Goal: Task Accomplishment & Management: Complete application form

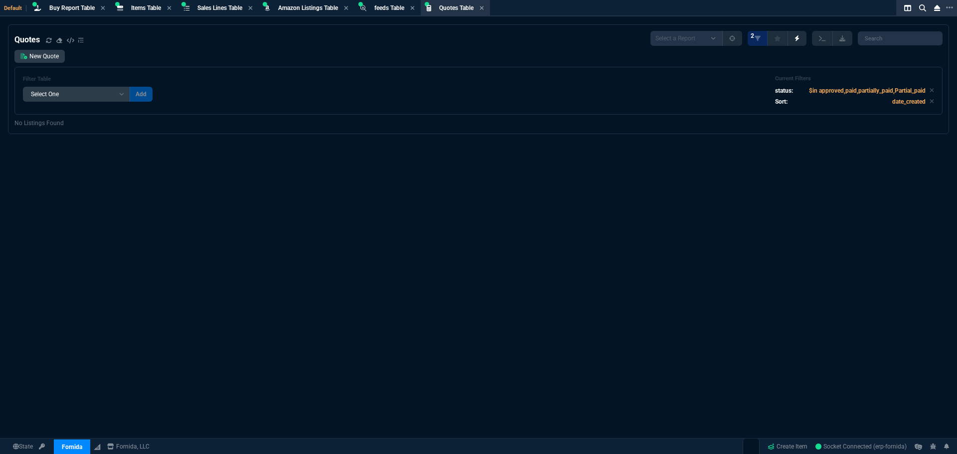
select select "8: NEPT"
select select
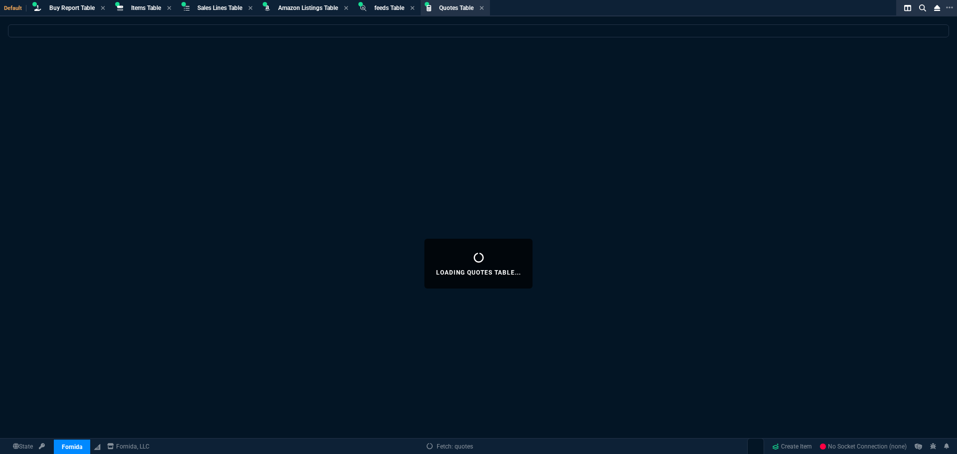
select select "8: NEPT"
select select
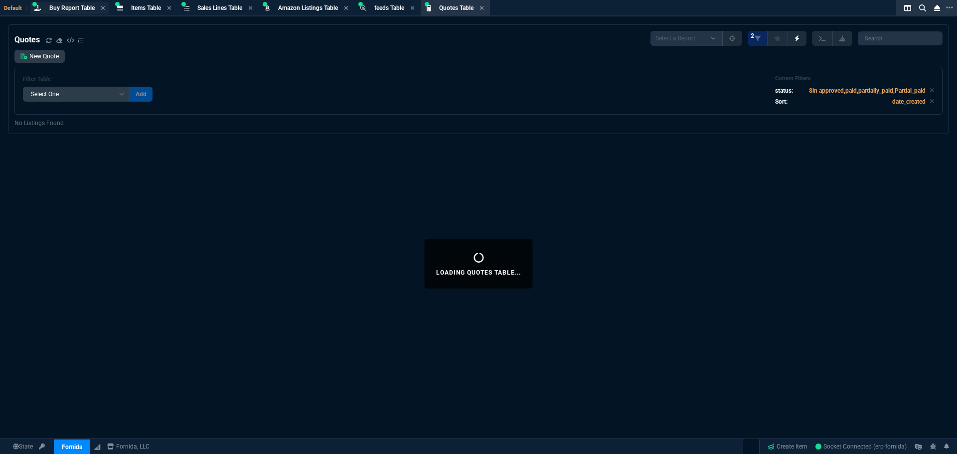
click at [67, 8] on span "Buy Report Table" at bounding box center [71, 7] width 45 height 7
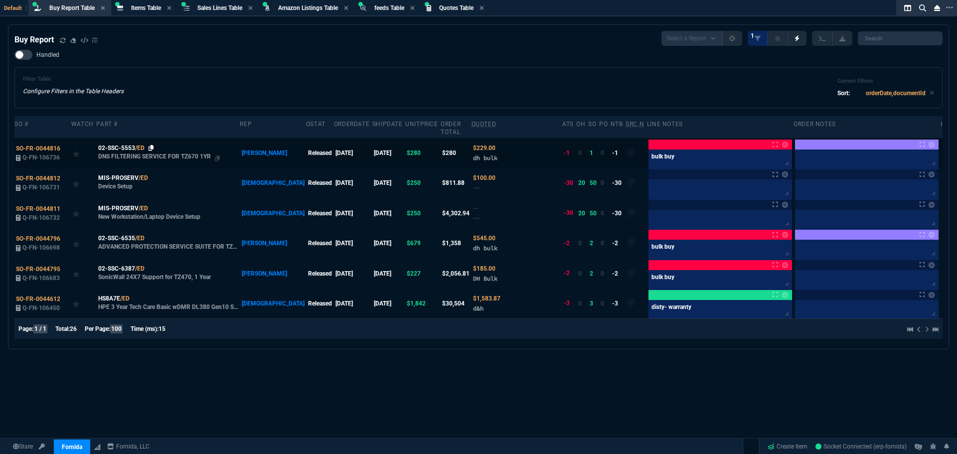
click at [153, 145] on icon at bounding box center [150, 148] width 5 height 6
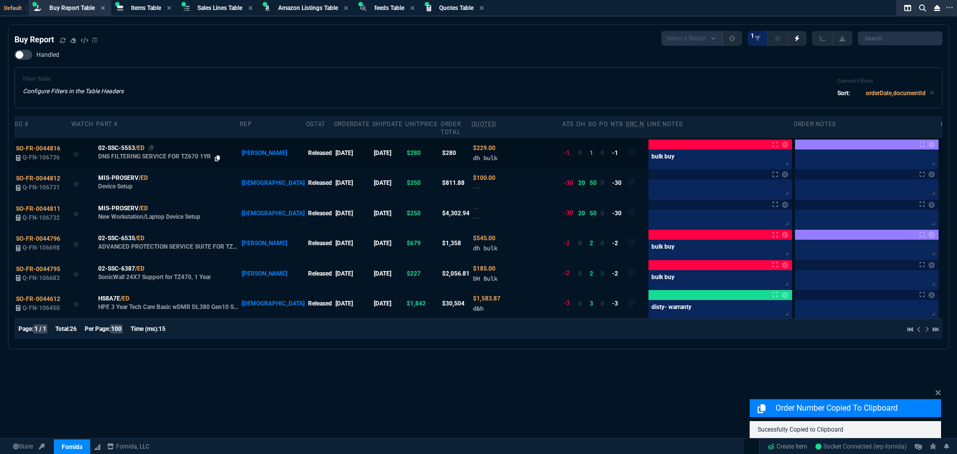
click at [215, 155] on icon at bounding box center [217, 158] width 5 height 6
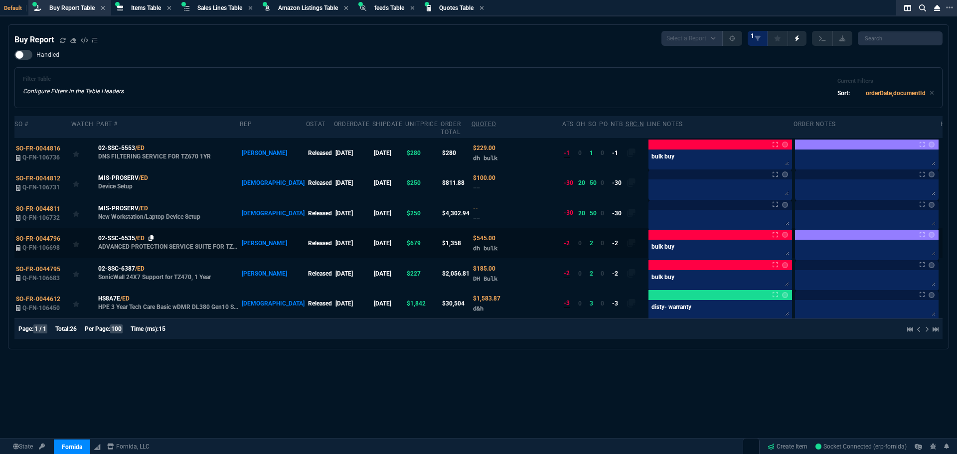
click at [151, 235] on icon at bounding box center [150, 238] width 5 height 6
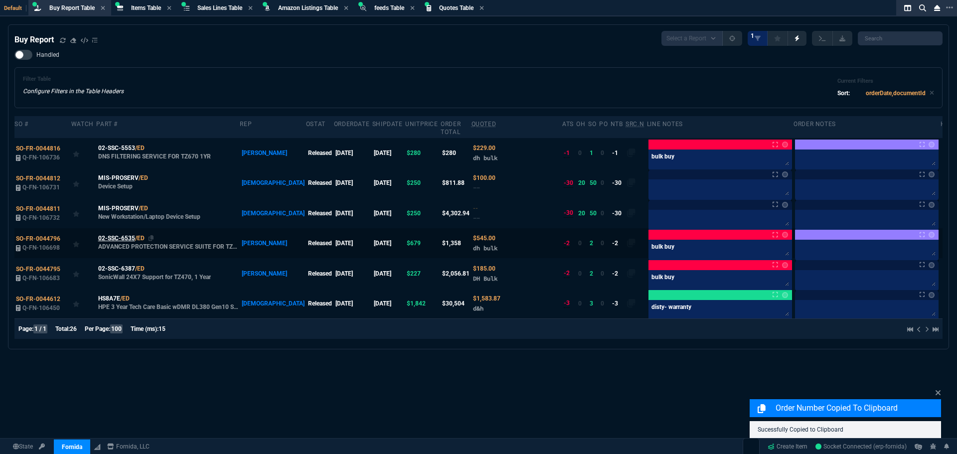
click at [123, 234] on span "02-SSC-6535" at bounding box center [116, 238] width 37 height 9
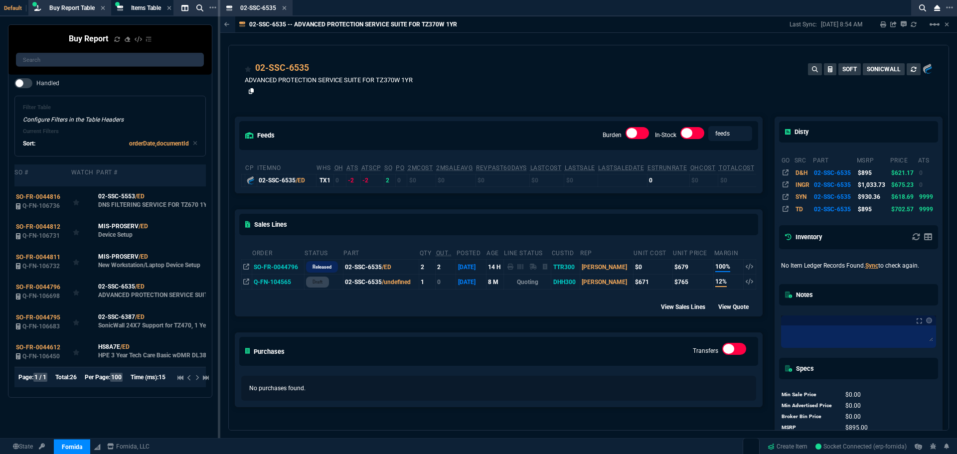
click at [250, 91] on icon at bounding box center [251, 91] width 5 height 6
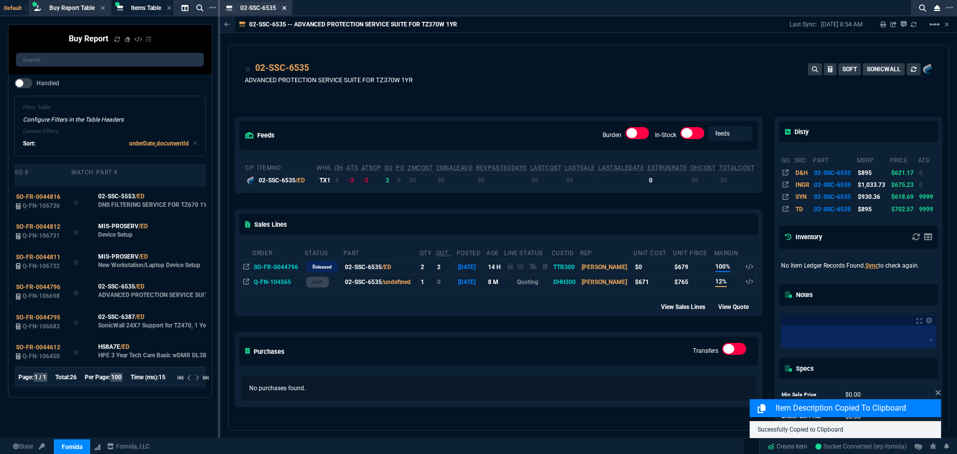
click at [283, 9] on icon at bounding box center [284, 8] width 4 height 4
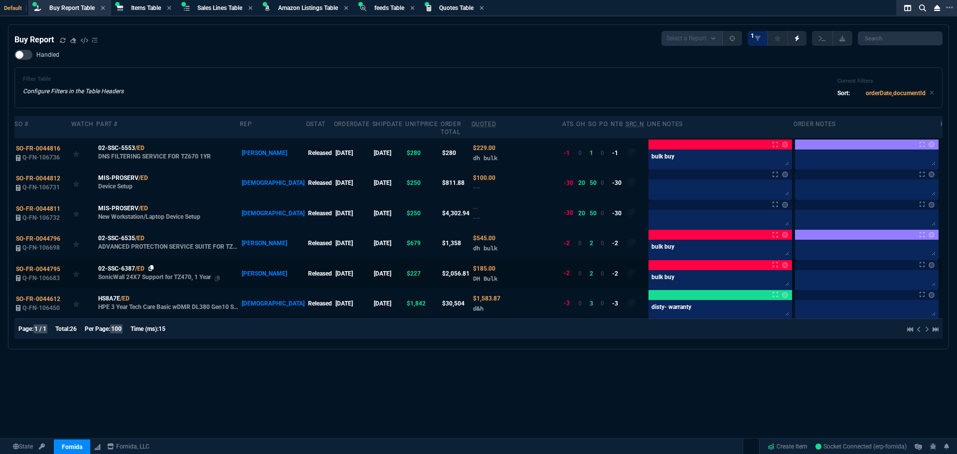
click at [151, 265] on icon at bounding box center [150, 268] width 5 height 6
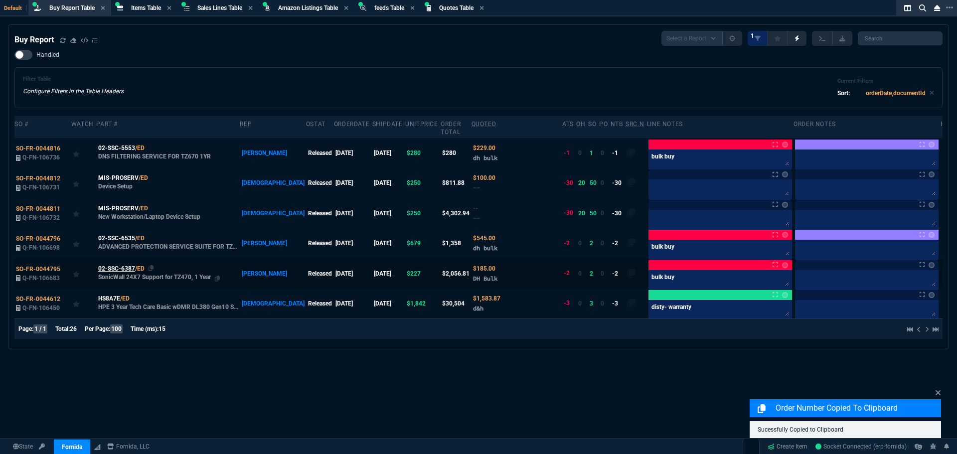
click at [110, 264] on span "02-SSC-6387" at bounding box center [116, 268] width 37 height 9
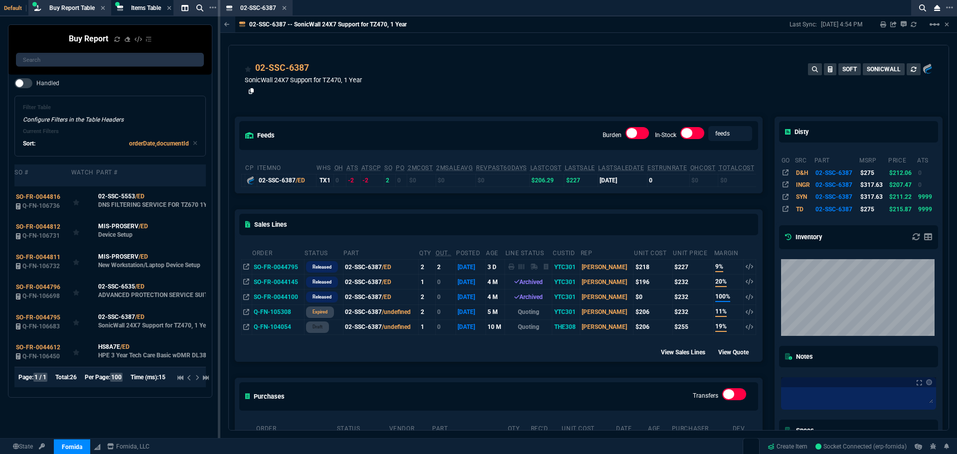
click at [251, 93] on icon at bounding box center [251, 91] width 5 height 6
click at [285, 11] on fa-icon at bounding box center [284, 8] width 4 height 7
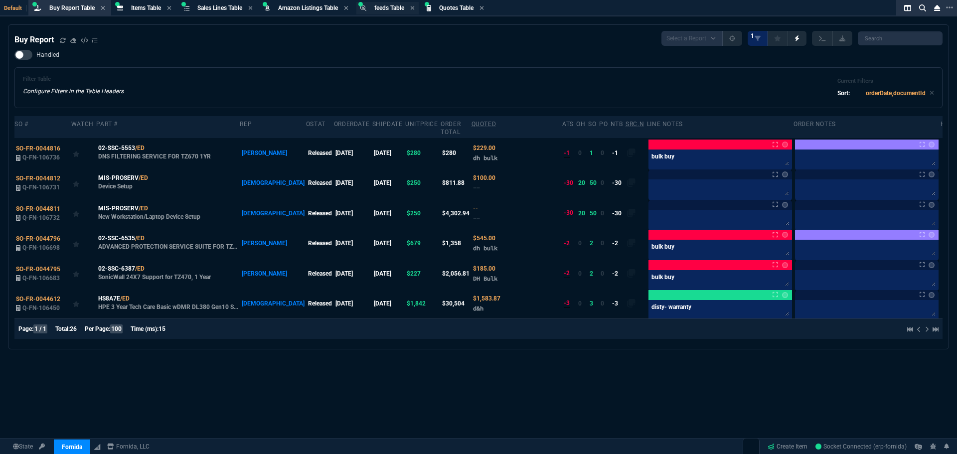
click at [377, 5] on div "feeds Table feed" at bounding box center [387, 8] width 62 height 12
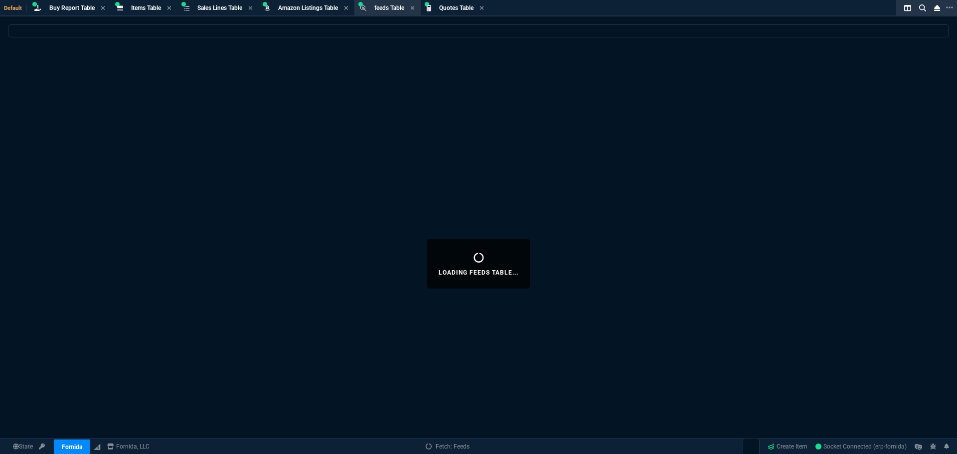
select select
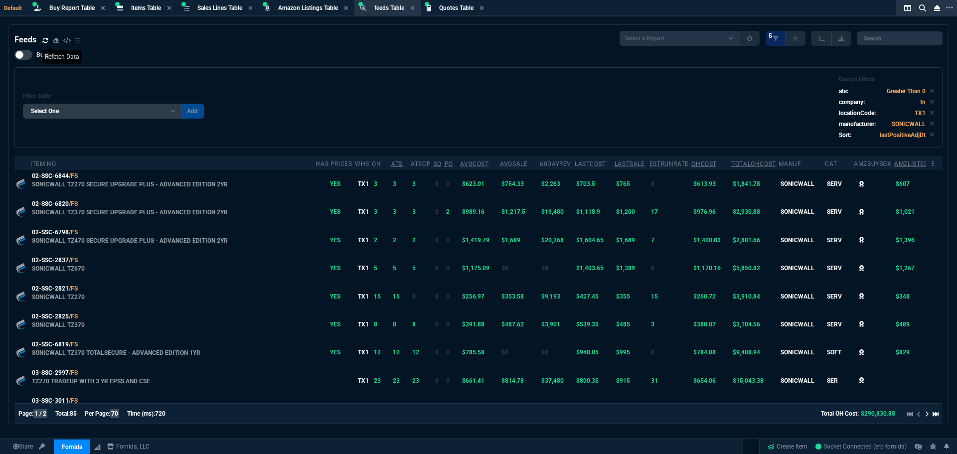
click at [44, 42] on icon at bounding box center [44, 39] width 5 height 5
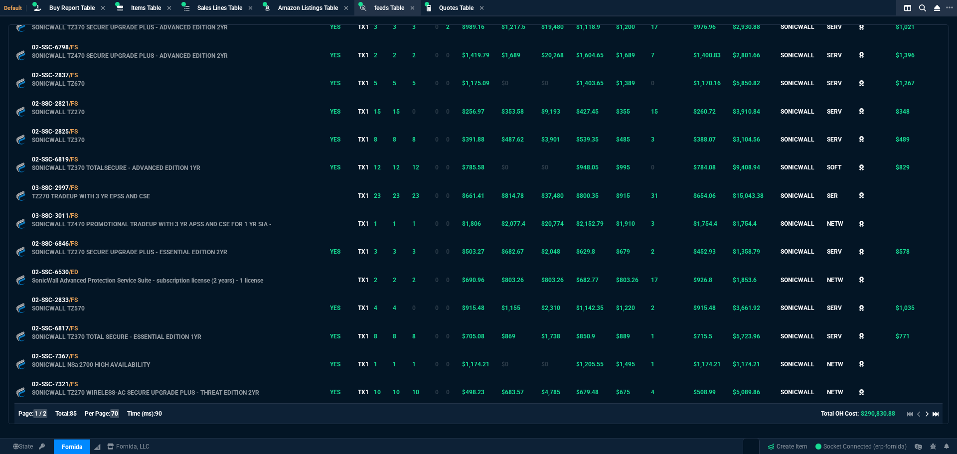
scroll to position [199, 0]
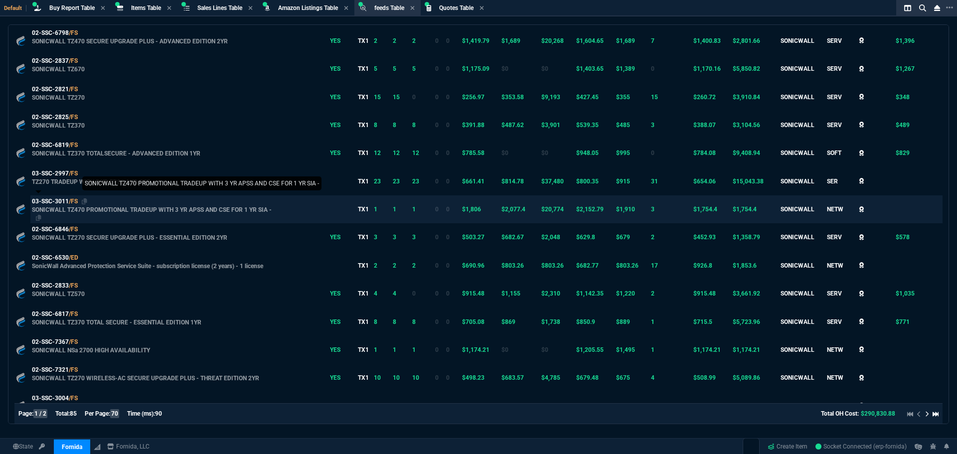
click at [56, 202] on div "03-SSC-3011 /FS" at bounding box center [173, 201] width 282 height 9
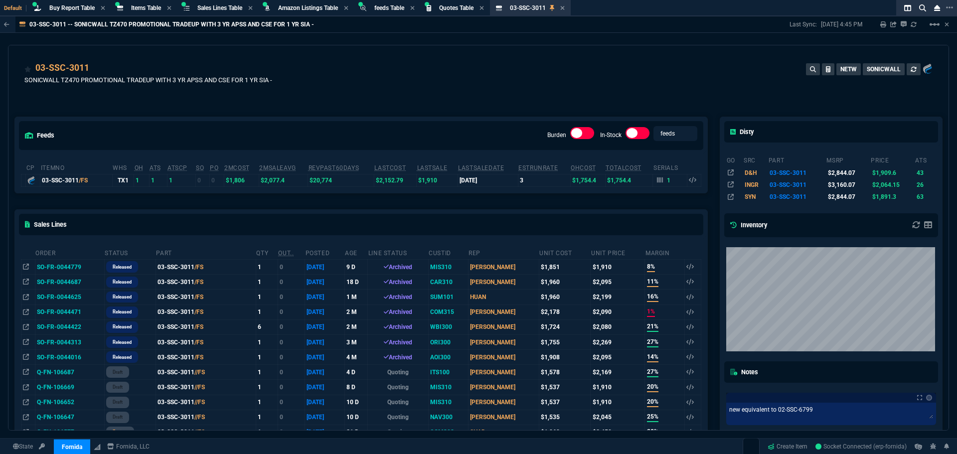
drag, startPoint x: 569, startPoint y: 10, endPoint x: 559, endPoint y: 21, distance: 14.9
click at [565, 10] on icon at bounding box center [562, 8] width 4 height 6
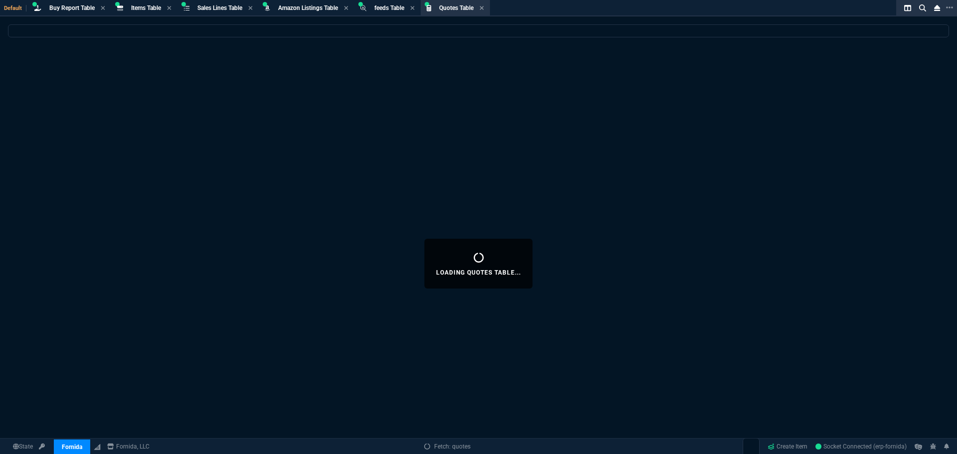
select select
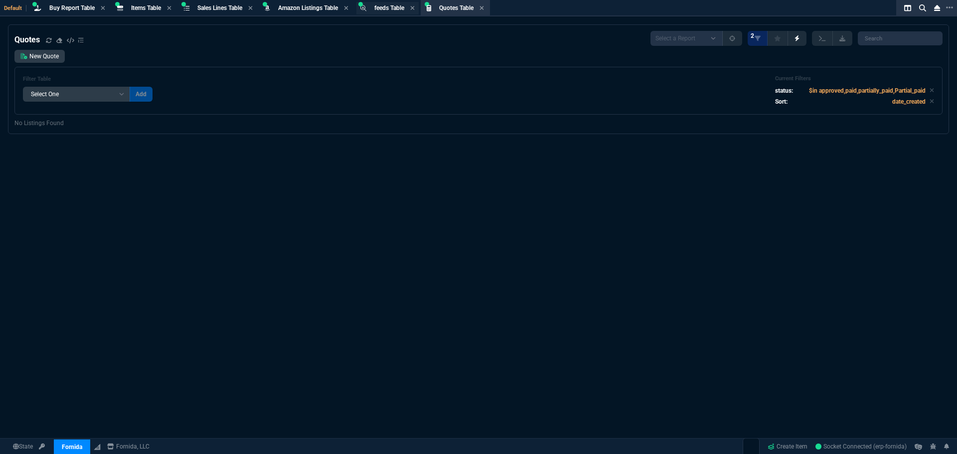
click at [396, 10] on span "feeds Table" at bounding box center [389, 7] width 30 height 7
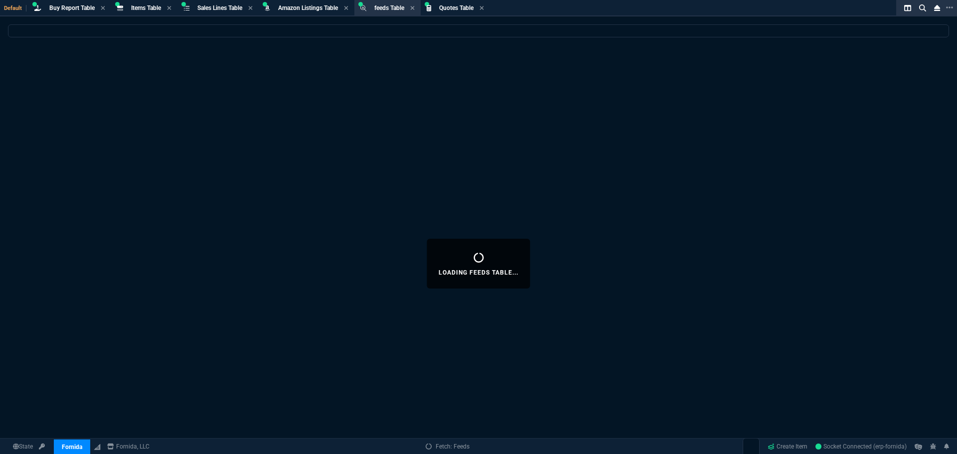
select select
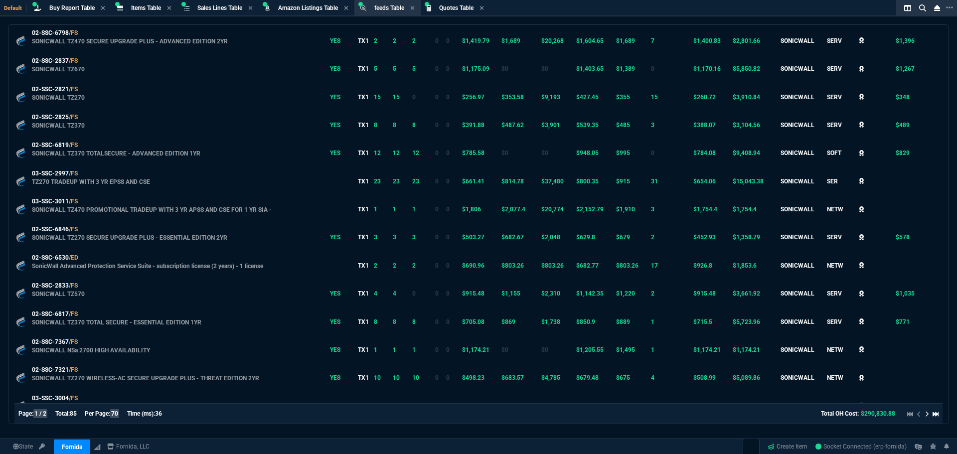
scroll to position [0, 0]
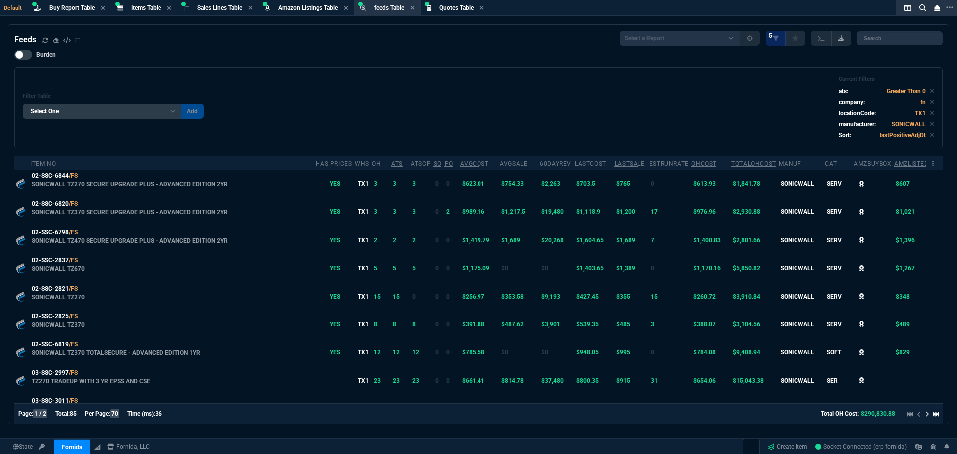
click at [843, 41] on icon at bounding box center [841, 38] width 6 height 6
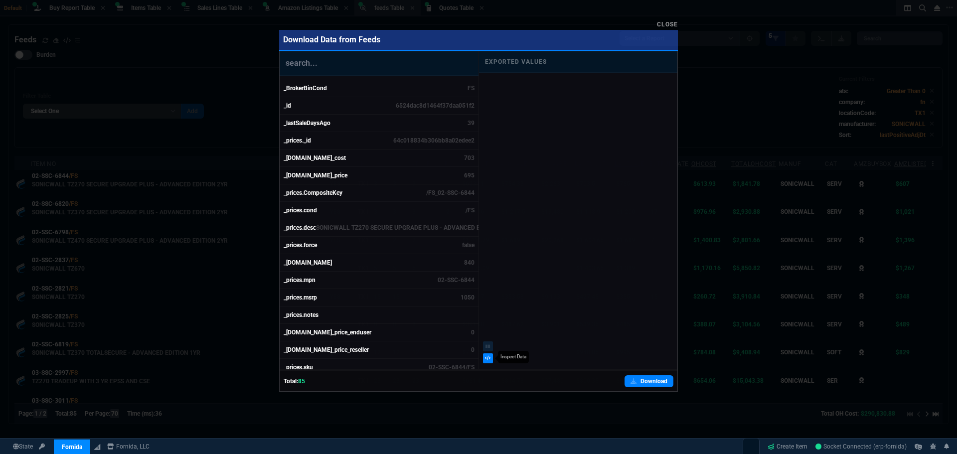
click at [490, 361] on nx-icon at bounding box center [488, 358] width 6 height 7
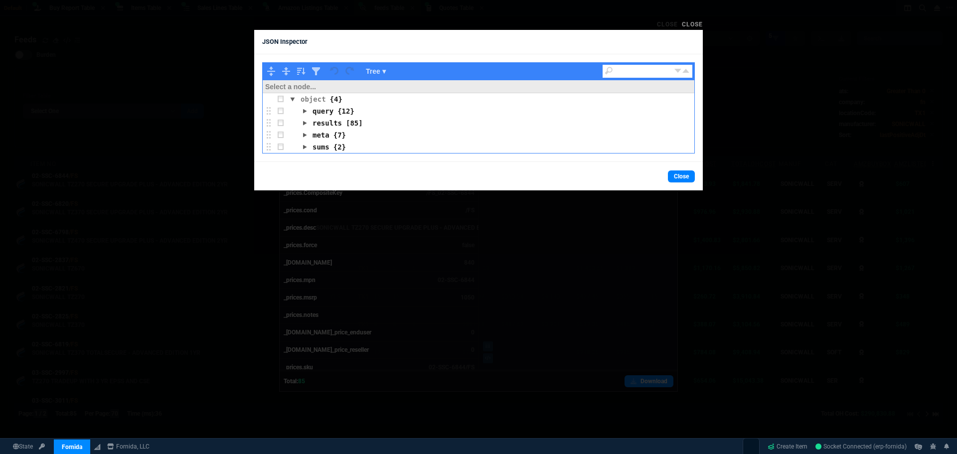
click at [697, 24] on link "Close" at bounding box center [692, 24] width 21 height 7
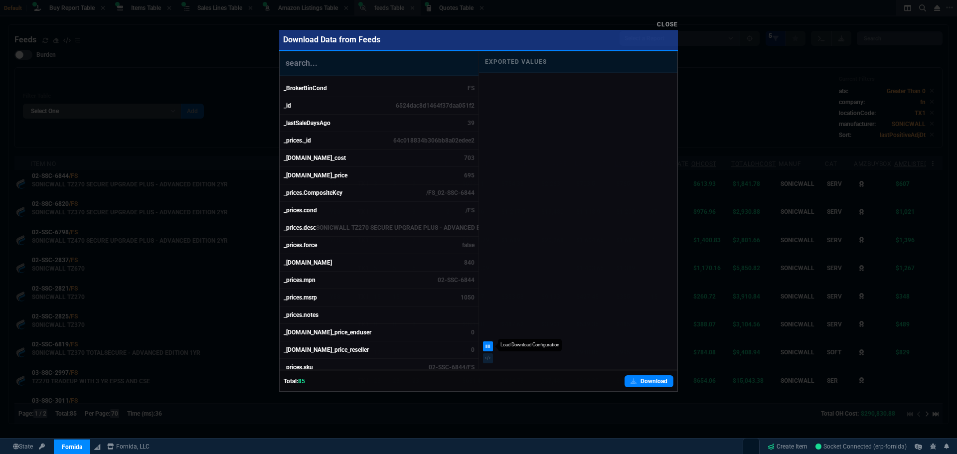
click at [485, 349] on link at bounding box center [488, 346] width 10 height 10
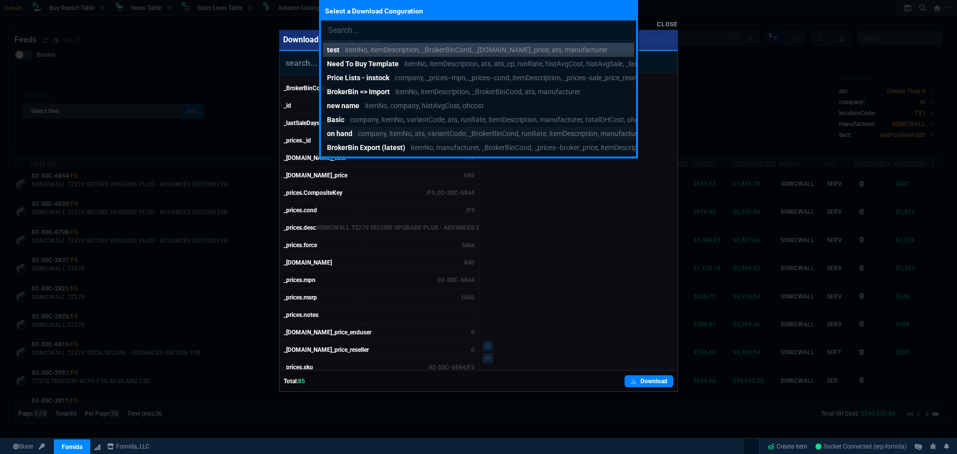
click at [348, 135] on p "on hand" at bounding box center [339, 134] width 25 height 10
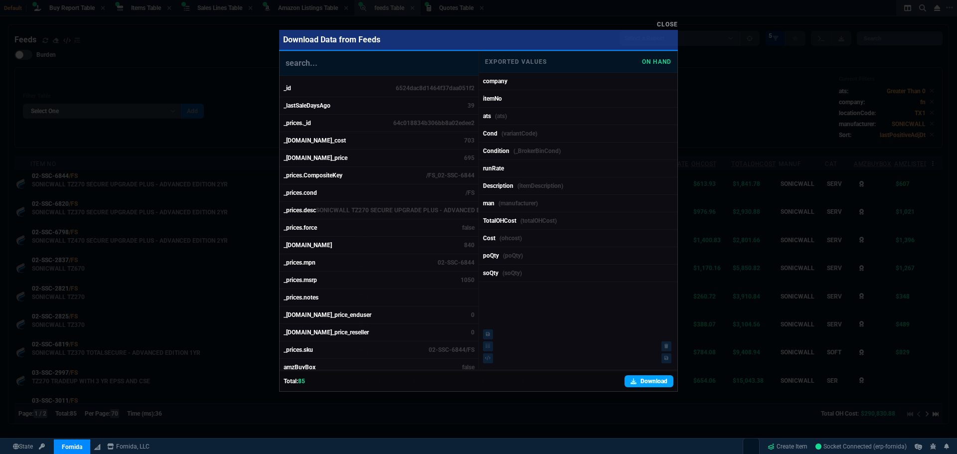
click at [650, 381] on link "Download" at bounding box center [648, 381] width 49 height 12
click at [662, 22] on link "Close" at bounding box center [667, 24] width 21 height 7
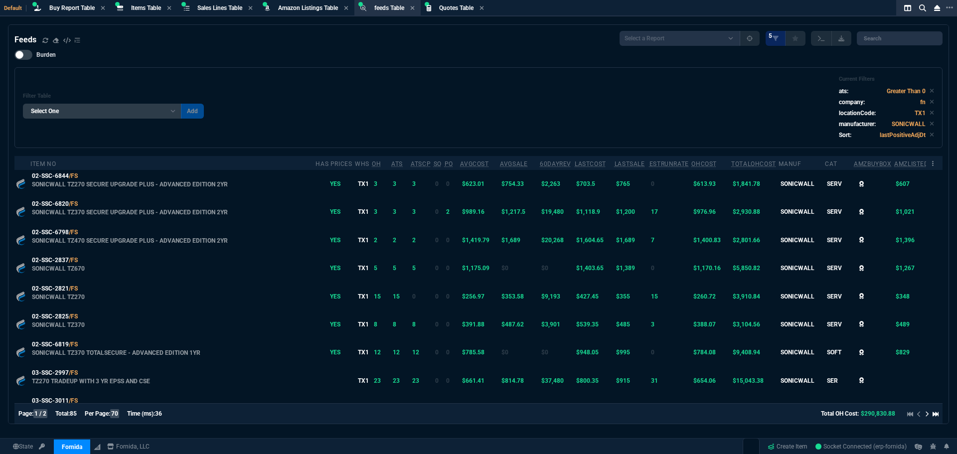
click at [316, 98] on div "Filter Table Select One Add Filter (company) (dev) 60DayRev (histTotalSales) Am…" at bounding box center [478, 108] width 911 height 64
click at [65, 4] on div "Buy Report Table Buy Report" at bounding box center [71, 8] width 45 height 8
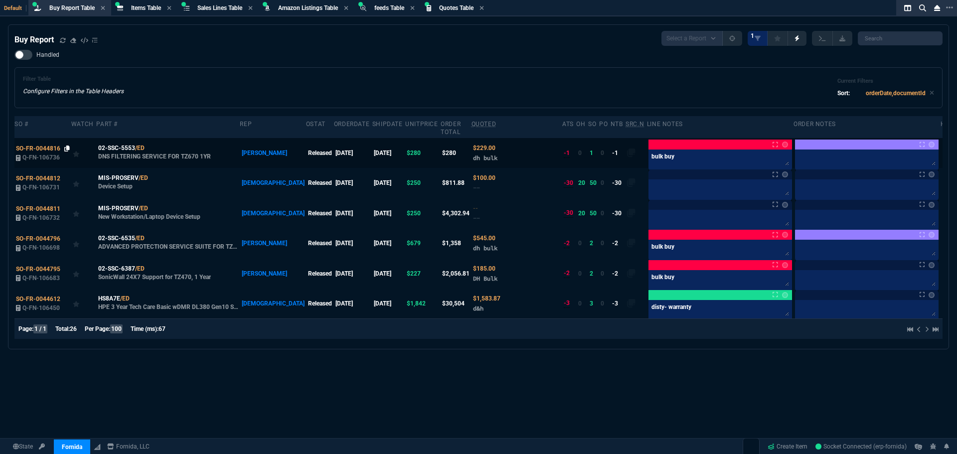
click at [66, 145] on icon at bounding box center [66, 148] width 5 height 6
drag, startPoint x: 65, startPoint y: 229, endPoint x: 106, endPoint y: 228, distance: 40.9
click at [65, 236] on icon at bounding box center [66, 239] width 5 height 6
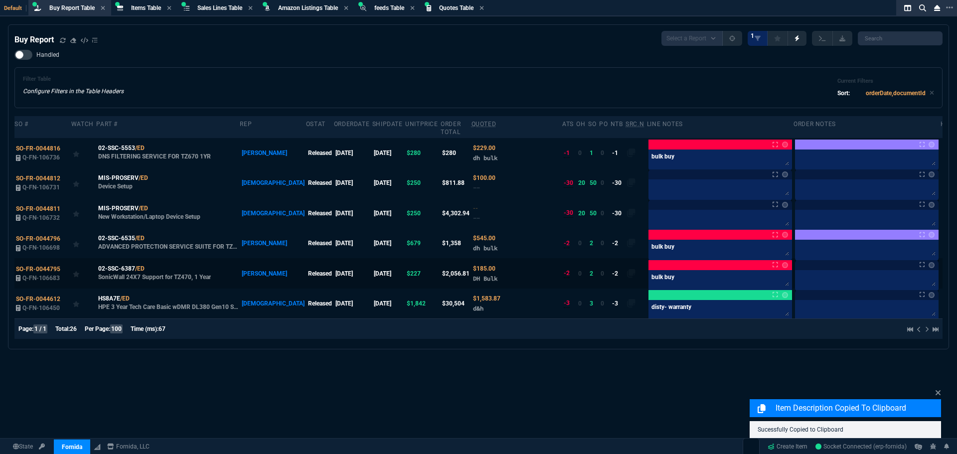
drag, startPoint x: 66, startPoint y: 263, endPoint x: 87, endPoint y: 253, distance: 23.2
click at [66, 266] on icon at bounding box center [66, 269] width 5 height 6
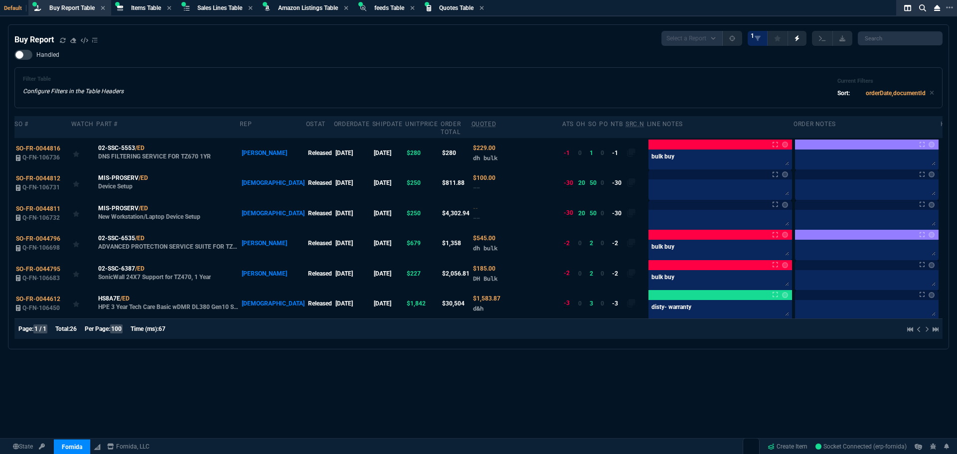
click at [566, 86] on div "Filter Table Configure Filters in the Table Headers Current Filters Sort: order…" at bounding box center [478, 88] width 911 height 24
click at [492, 67] on div "Handled Filter Table Configure Filters in the Table Headers Current Filters Sor…" at bounding box center [478, 79] width 928 height 58
click at [320, 38] on div "Buy Report Select a Report Not Purchased 1" at bounding box center [478, 38] width 928 height 15
click at [226, 10] on span "Sales Lines Table" at bounding box center [219, 7] width 45 height 7
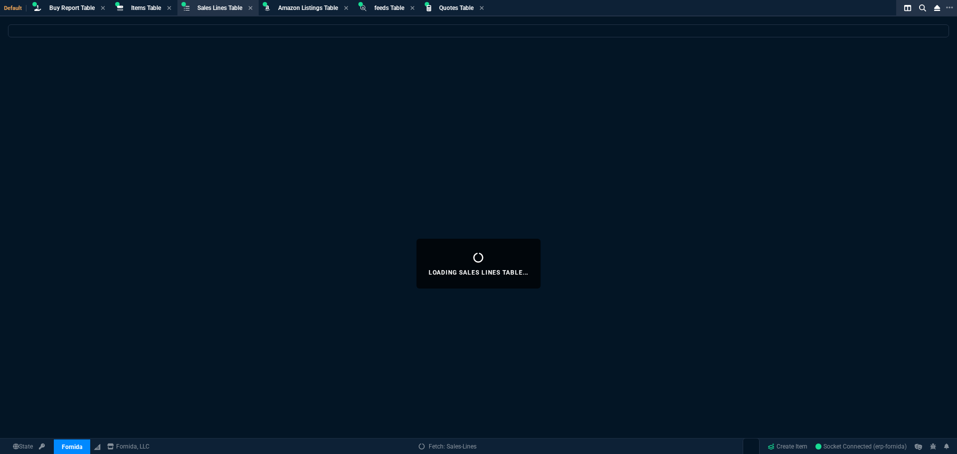
select select
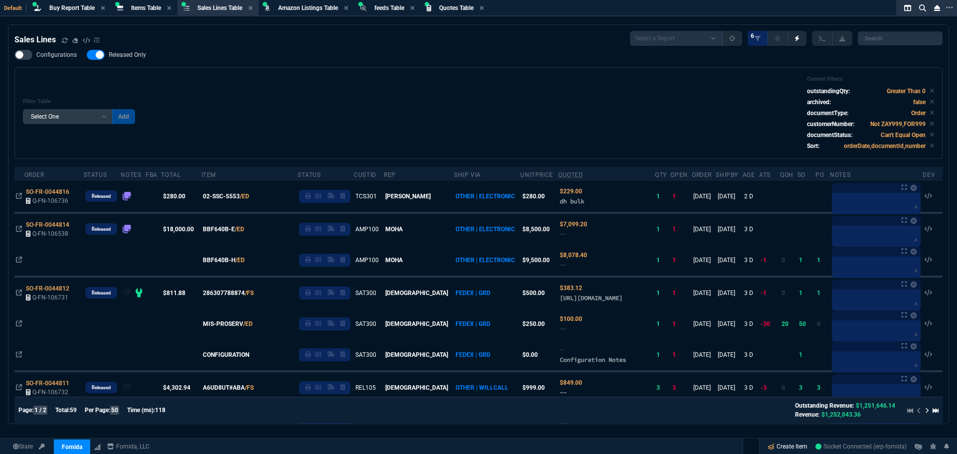
click at [784, 446] on link "Create Item" at bounding box center [787, 446] width 48 height 15
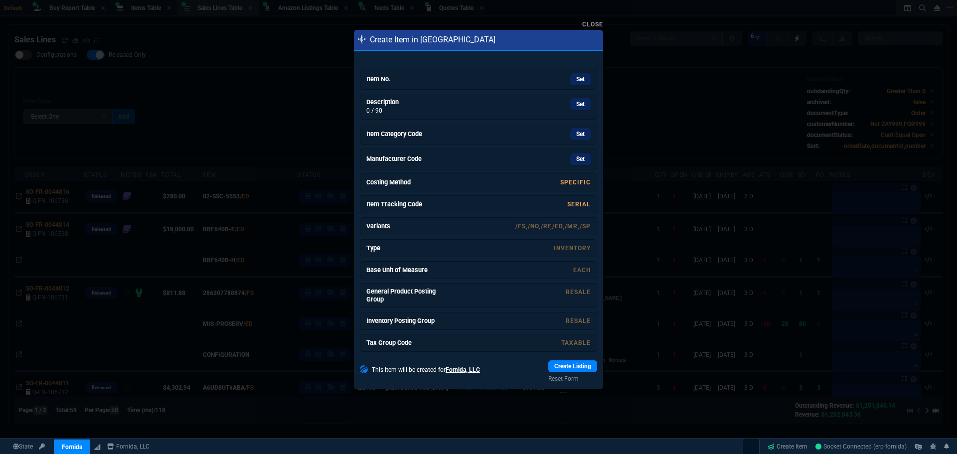
drag, startPoint x: 578, startPoint y: 83, endPoint x: 516, endPoint y: 59, distance: 66.3
click at [578, 83] on link "Set" at bounding box center [580, 79] width 20 height 12
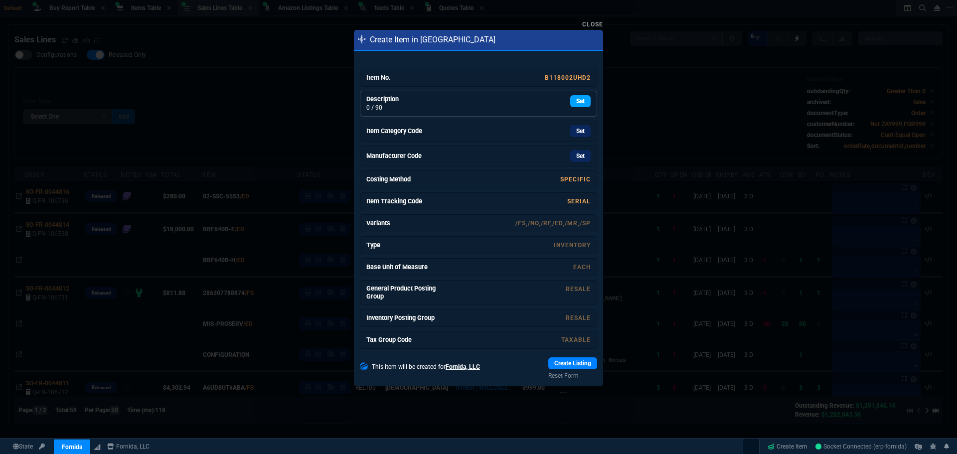
click at [570, 104] on link "Set" at bounding box center [580, 101] width 20 height 12
click at [579, 130] on link "Set" at bounding box center [580, 132] width 20 height 12
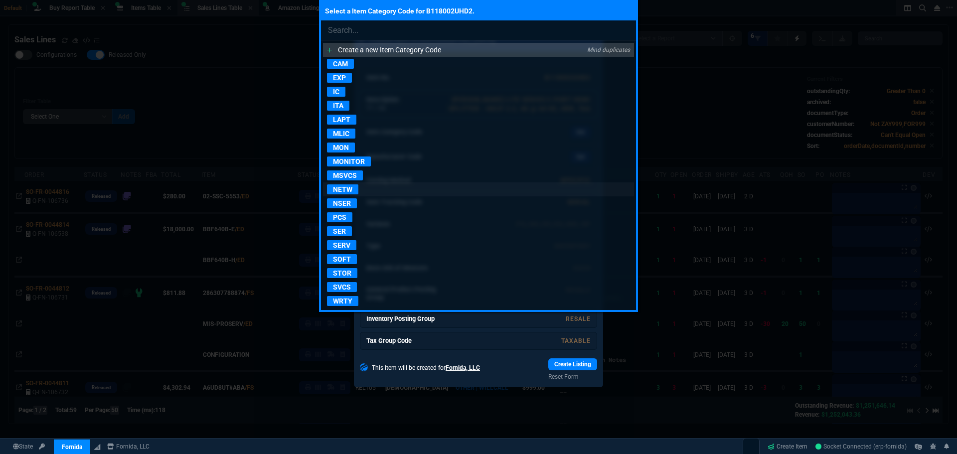
click at [344, 188] on p "NETW" at bounding box center [342, 189] width 31 height 10
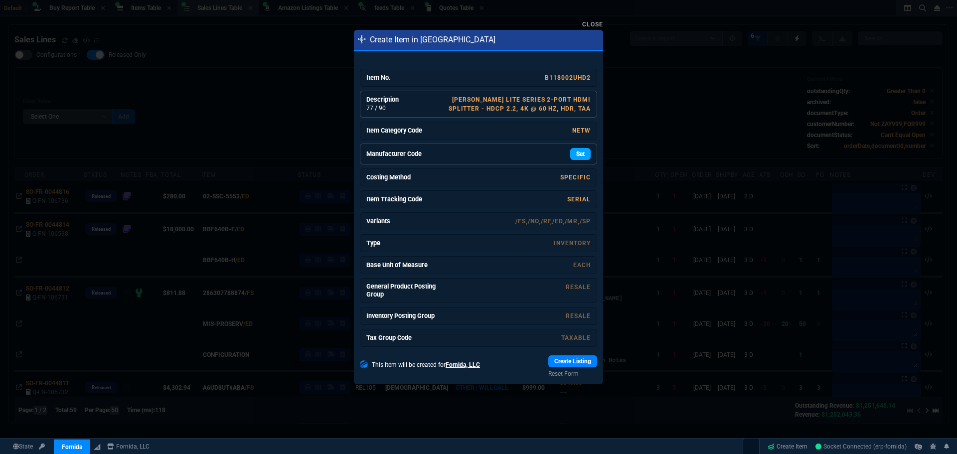
click at [580, 152] on link "Set" at bounding box center [580, 154] width 20 height 12
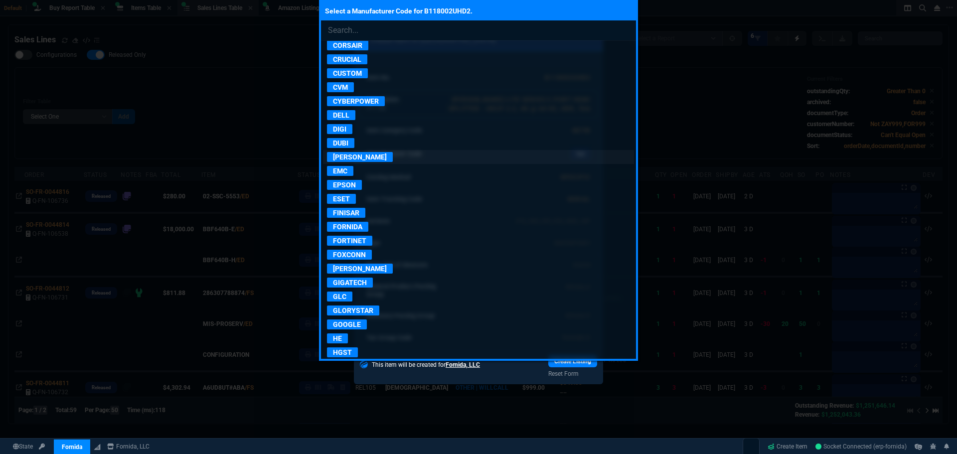
scroll to position [498, 0]
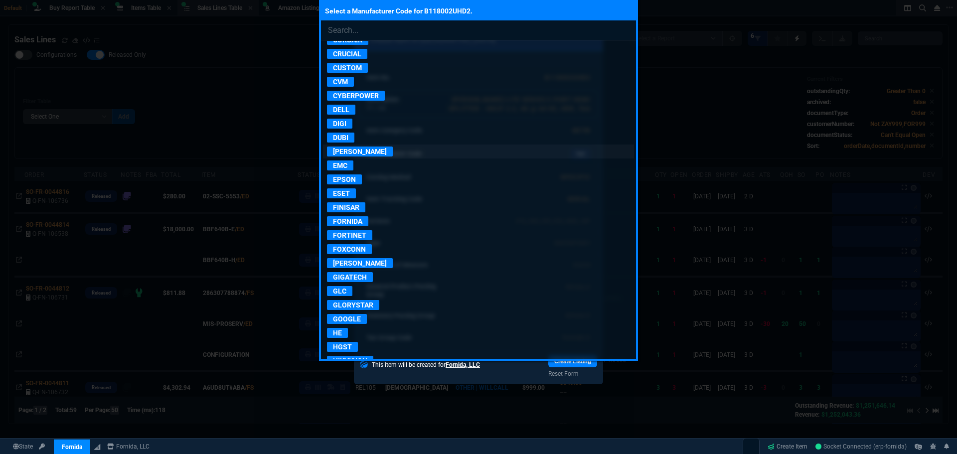
click at [340, 152] on p "EATON" at bounding box center [360, 151] width 66 height 10
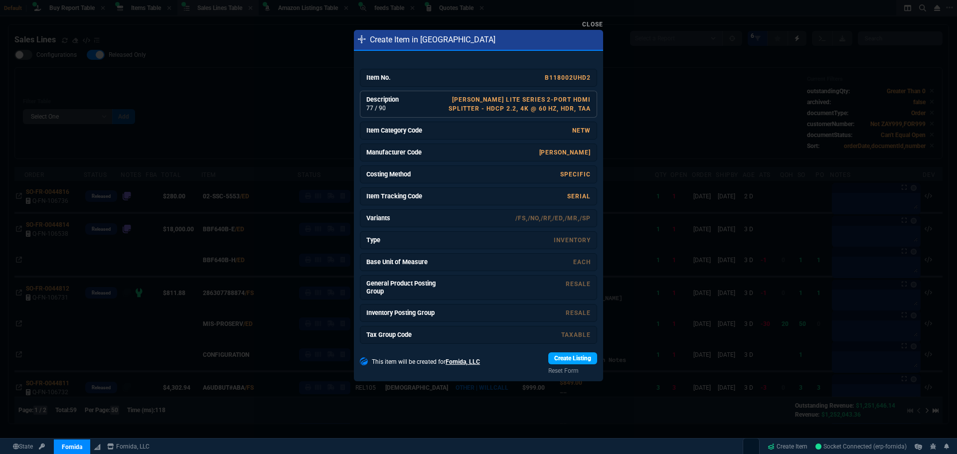
click at [571, 358] on link "Create Listing" at bounding box center [572, 358] width 49 height 12
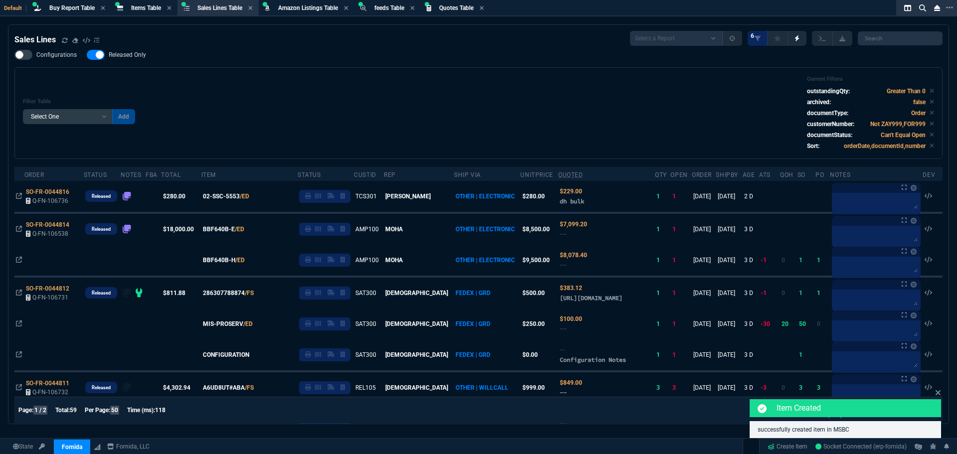
click at [564, 112] on div "Filter Table Select One Add Filter () Age () ATS () Cond (itemVariantCode) Cust…" at bounding box center [478, 113] width 911 height 75
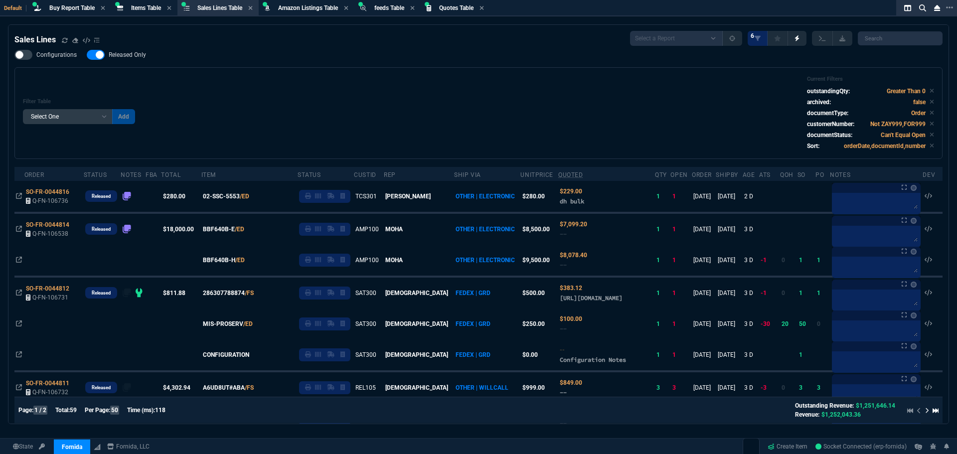
drag, startPoint x: 795, startPoint y: 445, endPoint x: 808, endPoint y: 438, distance: 14.5
click at [795, 445] on link "Create Item" at bounding box center [787, 446] width 48 height 15
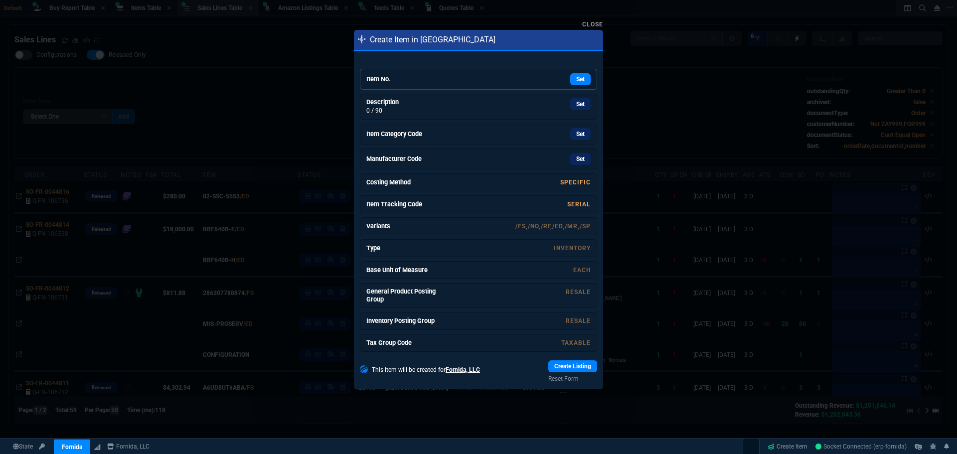
click at [407, 74] on link "Item No. Set" at bounding box center [478, 79] width 237 height 21
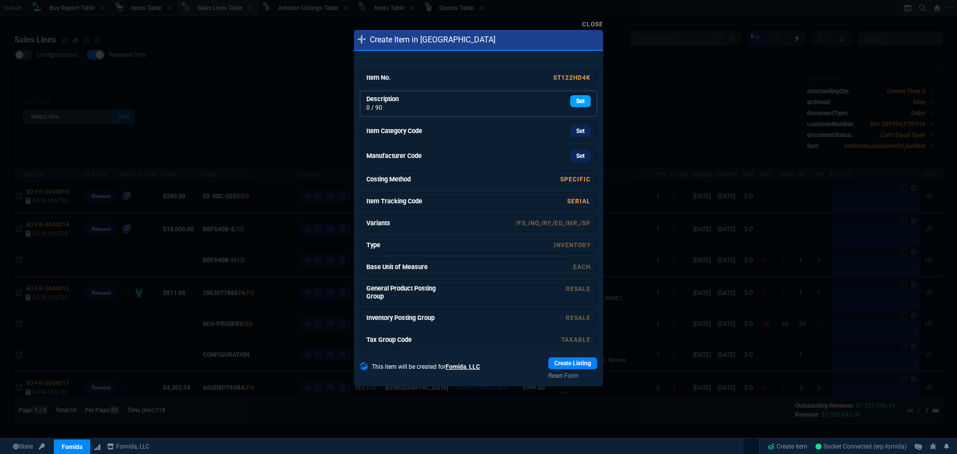
click at [572, 107] on link "Set" at bounding box center [580, 101] width 20 height 12
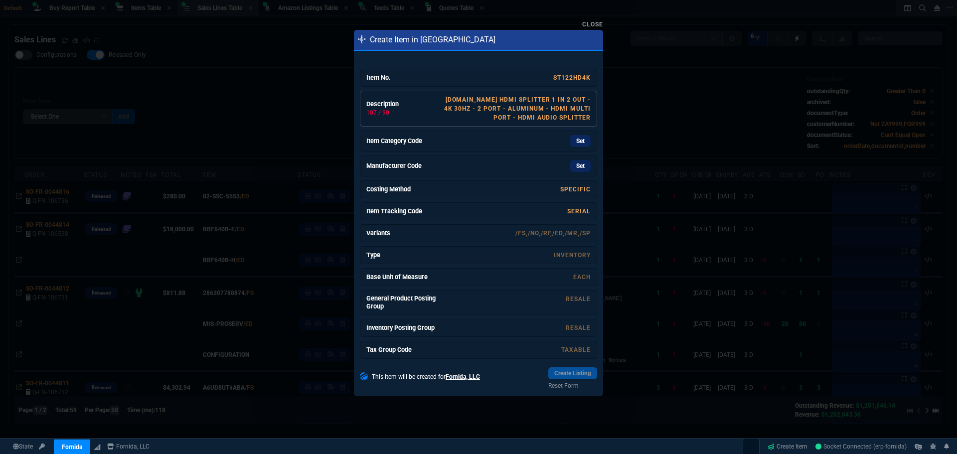
click at [497, 104] on div "StarTech.com HDMI Splitter 1 In 2 Out - 4k 30Hz - 2 Port - Aluminum - HDMI Mult…" at bounding box center [515, 108] width 149 height 27
click at [525, 97] on link "StarTech HDMI Splitter 1 In 2 Out 4k 30Hz 2 Port Aluminum HDMI Multi Port HDMI …" at bounding box center [519, 108] width 141 height 25
click at [570, 143] on link "Set" at bounding box center [580, 141] width 20 height 12
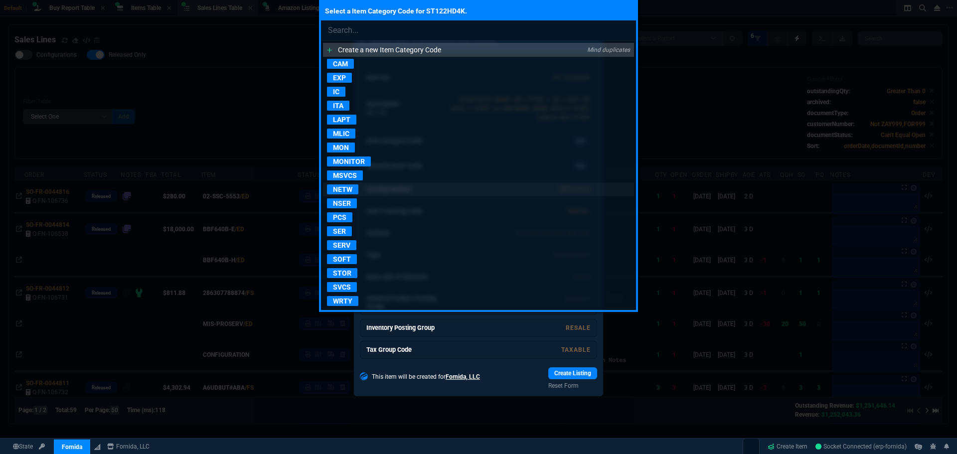
click at [338, 190] on p "NETW" at bounding box center [342, 189] width 31 height 10
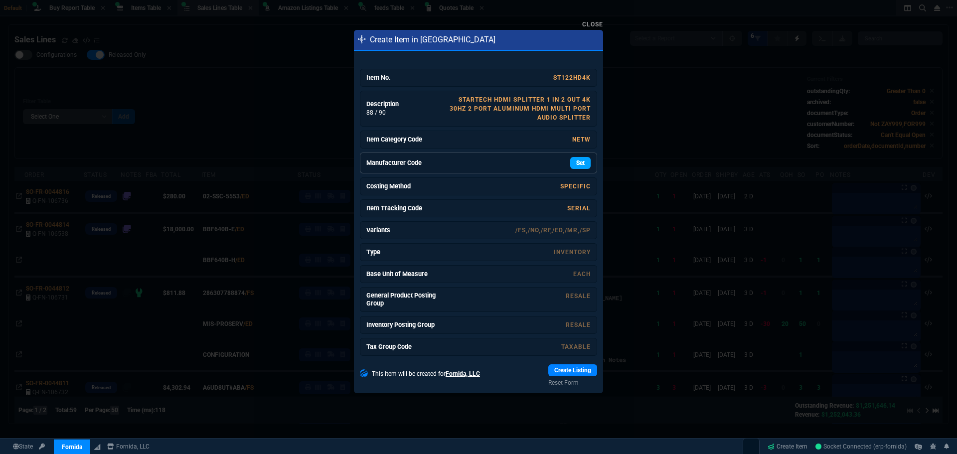
click at [572, 164] on link "Set" at bounding box center [580, 163] width 20 height 12
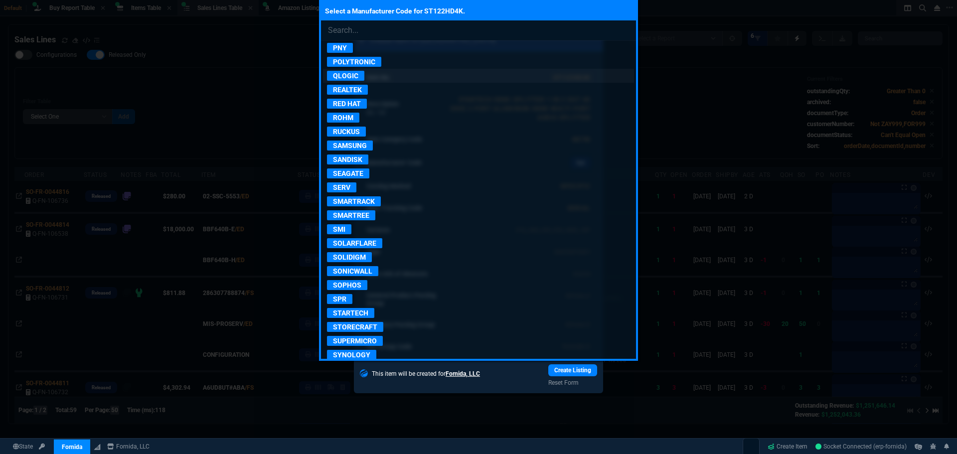
scroll to position [1694, 0]
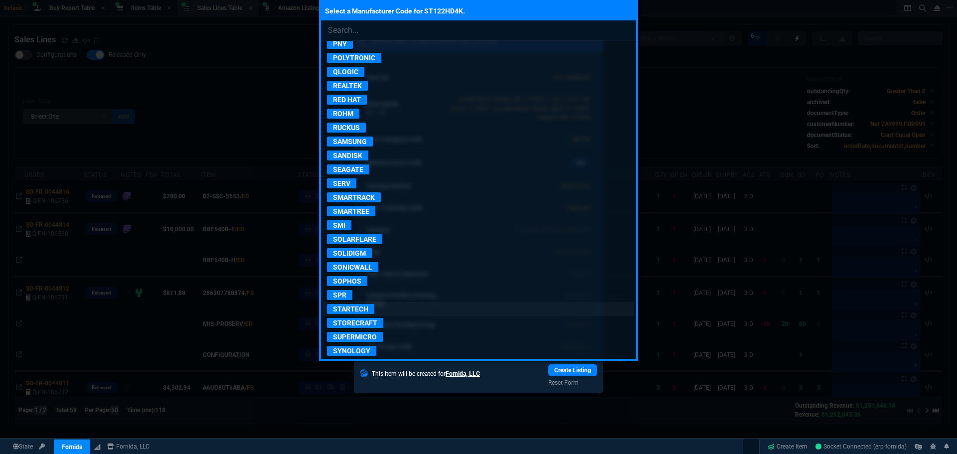
click at [351, 309] on p "STARTECH" at bounding box center [350, 309] width 47 height 10
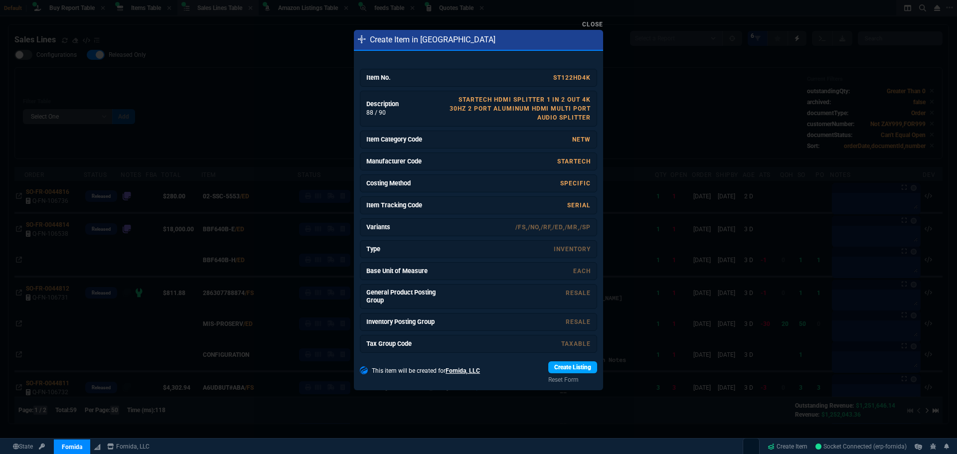
click at [578, 367] on link "Create Listing" at bounding box center [572, 367] width 49 height 12
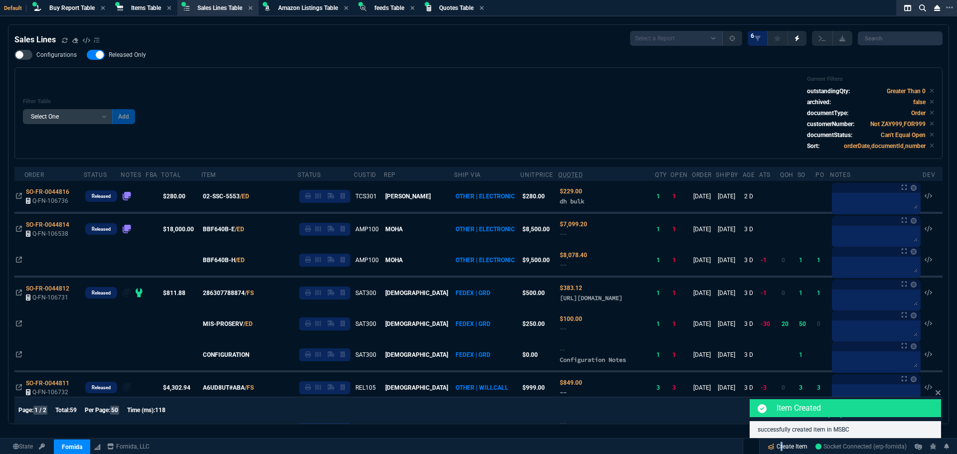
click at [777, 447] on link "Create Item" at bounding box center [787, 446] width 48 height 15
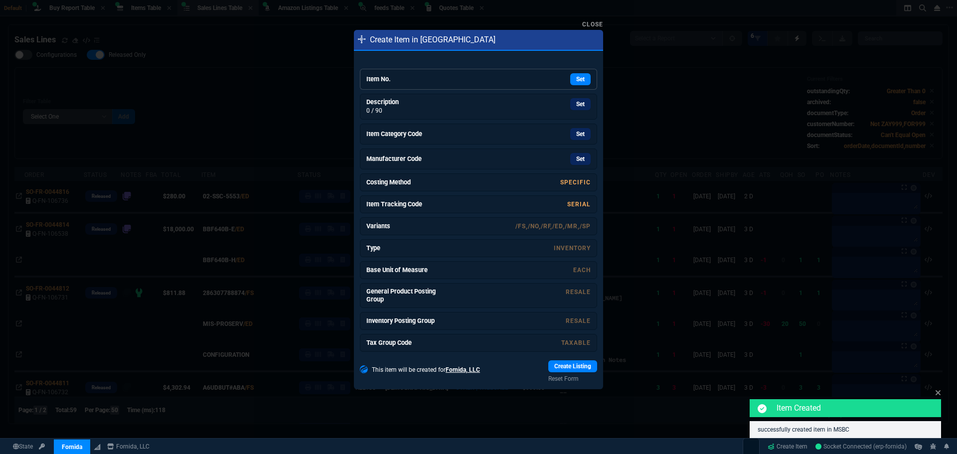
click at [476, 87] on link "Item No. Set" at bounding box center [478, 79] width 237 height 21
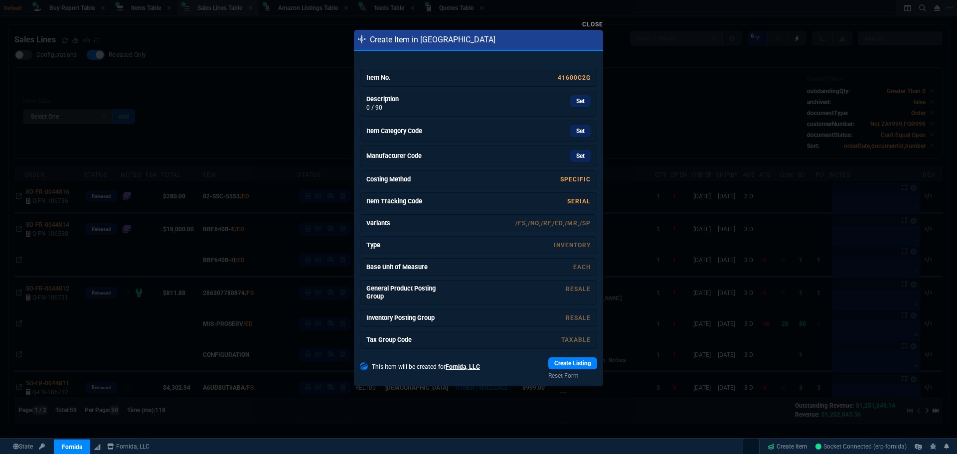
click at [579, 103] on link "Set" at bounding box center [580, 101] width 20 height 12
click at [578, 133] on link "Set" at bounding box center [580, 132] width 20 height 12
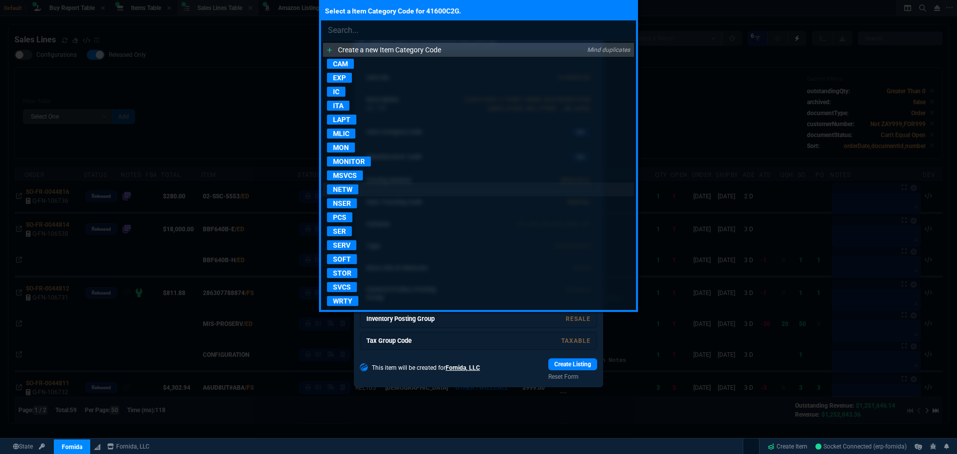
click at [347, 188] on p "NETW" at bounding box center [342, 189] width 31 height 10
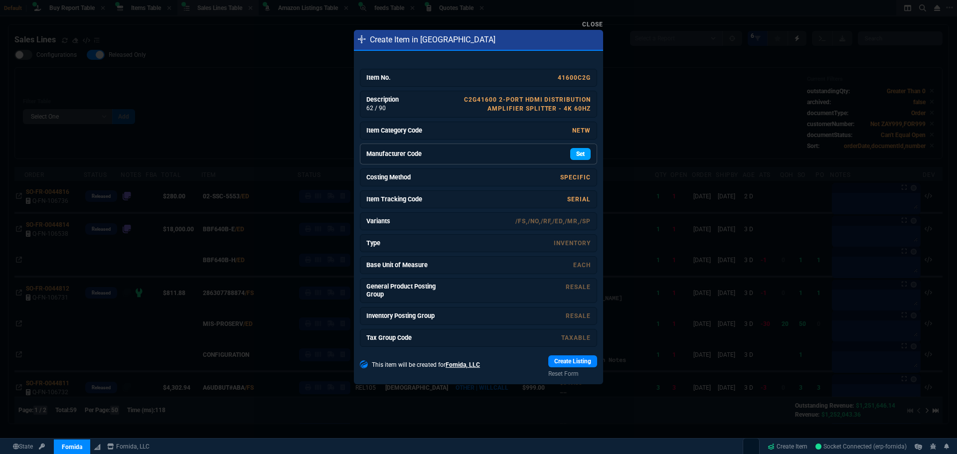
click at [574, 151] on link "Set" at bounding box center [580, 154] width 20 height 12
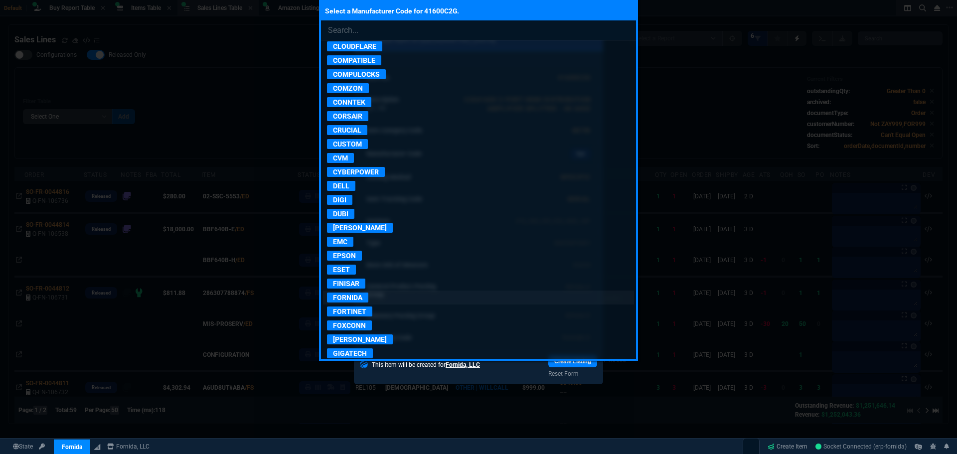
scroll to position [498, 0]
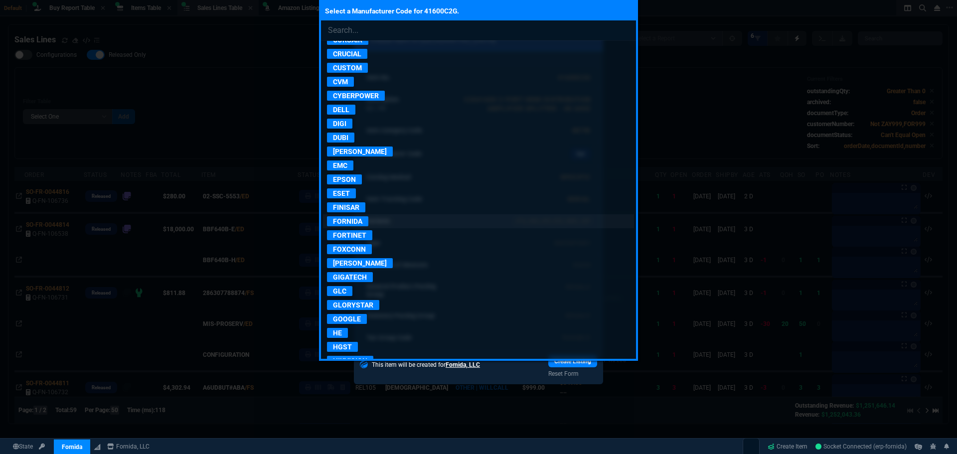
click at [357, 216] on p "FORNIDA" at bounding box center [347, 221] width 41 height 10
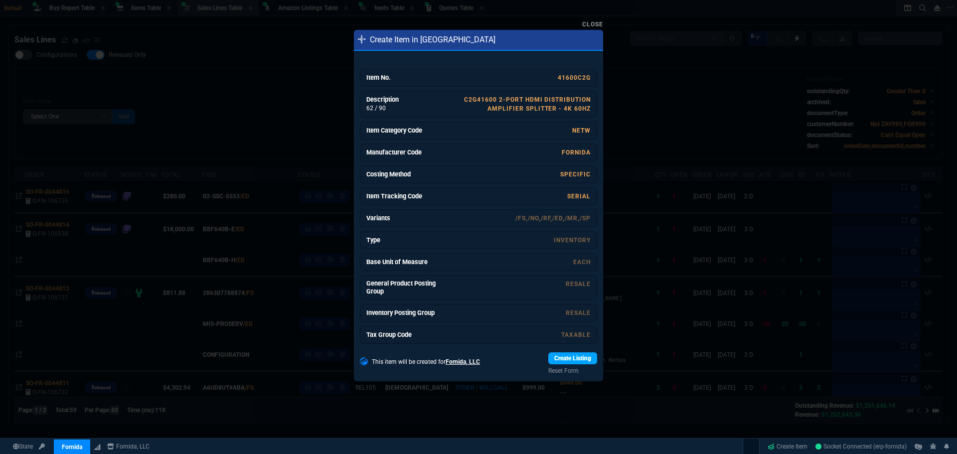
click at [581, 361] on link "Create Listing" at bounding box center [572, 358] width 49 height 12
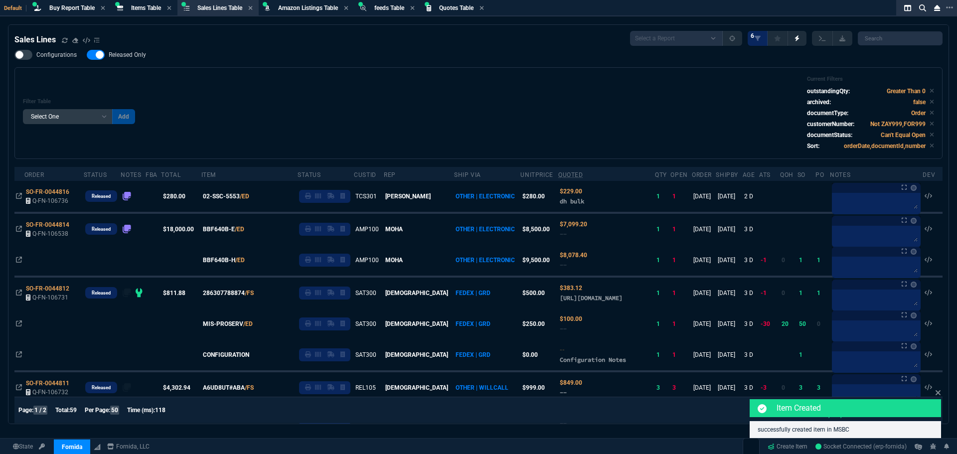
click at [410, 84] on div "Filter Table Select One Add Filter () Age () ATS () Cond (itemVariantCode) Cust…" at bounding box center [478, 113] width 911 height 75
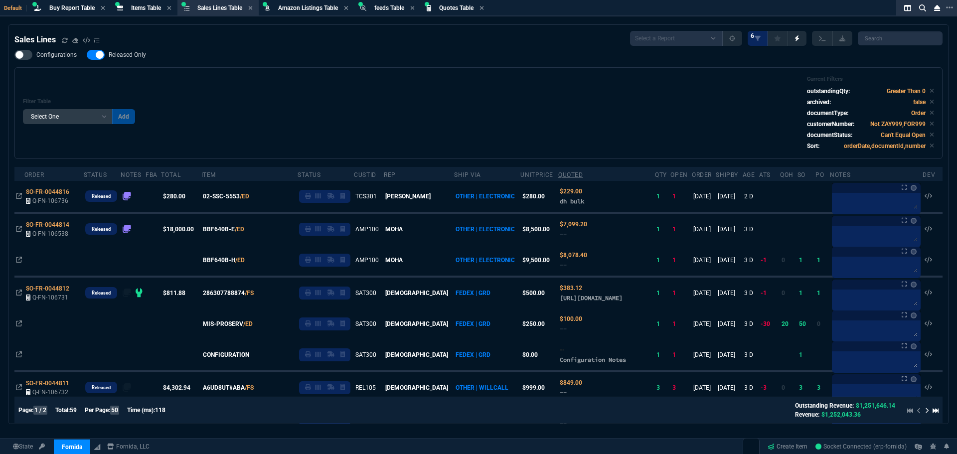
click at [306, 59] on div "Configurations Released Only Filter Table Select One Add Filter () Age () ATS (…" at bounding box center [478, 104] width 928 height 109
click at [150, 11] on span "Items Table" at bounding box center [146, 7] width 30 height 7
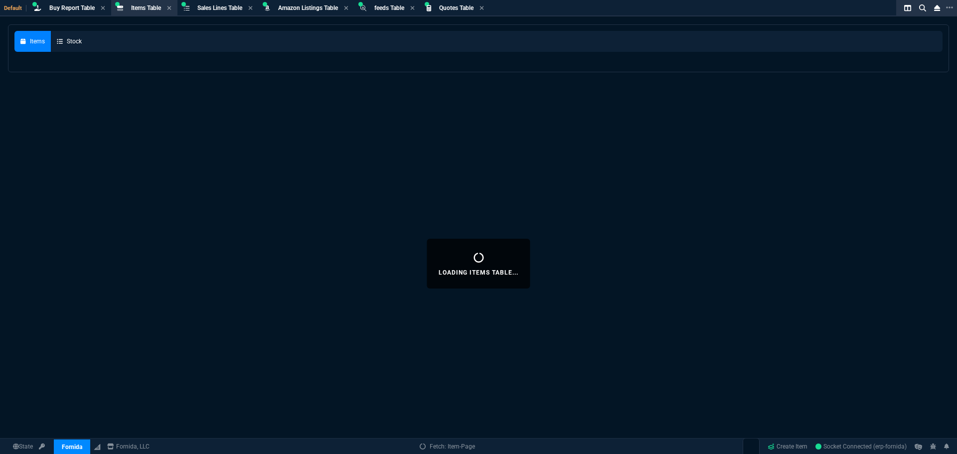
select select
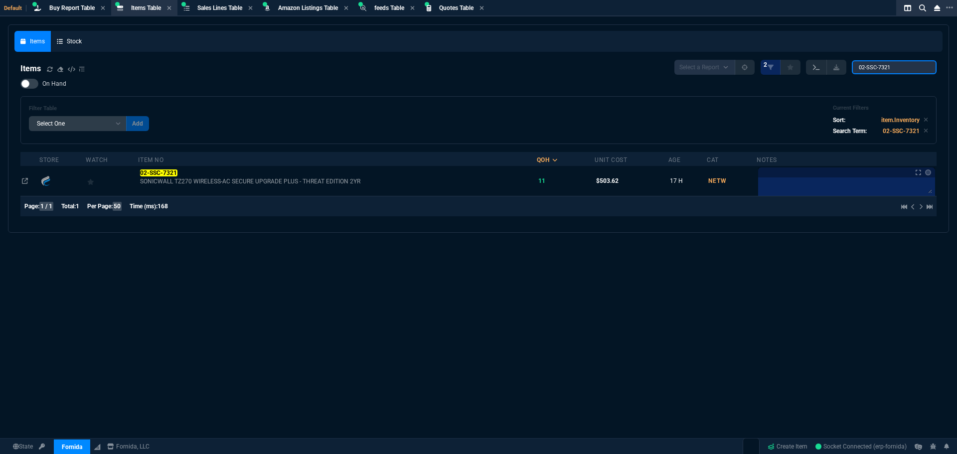
drag, startPoint x: 875, startPoint y: 69, endPoint x: 815, endPoint y: 69, distance: 60.3
click at [816, 69] on div "Select a Report NEW QUERY 2 02-SSC-7321" at bounding box center [805, 67] width 262 height 15
paste input "FG-40F-BDL-950-36"
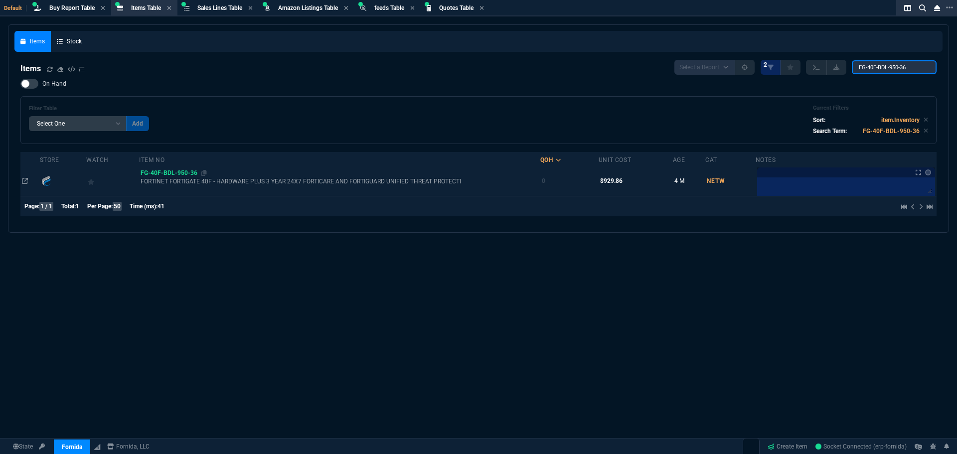
type input "FG-40F-BDL-950-36"
click at [157, 173] on span "FG-40F-BDL-950-36" at bounding box center [169, 172] width 57 height 7
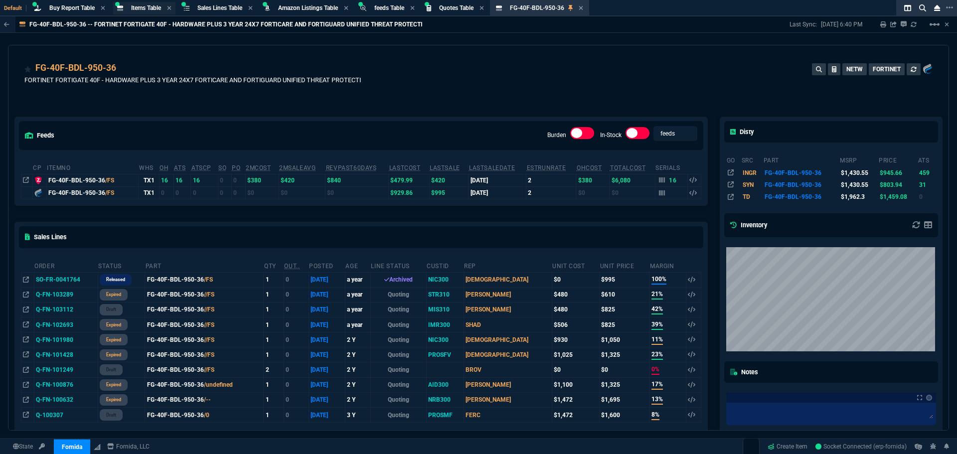
click at [128, 10] on div "Items Table Item" at bounding box center [144, 8] width 62 height 12
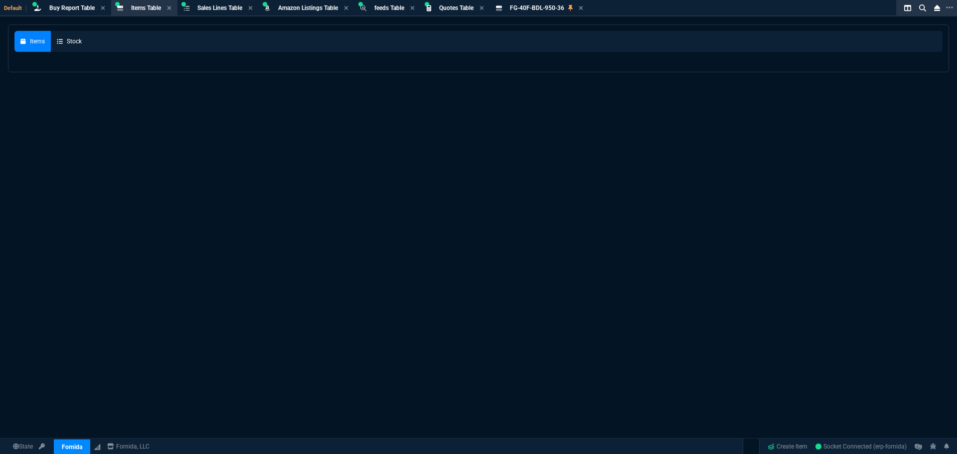
select select
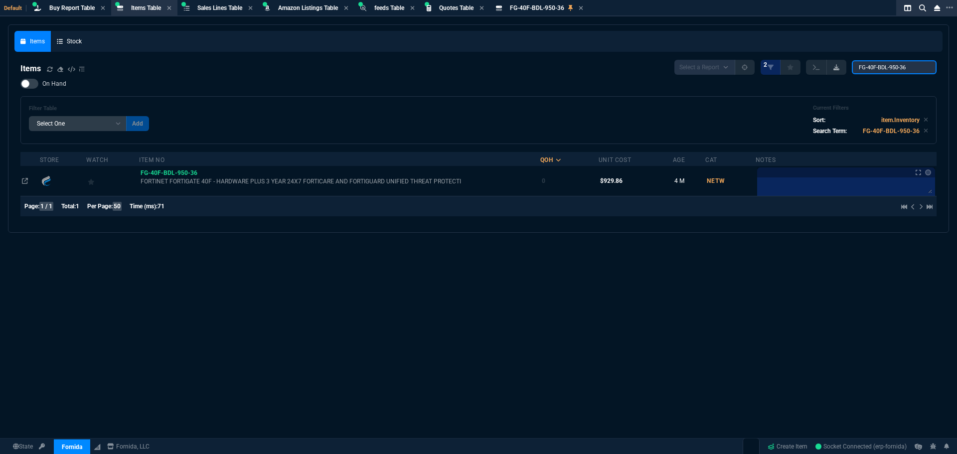
drag, startPoint x: 915, startPoint y: 71, endPoint x: 828, endPoint y: 70, distance: 86.7
click at [832, 70] on div "Select a Report NEW QUERY 2 FG-40F-BDL-950-36" at bounding box center [805, 67] width 262 height 15
paste input "07D04-60.F"
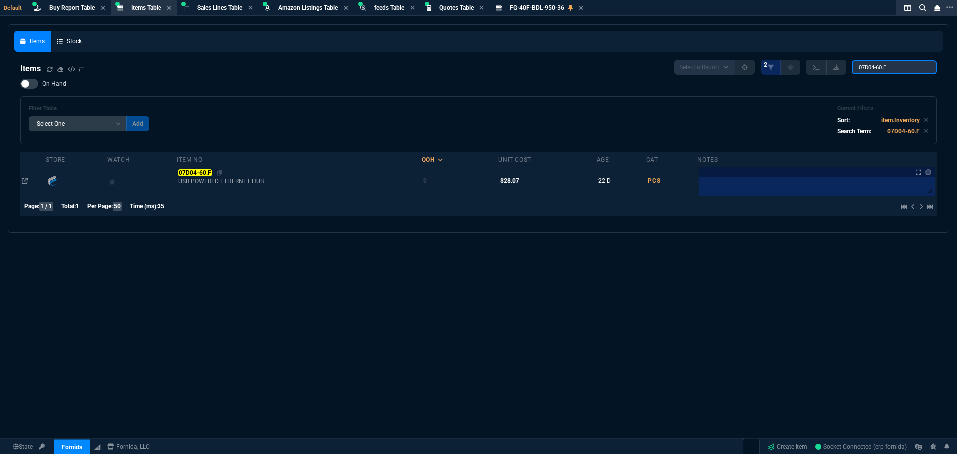
type input "07D04-60.F"
click at [201, 176] on mark "07D04-60.F" at bounding box center [194, 172] width 33 height 7
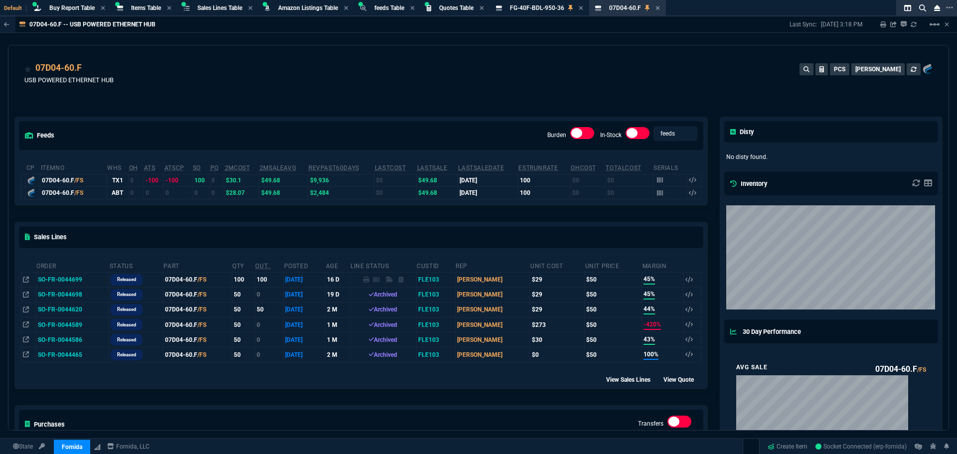
click at [67, 279] on td "SO-FR-0044699" at bounding box center [72, 279] width 73 height 15
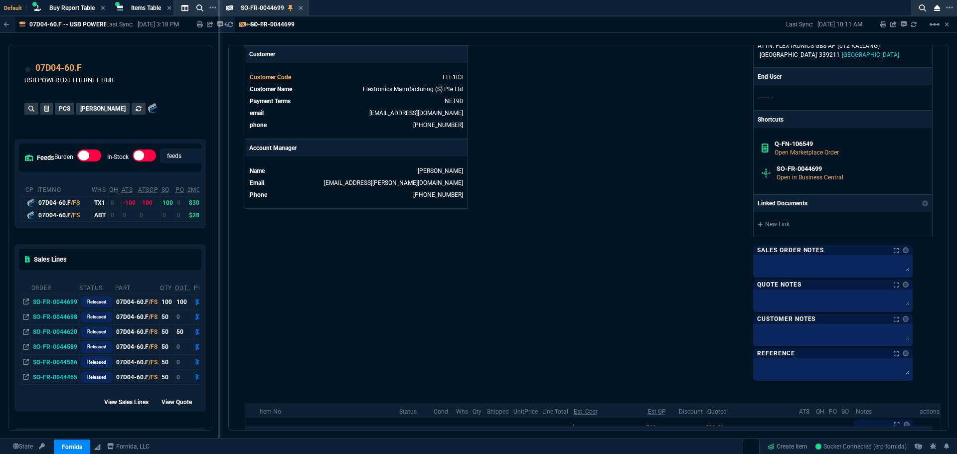
scroll to position [199, 0]
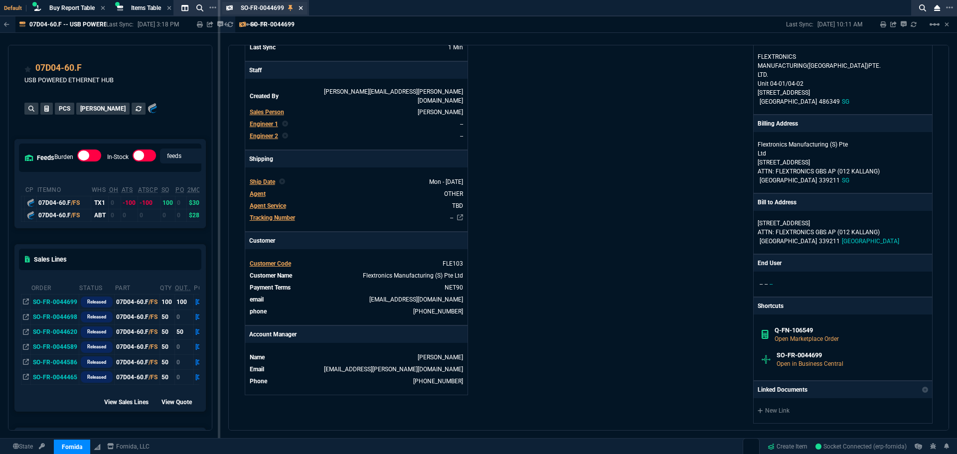
click at [300, 10] on icon at bounding box center [300, 8] width 4 height 6
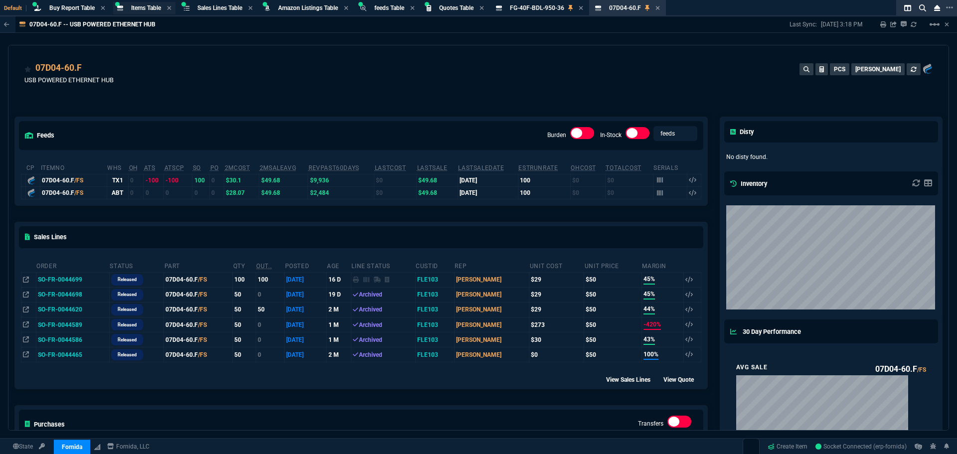
click at [148, 10] on span "Items Table" at bounding box center [146, 7] width 30 height 7
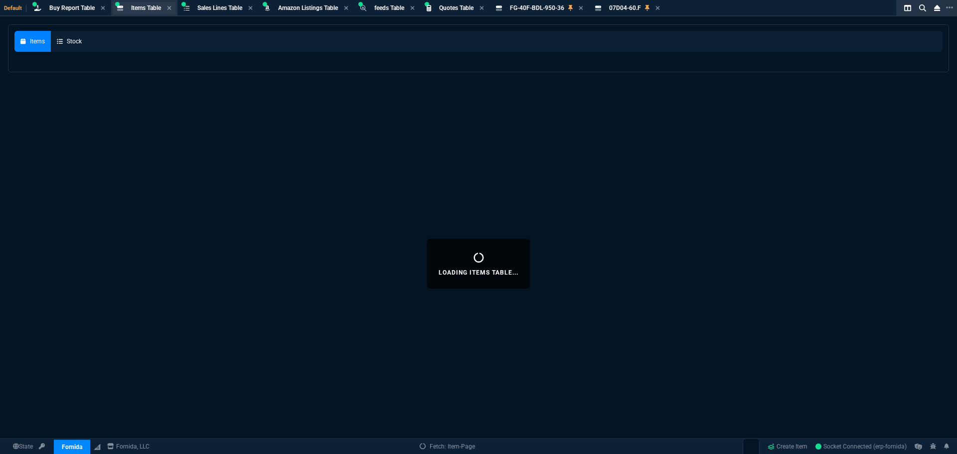
select select
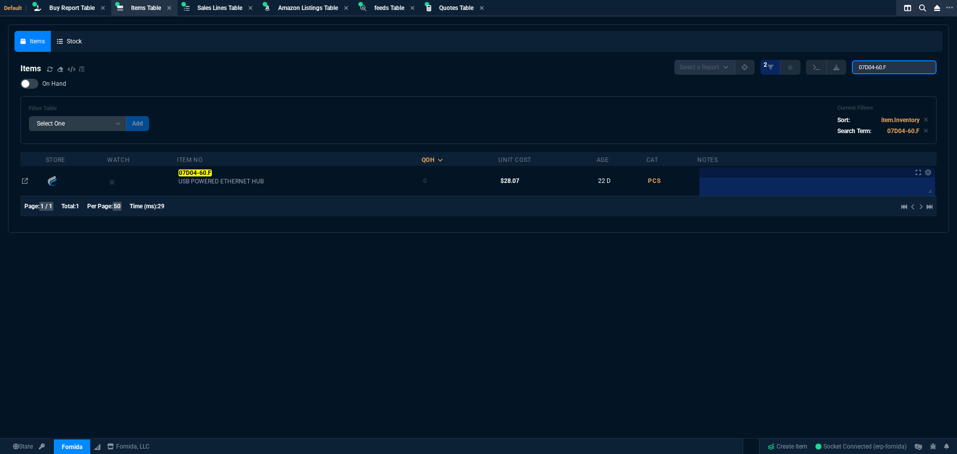
drag, startPoint x: 903, startPoint y: 68, endPoint x: 788, endPoint y: 64, distance: 115.2
click at [796, 64] on div "Select a Report NEW QUERY 2 07D04-60.F" at bounding box center [805, 67] width 262 height 15
paste input "A3L791-02-S"
type input "A3L791-02-S"
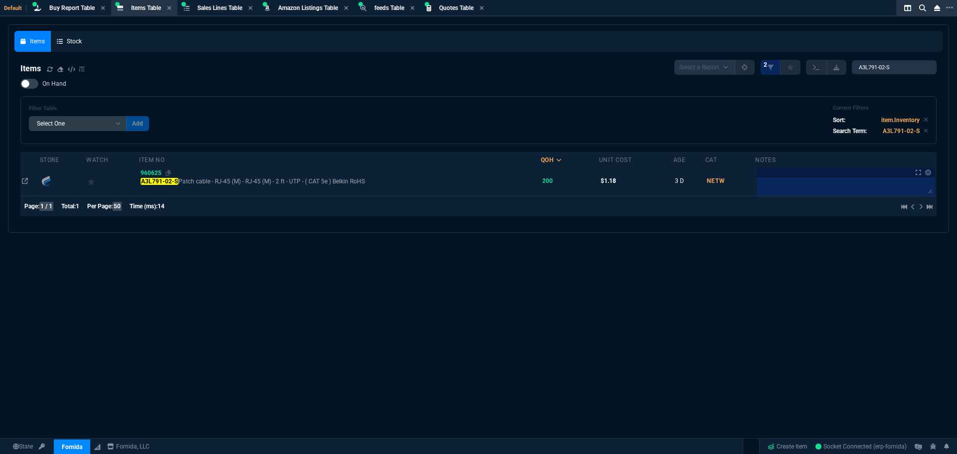
click at [149, 173] on span "960625" at bounding box center [151, 172] width 21 height 7
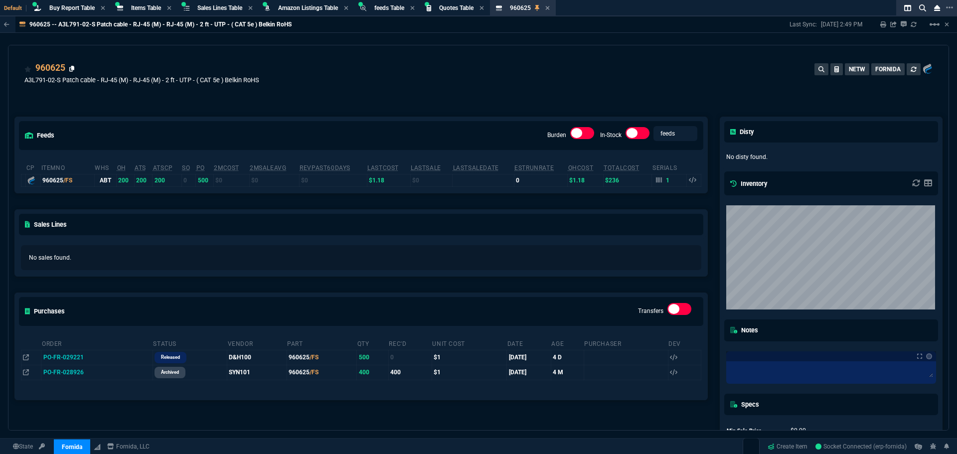
click at [71, 70] on icon at bounding box center [71, 69] width 5 height 6
click at [262, 59] on div "960625 A3L791-02-S Patch cable - RJ-45 (M) - RJ-45 (M) - 2 ft - UTP - ( CAT 5e …" at bounding box center [478, 74] width 940 height 59
click at [151, 9] on span "Items Table" at bounding box center [146, 7] width 30 height 7
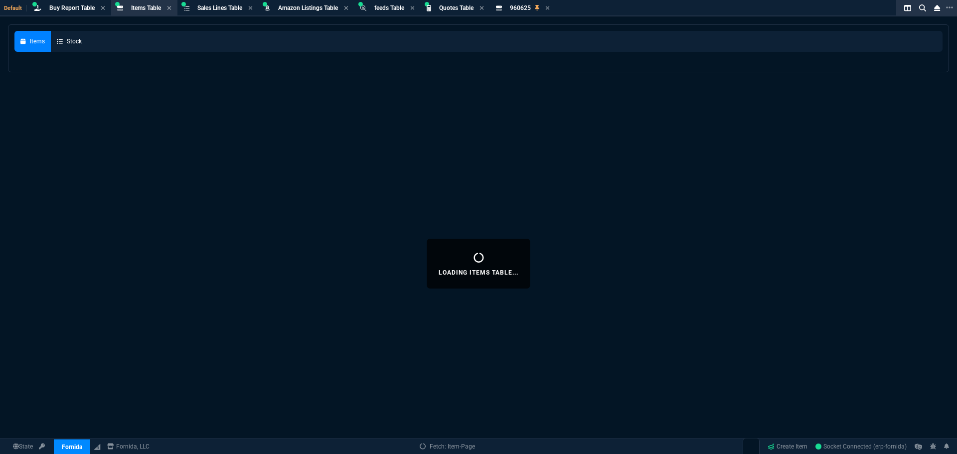
select select
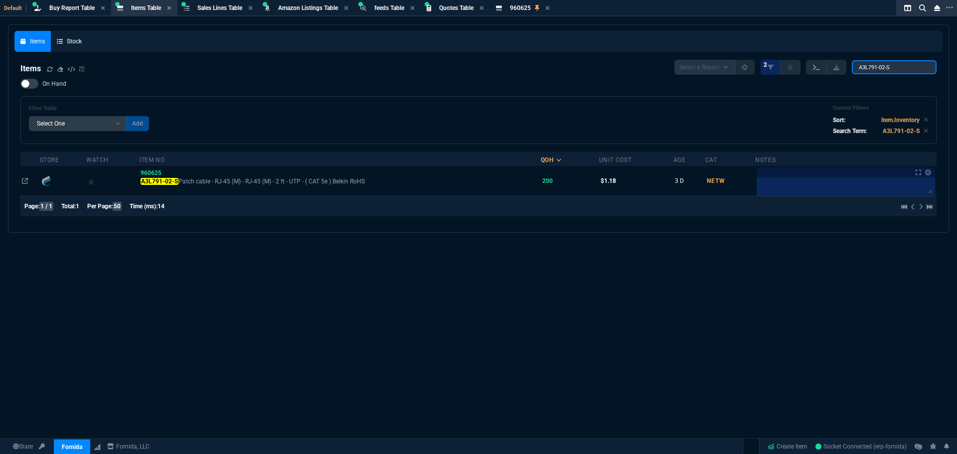
drag, startPoint x: 881, startPoint y: 68, endPoint x: 813, endPoint y: 68, distance: 68.3
click at [814, 68] on div "Select a Report NEW QUERY 2 A3L791-02-S" at bounding box center [805, 67] width 262 height 15
paste input "1"
type input "A3L791-12-S"
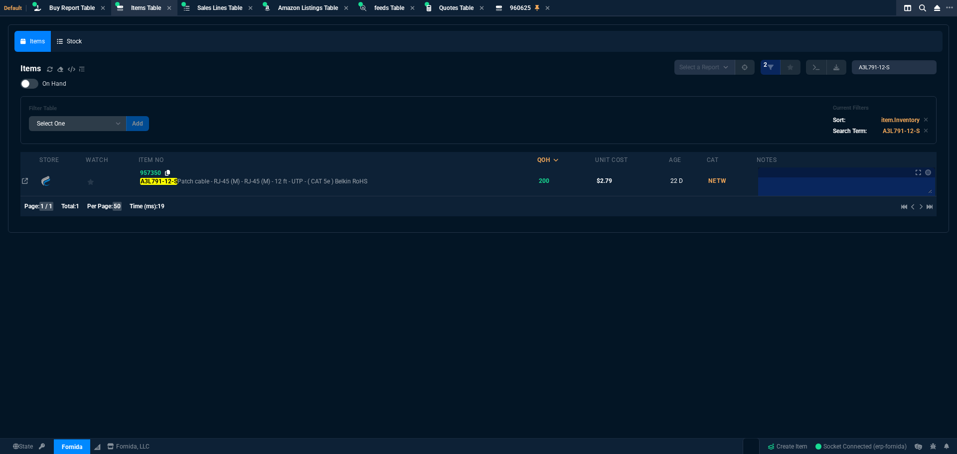
click at [170, 172] on icon at bounding box center [167, 173] width 5 height 6
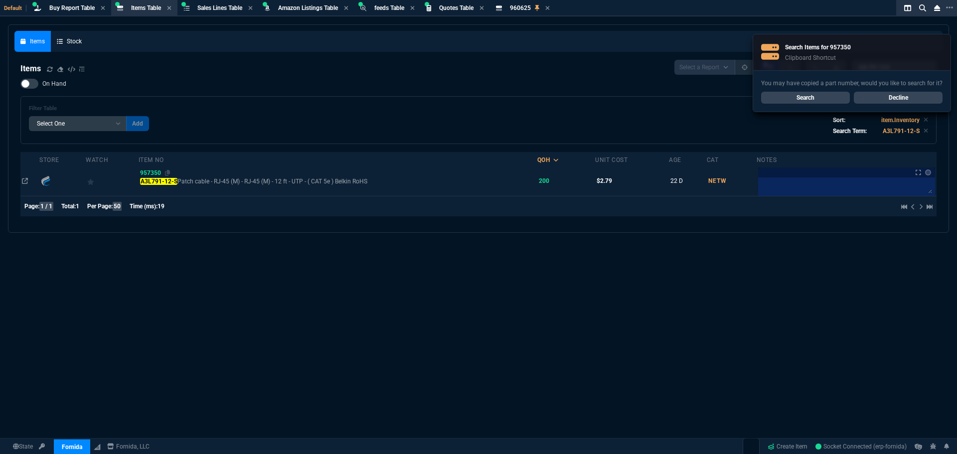
click at [153, 172] on span "957350" at bounding box center [150, 172] width 21 height 7
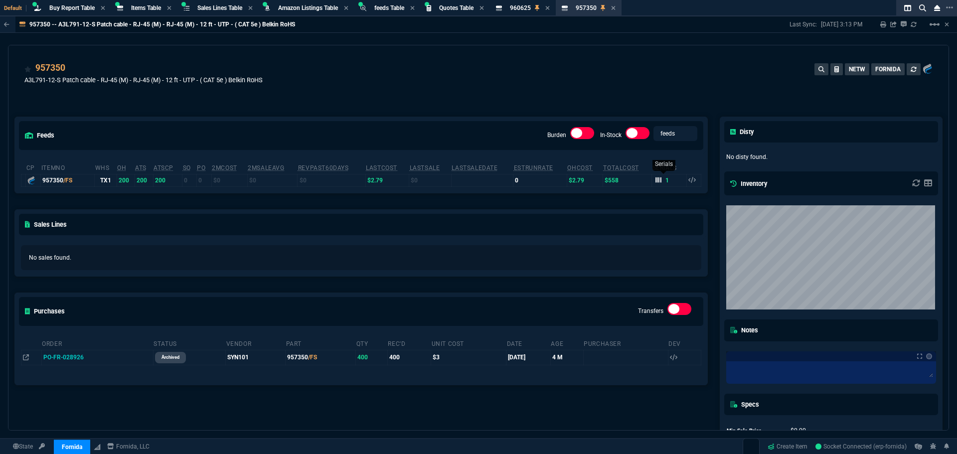
click at [655, 177] on icon at bounding box center [658, 180] width 6 height 6
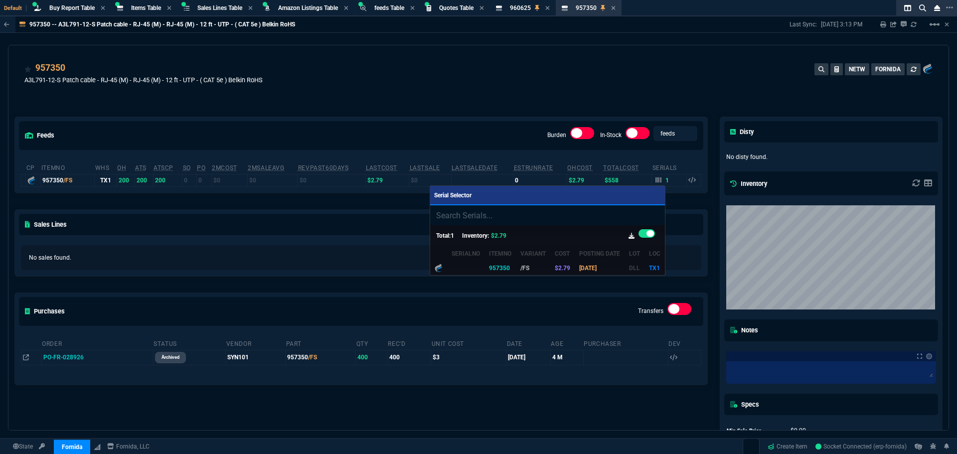
click at [560, 102] on div at bounding box center [478, 227] width 957 height 454
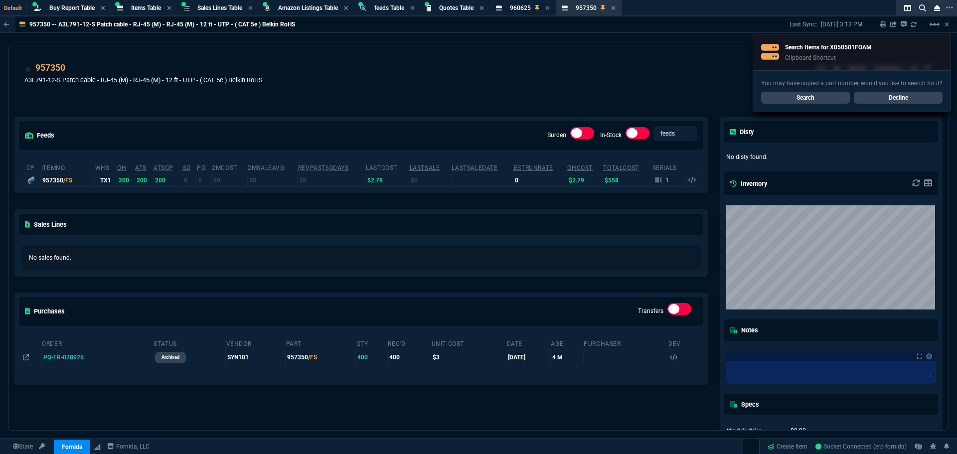
click at [797, 98] on link "Search" at bounding box center [805, 98] width 89 height 12
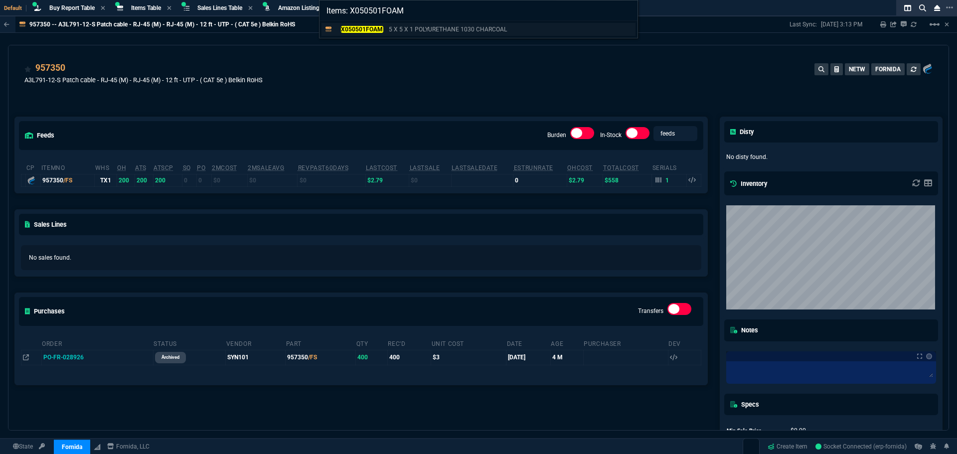
click at [363, 28] on mark "X050501FOAM" at bounding box center [362, 29] width 42 height 7
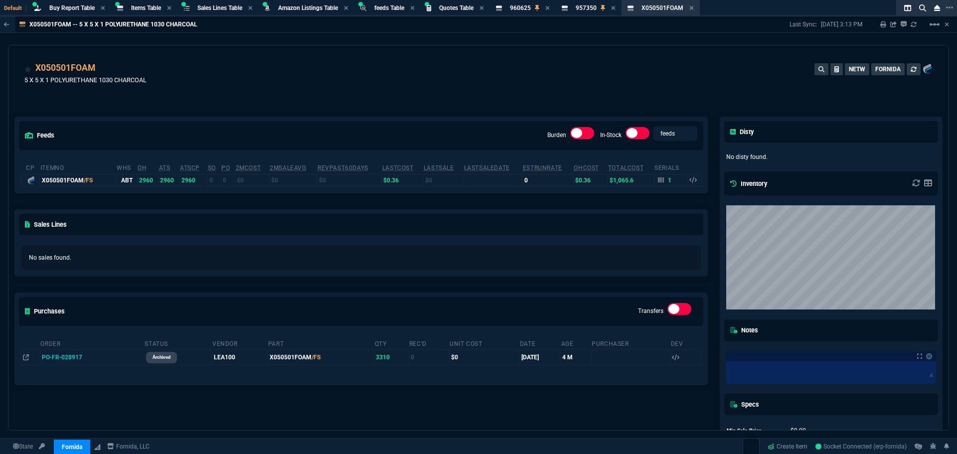
click at [300, 52] on div "X050501FOAM 5 X 5 X 1 POLYURETHANE 1030 CHARCOAL NETW FORNIDA" at bounding box center [478, 74] width 940 height 59
click at [134, 6] on span "Items Table" at bounding box center [146, 7] width 30 height 7
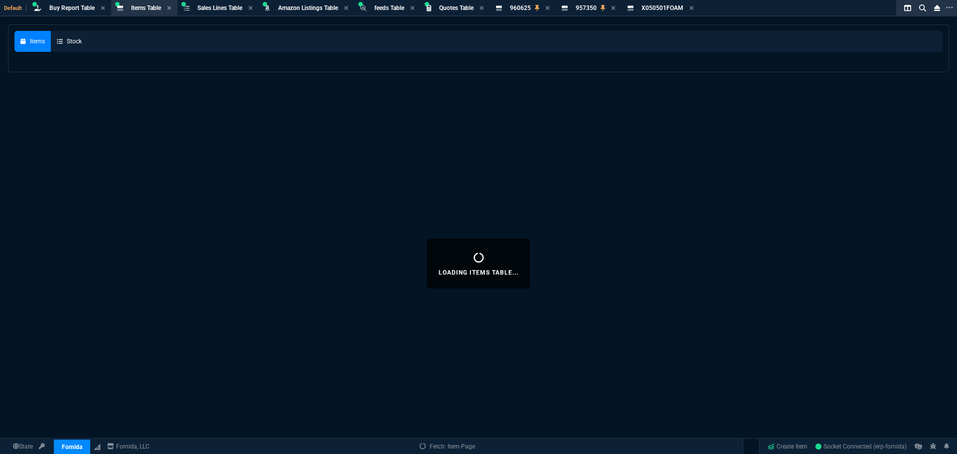
select select
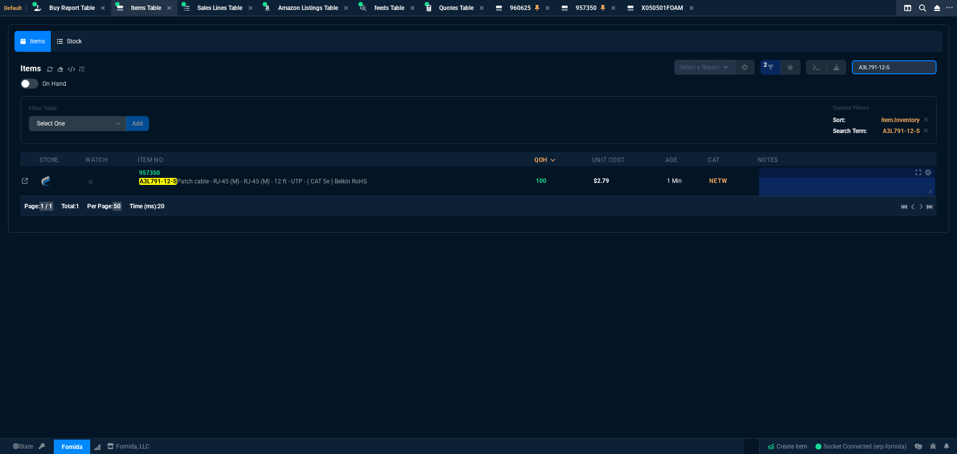
drag, startPoint x: 905, startPoint y: 65, endPoint x: 792, endPoint y: 65, distance: 113.1
click at [792, 65] on div "Select a Report NEW QUERY 2 A3L791-12-S" at bounding box center [805, 67] width 262 height 15
paste input "07D11-02.E"
type input "07D11-02.E"
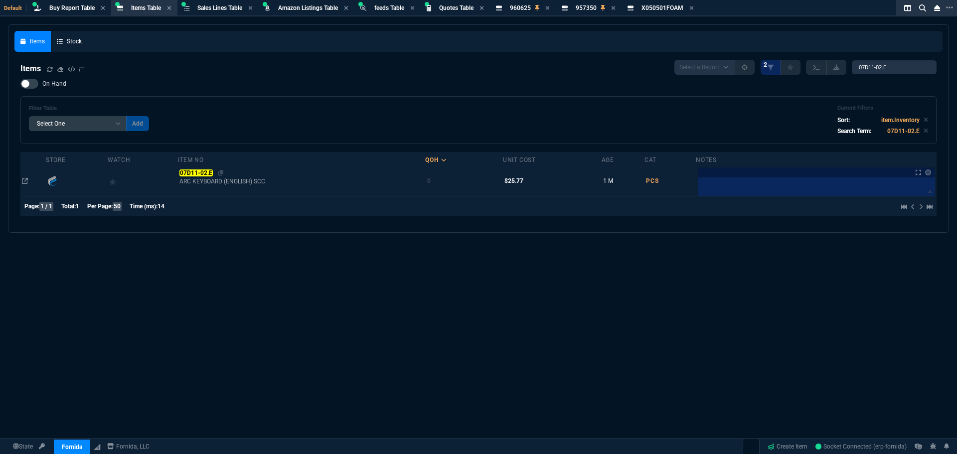
click at [189, 171] on mark "07D11-02.E" at bounding box center [195, 172] width 33 height 7
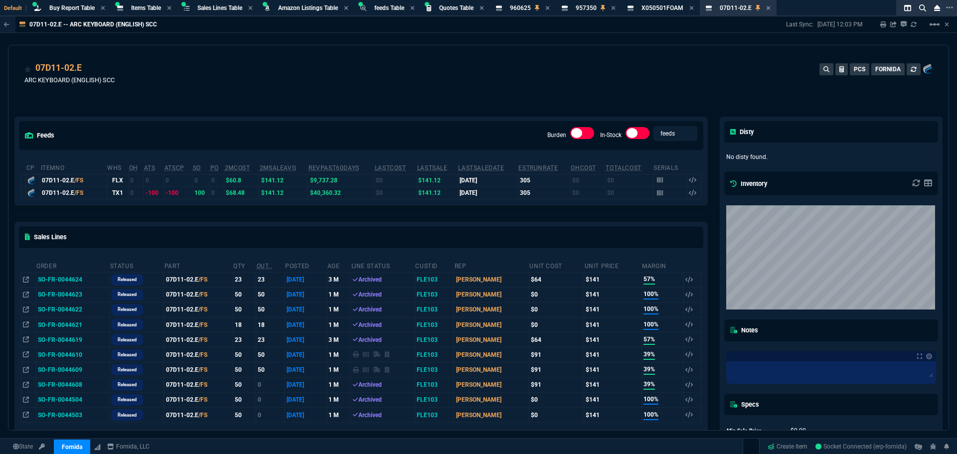
click at [277, 51] on div "07D11-02.E ARC KEYBOARD (ENGLISH) SCC PCS FORNIDA" at bounding box center [478, 74] width 940 height 59
click at [158, 9] on span "Items Table" at bounding box center [146, 7] width 30 height 7
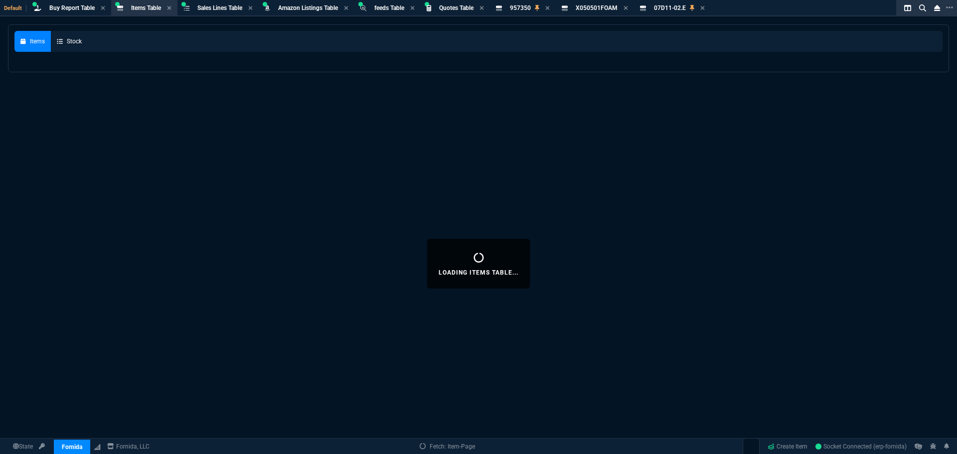
select select
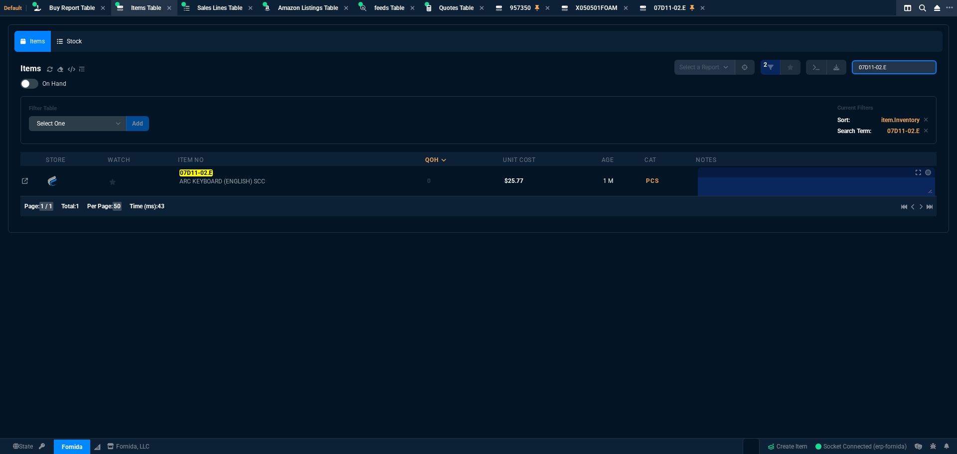
drag, startPoint x: 891, startPoint y: 66, endPoint x: 757, endPoint y: 57, distance: 134.8
click at [758, 57] on nx-fornida-items-table "Items Select a Report NEW QUERY 2 07D11-02.E On Hand Filter Table Select One Ad…" at bounding box center [478, 140] width 928 height 172
paste input "201269-102.B"
type input "201269-102.B"
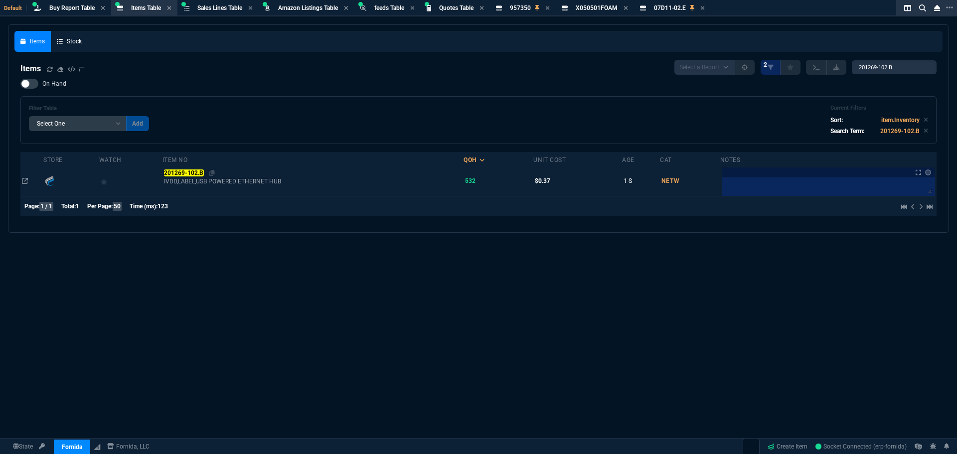
click at [187, 172] on mark "201269-102.B" at bounding box center [184, 172] width 40 height 7
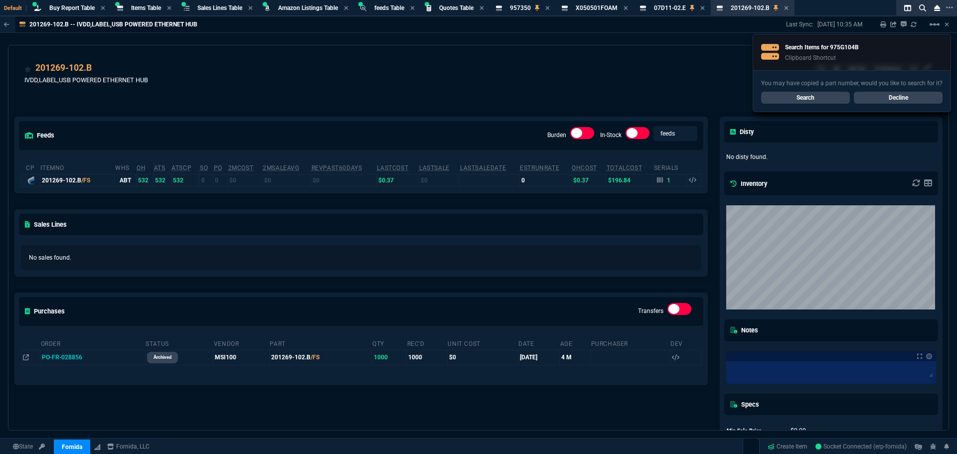
click at [806, 96] on link "Search" at bounding box center [805, 98] width 89 height 12
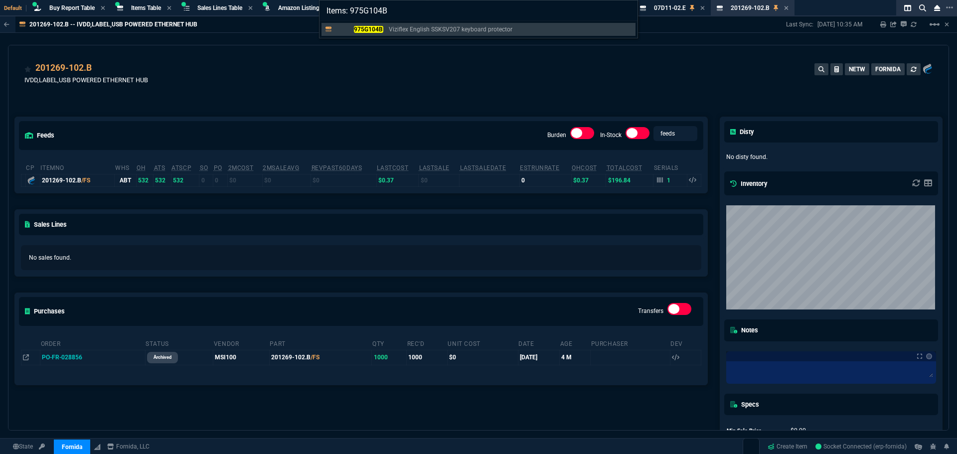
click at [378, 32] on mark "975G104B" at bounding box center [368, 29] width 29 height 7
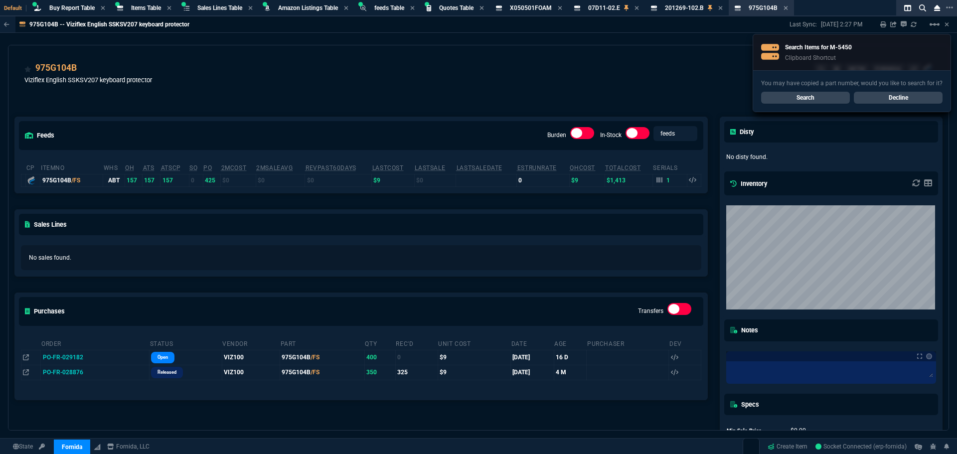
click at [342, 40] on div "975G104B -- Viziflex English SSKSV207 keyboard protector Last Sync: 8/7/25, 2:2…" at bounding box center [478, 223] width 957 height 414
click at [828, 94] on link "Search" at bounding box center [805, 98] width 89 height 12
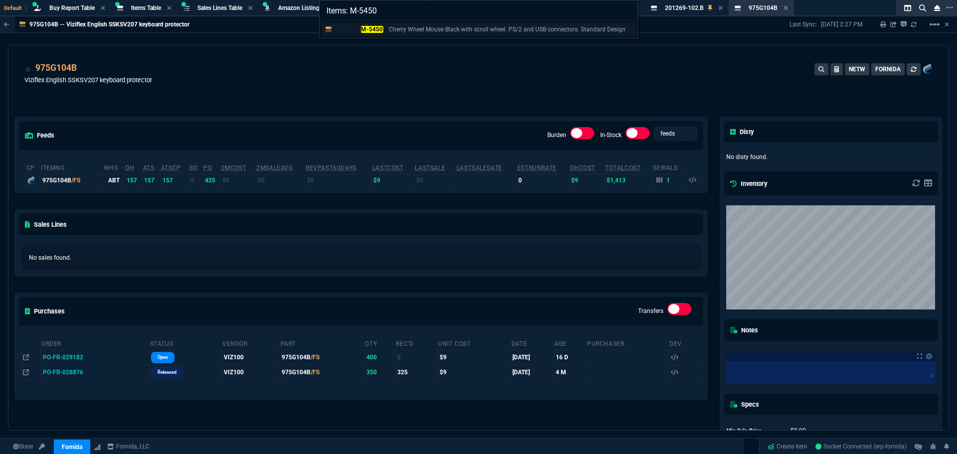
click at [377, 29] on mark "M-5450" at bounding box center [372, 29] width 22 height 7
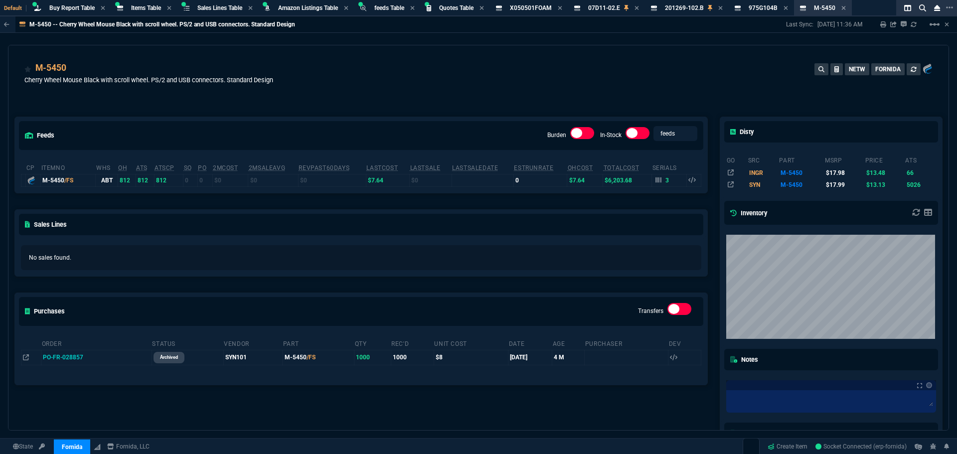
click at [322, 81] on div "M-5450 Cherry Wheel Mouse Black with scroll wheel. PS/2 and USB connectors. Sta…" at bounding box center [478, 78] width 908 height 35
click at [146, 7] on span "Items Table" at bounding box center [146, 7] width 30 height 7
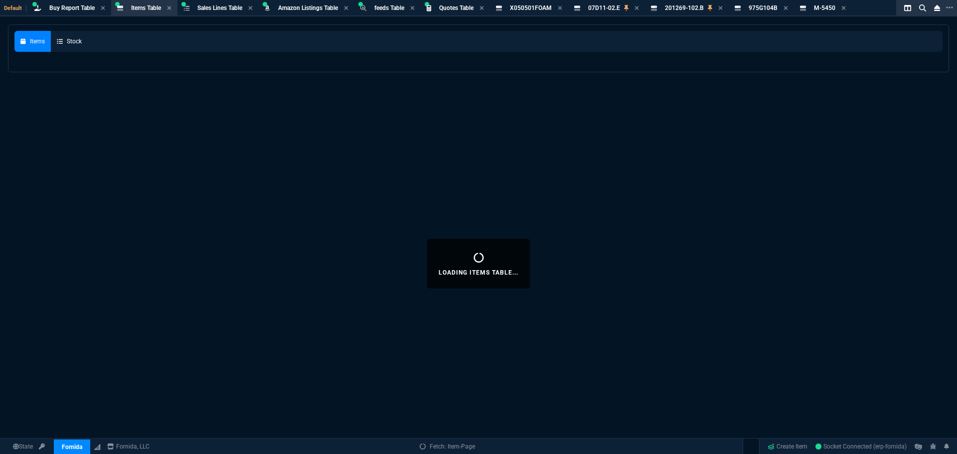
select select
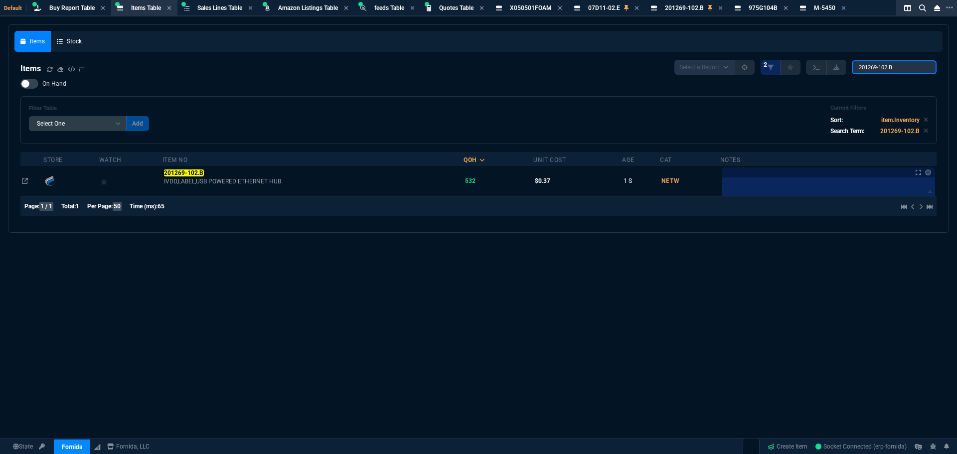
drag, startPoint x: 895, startPoint y: 67, endPoint x: 805, endPoint y: 64, distance: 90.2
click at [823, 63] on div "Select a Report NEW QUERY 2 201269-102.B" at bounding box center [805, 67] width 262 height 15
paste input "4042183"
type input "4042183"
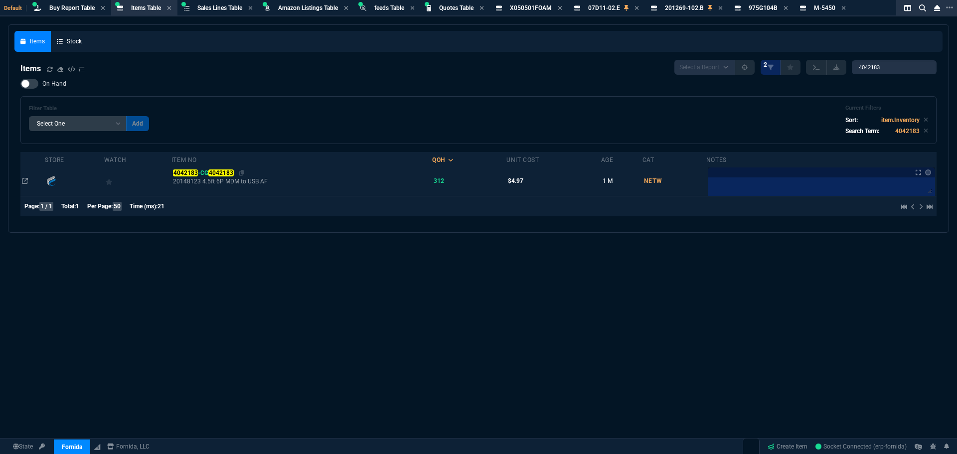
click at [206, 172] on span "4042183 -CG 4042183" at bounding box center [204, 172] width 62 height 7
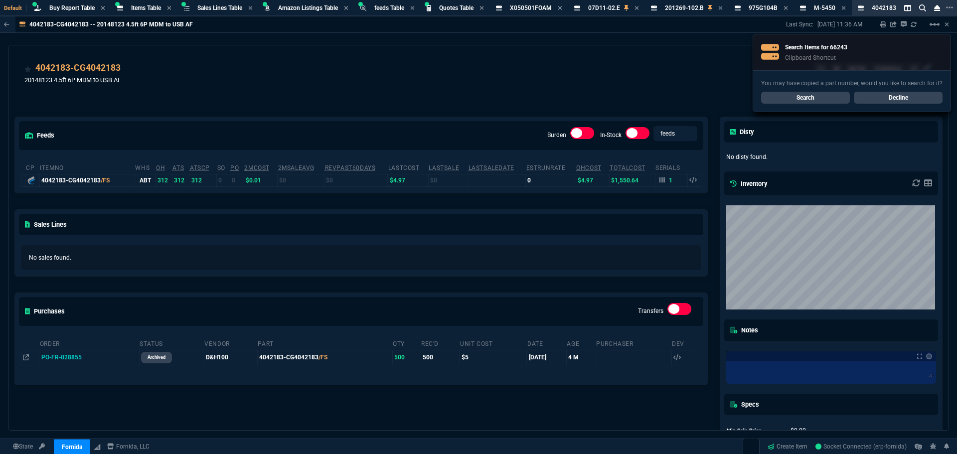
click at [801, 98] on link "Search" at bounding box center [805, 98] width 89 height 12
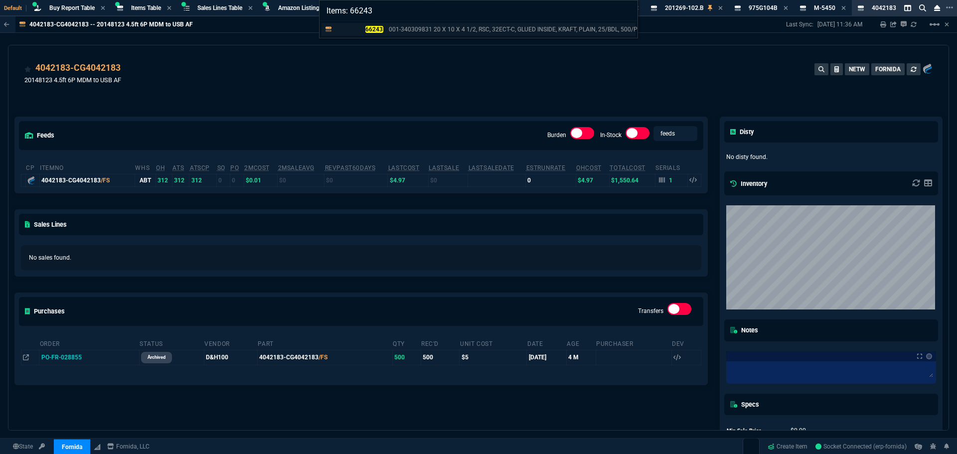
click at [378, 29] on mark "66243" at bounding box center [374, 29] width 18 height 7
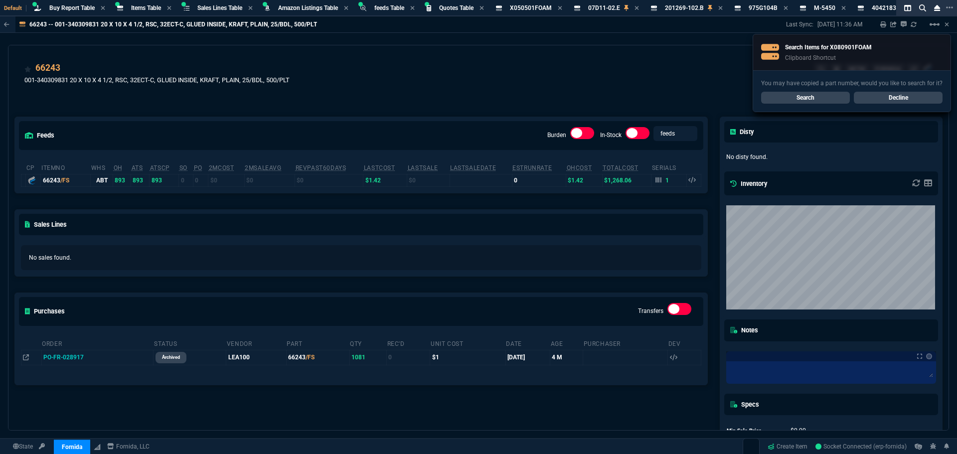
click at [338, 57] on div "66243 001-340309831 20 X 10 X 4 1/2, RSC, 32ECT-C, GLUED INSIDE, KRAFT, PLAIN, …" at bounding box center [478, 74] width 940 height 59
click at [782, 93] on link "Search" at bounding box center [805, 98] width 89 height 12
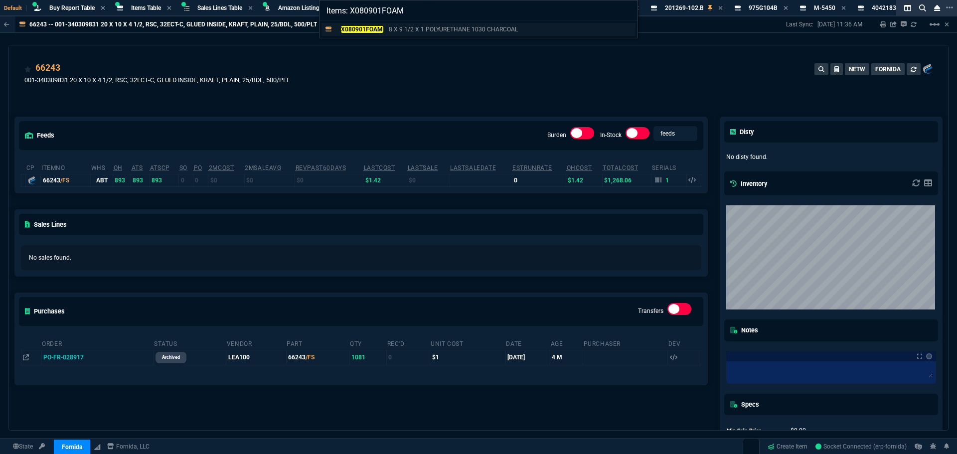
click at [373, 25] on p "X080901FOAM" at bounding box center [359, 29] width 48 height 9
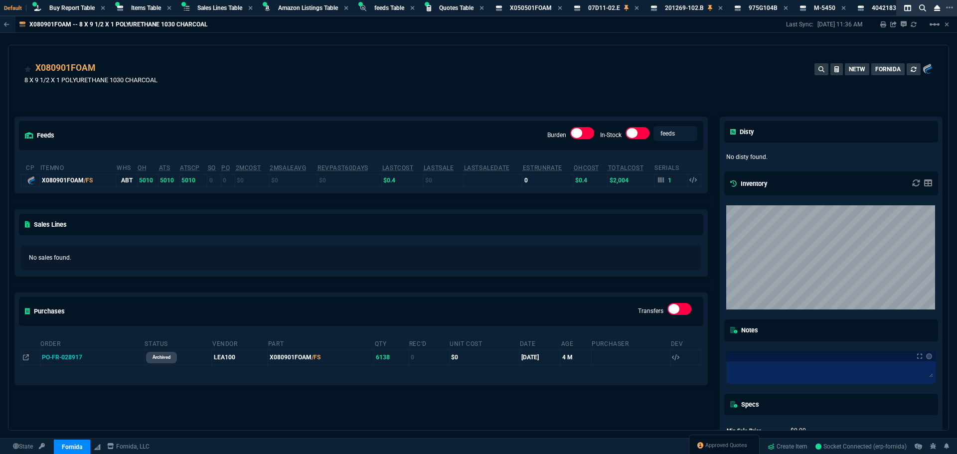
click at [276, 45] on div "X080901FOAM 8 X 9 1/2 X 1 POLYURETHANE 1030 CHARCOAL NETW FORNIDA feeds Burden …" at bounding box center [478, 238] width 941 height 386
click at [562, 7] on div "X050501FOAM Item" at bounding box center [536, 8] width 52 height 8
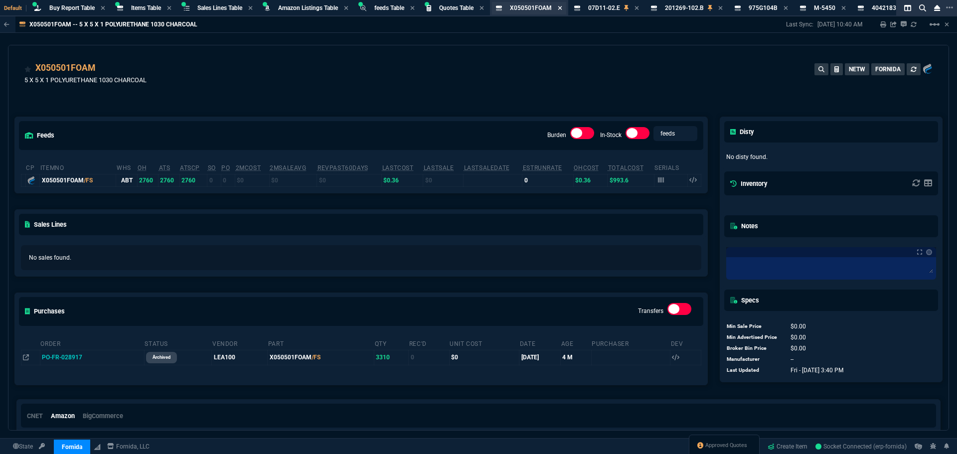
click at [562, 8] on icon at bounding box center [560, 8] width 4 height 6
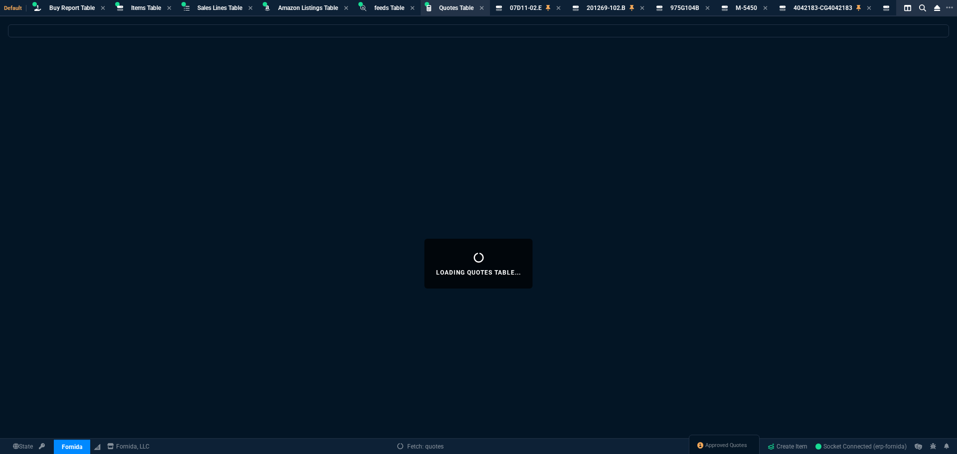
select select
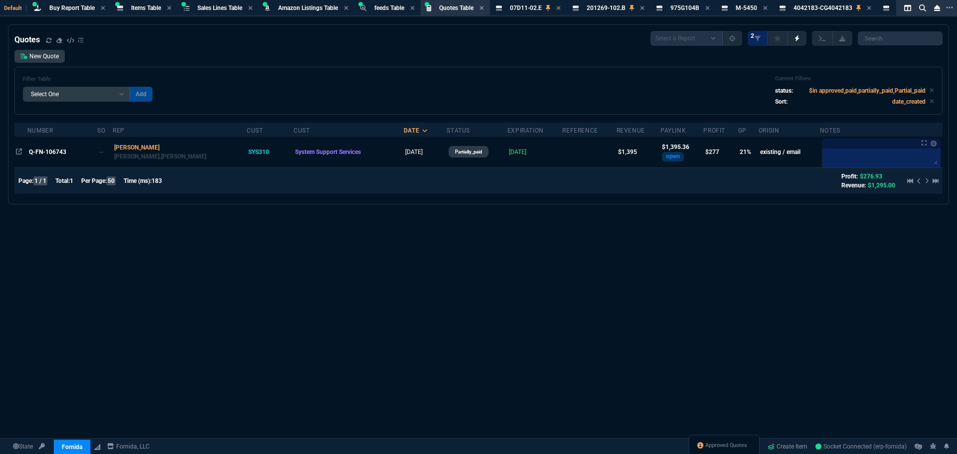
click at [560, 8] on icon at bounding box center [558, 8] width 4 height 4
click at [568, 8] on icon at bounding box center [565, 8] width 4 height 6
click at [549, 8] on icon at bounding box center [547, 8] width 4 height 4
click at [542, 8] on div "M-5450 Item" at bounding box center [526, 8] width 32 height 8
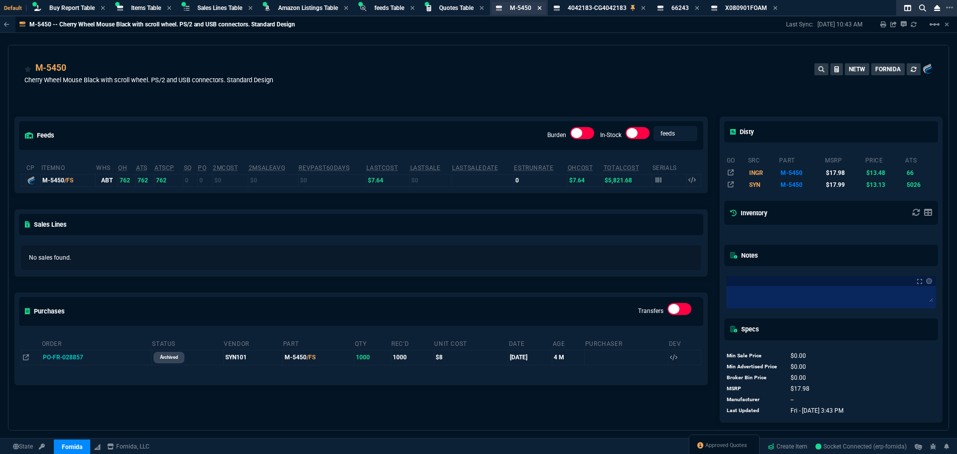
click at [542, 8] on icon at bounding box center [539, 8] width 4 height 6
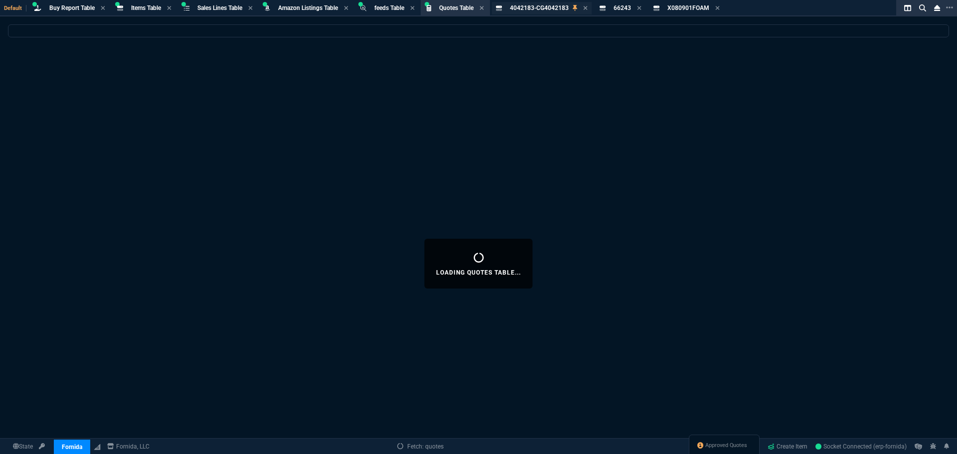
select select
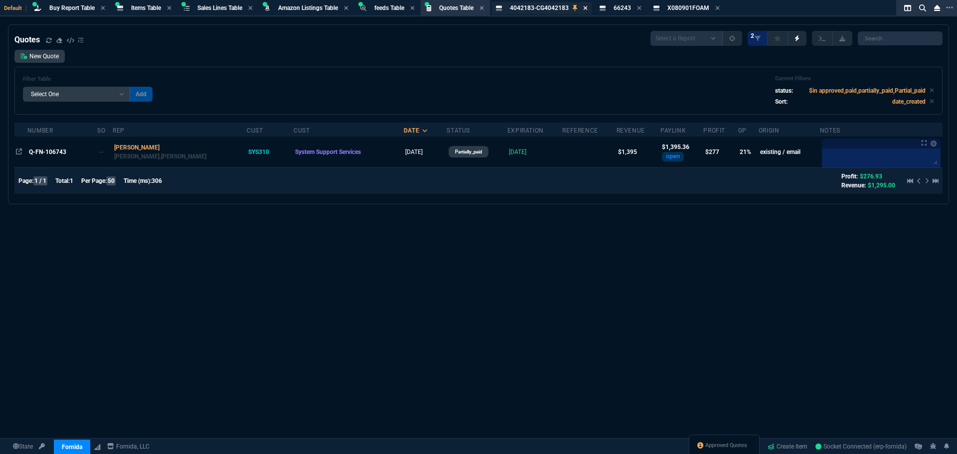
click at [587, 7] on icon at bounding box center [585, 8] width 4 height 4
click at [616, 7] on icon at bounding box center [613, 8] width 4 height 6
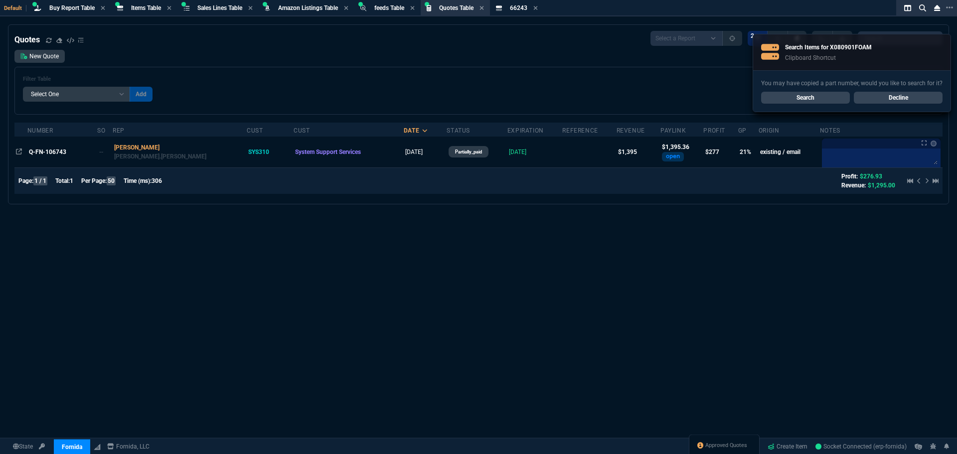
click at [671, 279] on div "Quotes Select a Report Fruit (MTD) APPROVED Quotes 2 New Quote Filter Table Sel…" at bounding box center [478, 263] width 957 height 478
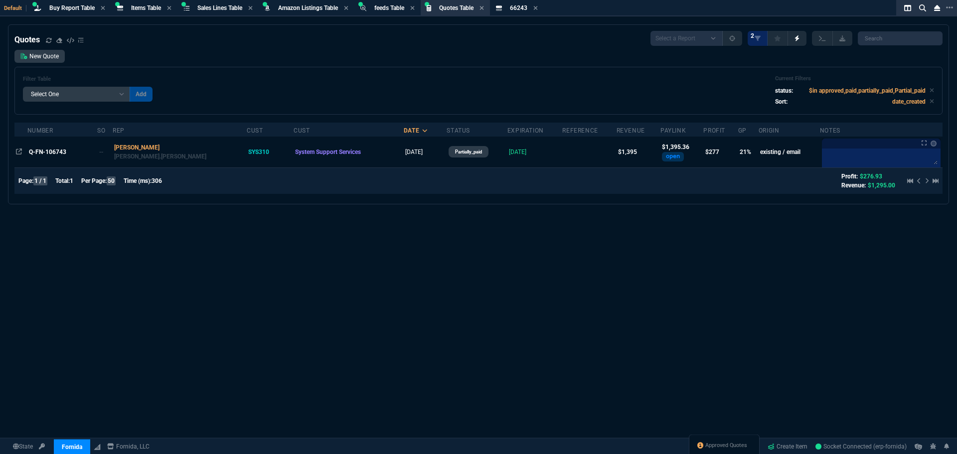
click at [711, 300] on div "Quotes Select a Report Fruit (MTD) APPROVED Quotes 2 New Quote Filter Table Sel…" at bounding box center [478, 263] width 957 height 478
click at [323, 69] on div "Filter Table Select One Add Filter () creator (creator) Cust (headers.customerN…" at bounding box center [478, 91] width 928 height 48
click at [461, 11] on div "Quotes Table Quote" at bounding box center [456, 8] width 34 height 8
drag, startPoint x: 925, startPoint y: 92, endPoint x: 919, endPoint y: 95, distance: 6.7
click at [922, 95] on p "$in approved,paid,partially_paid,Partial_paid" at bounding box center [871, 90] width 125 height 9
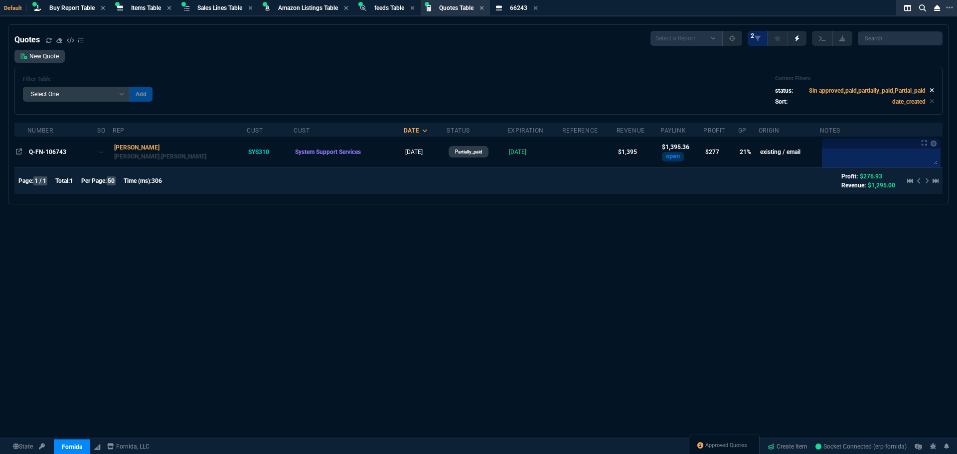
click at [929, 90] on icon at bounding box center [931, 90] width 4 height 6
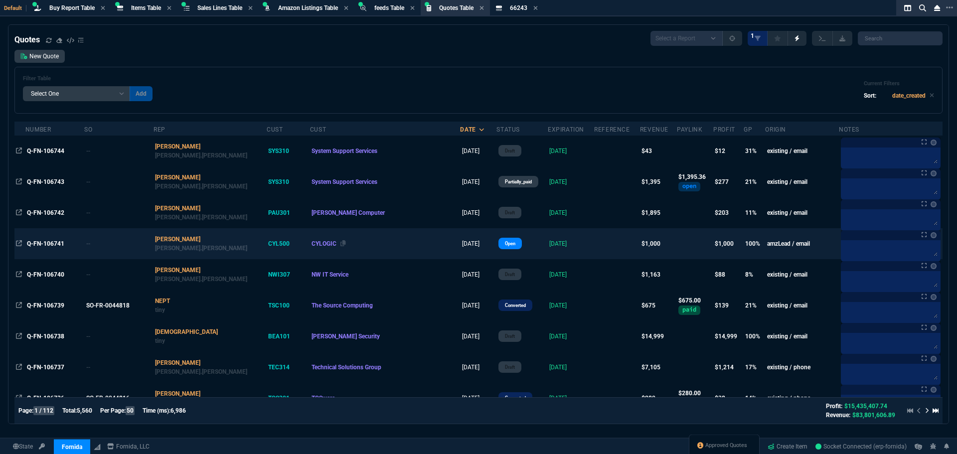
scroll to position [50, 0]
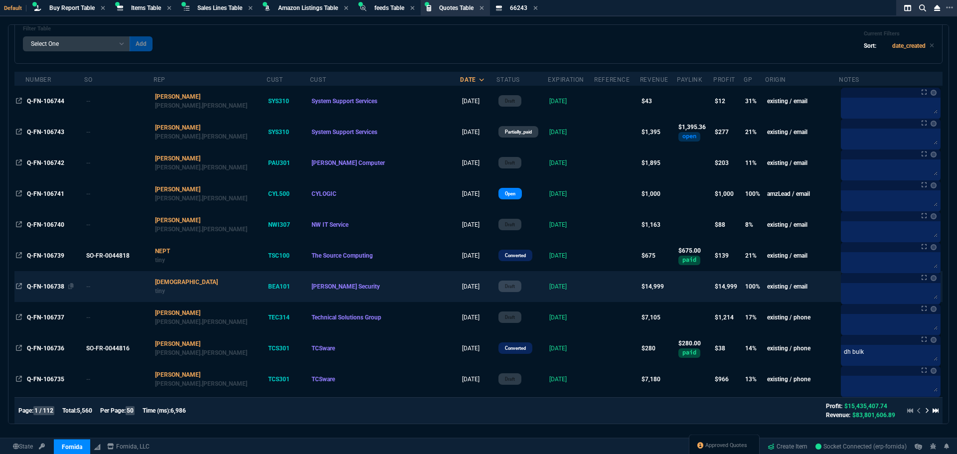
click at [47, 288] on span "Q-FN-106738" at bounding box center [45, 286] width 37 height 7
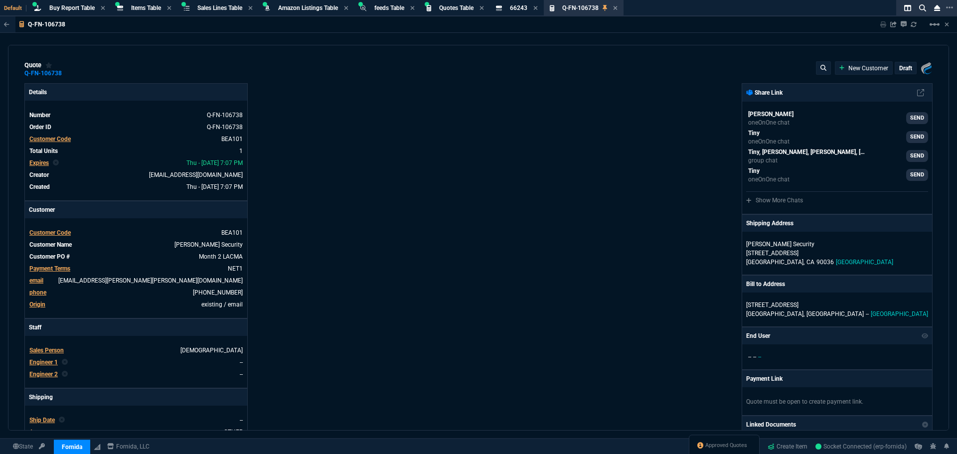
type input "100"
type input "14999"
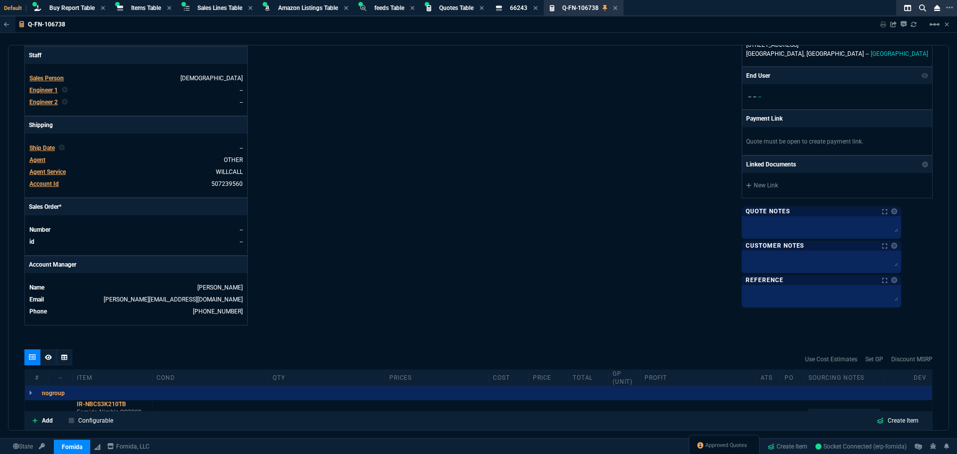
scroll to position [399, 0]
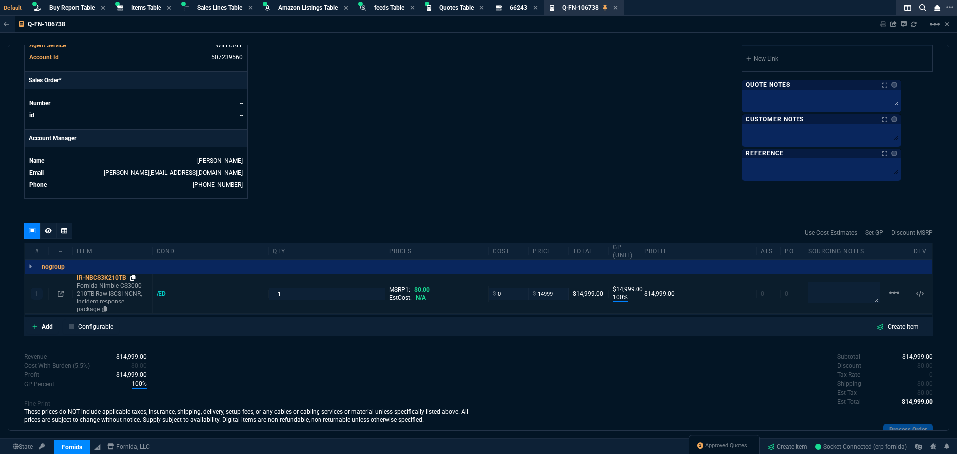
click at [134, 277] on icon at bounding box center [132, 278] width 5 height 6
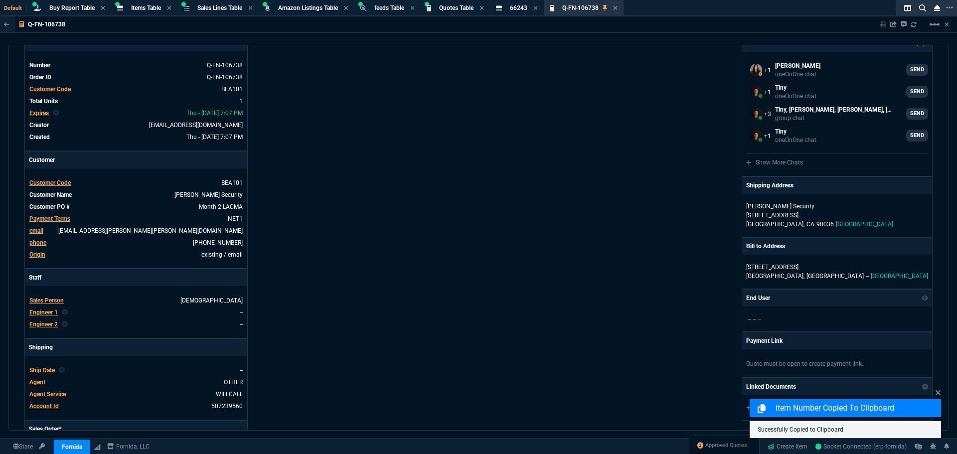
scroll to position [0, 0]
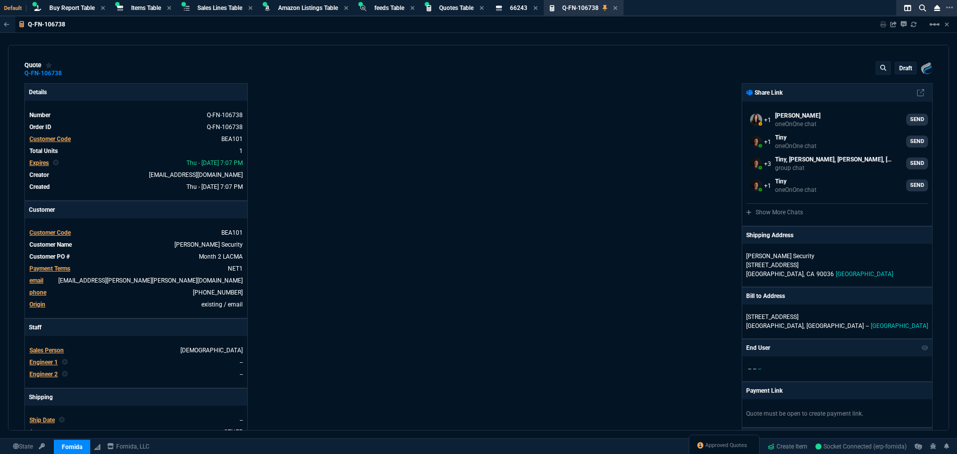
click at [899, 67] on p "draft" at bounding box center [905, 68] width 13 height 8
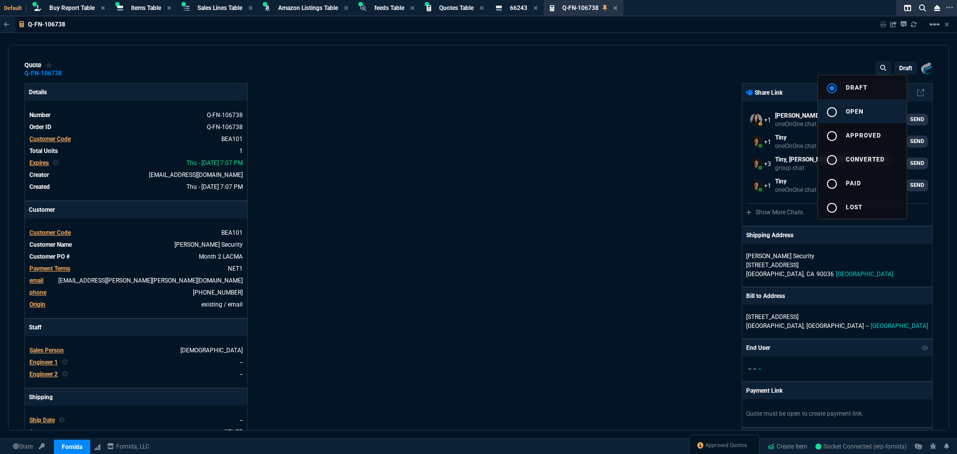
click at [850, 109] on span "open" at bounding box center [854, 111] width 17 height 7
type input "100"
type input "14999"
click at [713, 122] on div at bounding box center [478, 227] width 957 height 454
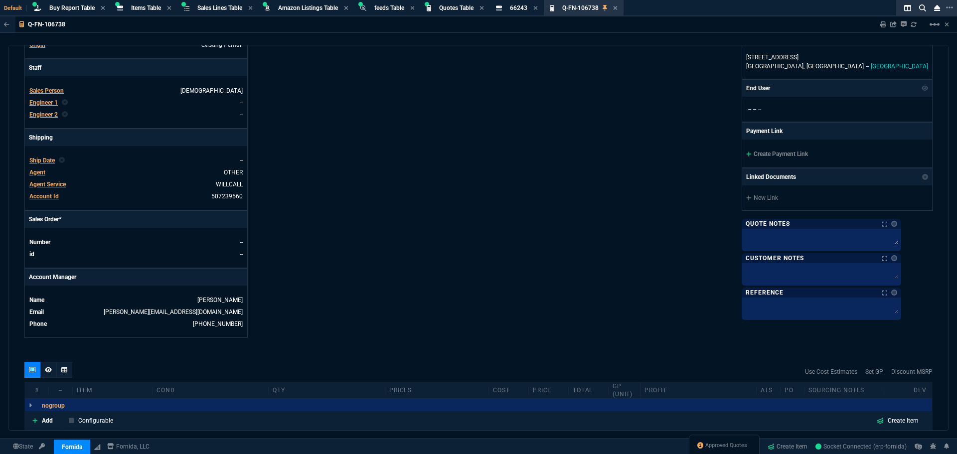
scroll to position [399, 0]
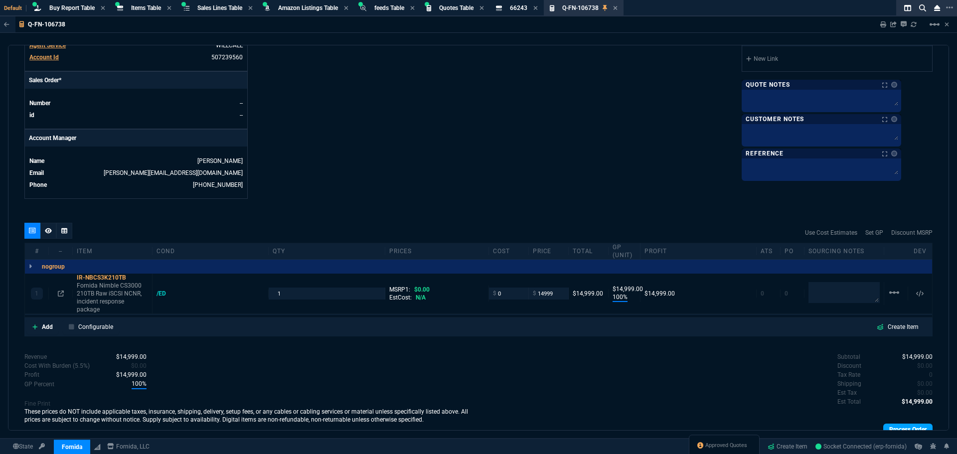
click at [886, 424] on link "Process Order" at bounding box center [907, 430] width 49 height 12
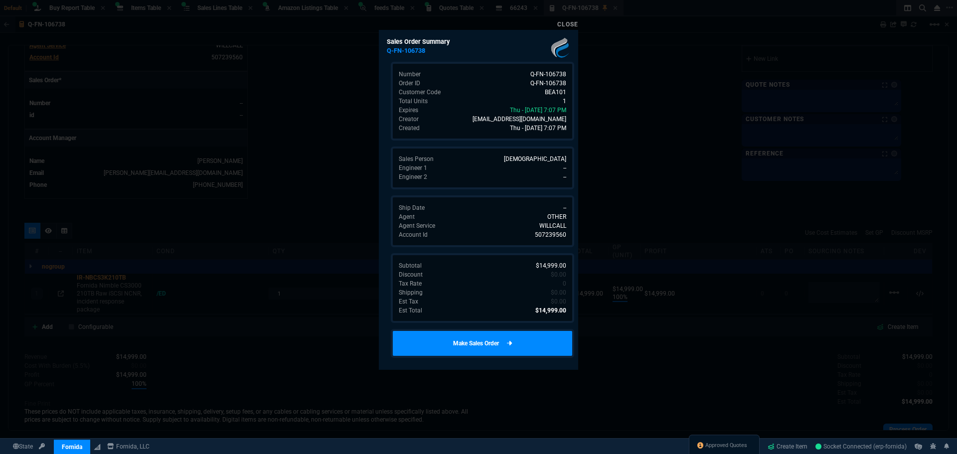
click at [526, 346] on link "Make Sales Order" at bounding box center [482, 343] width 183 height 29
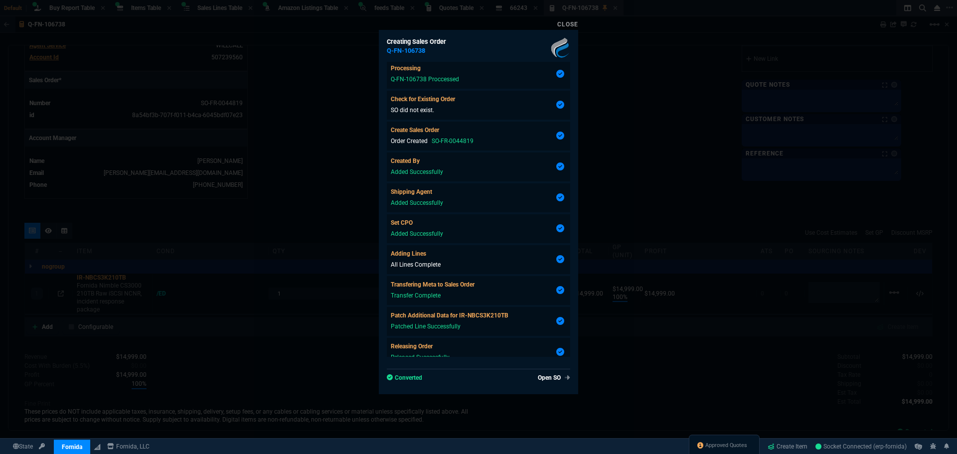
scroll to position [76, 0]
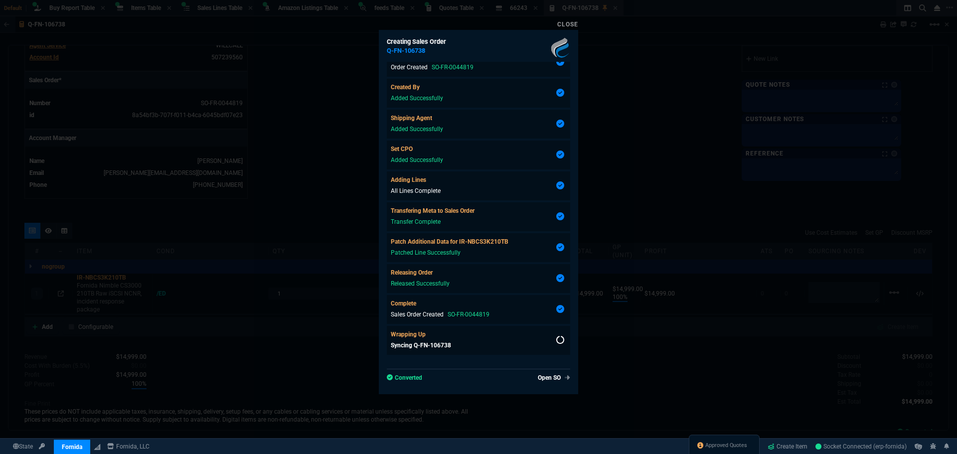
type input "100"
type input "14999"
click at [573, 27] on link "Close" at bounding box center [567, 24] width 21 height 7
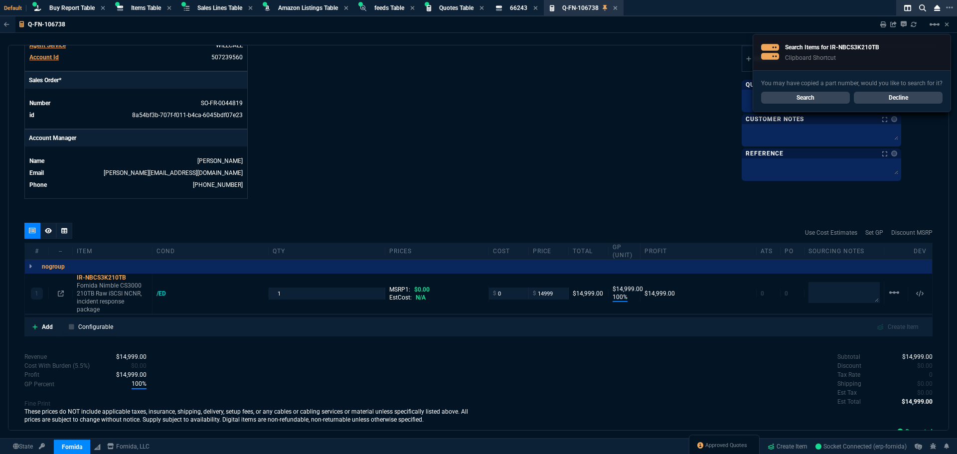
click at [146, 8] on span "Items Table" at bounding box center [146, 7] width 30 height 7
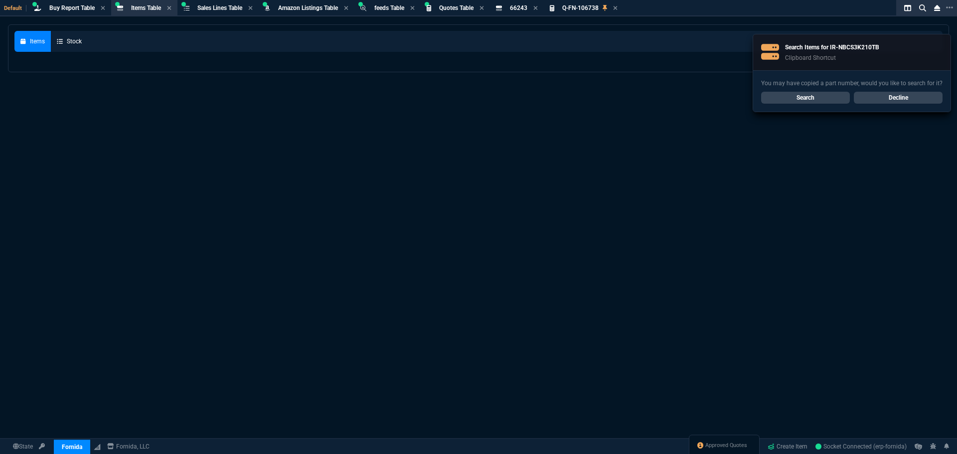
select select
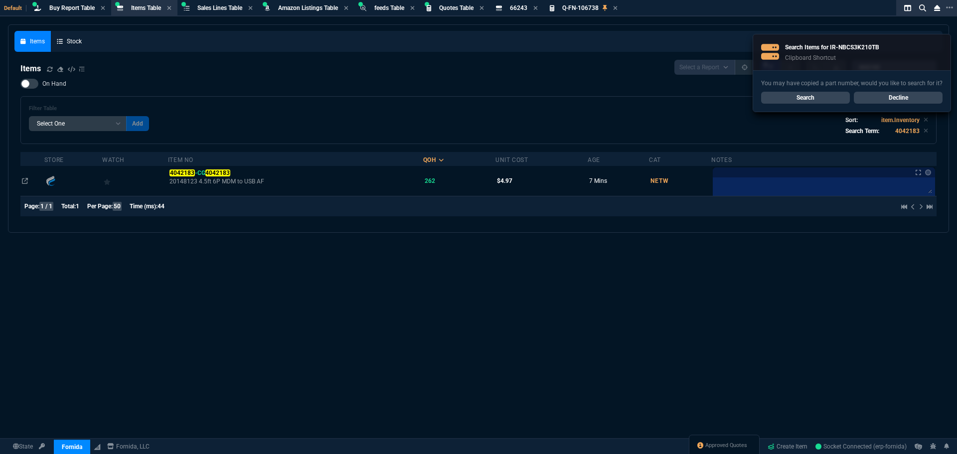
click at [794, 100] on link "Search" at bounding box center [805, 98] width 89 height 12
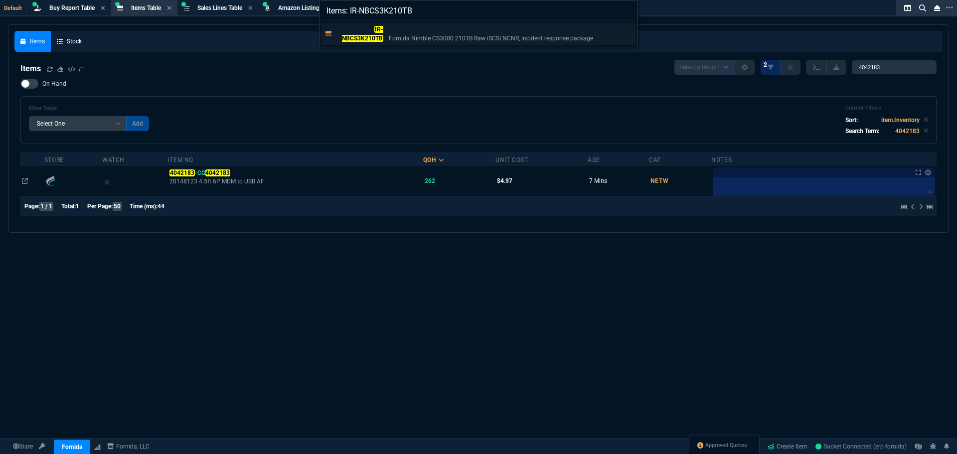
click at [368, 38] on mark "IR-NBCS3K210TB" at bounding box center [362, 34] width 41 height 16
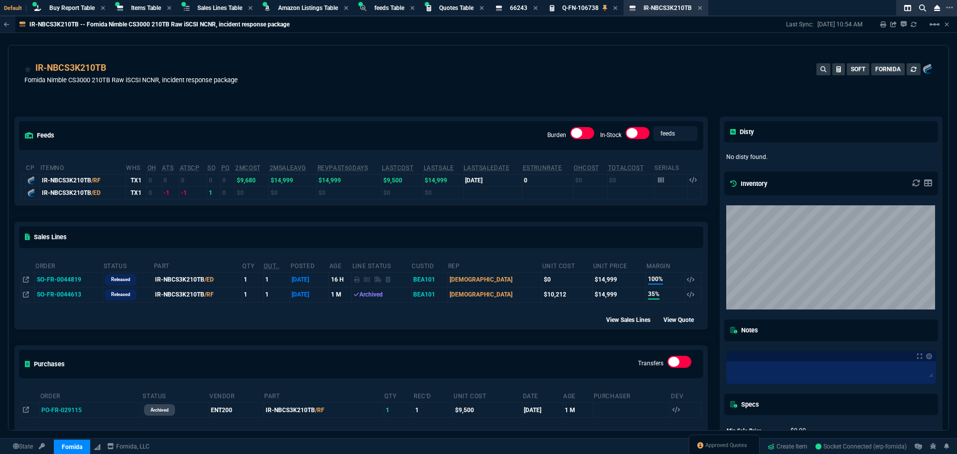
click at [61, 293] on td "SO-FR-0044613" at bounding box center [69, 294] width 68 height 15
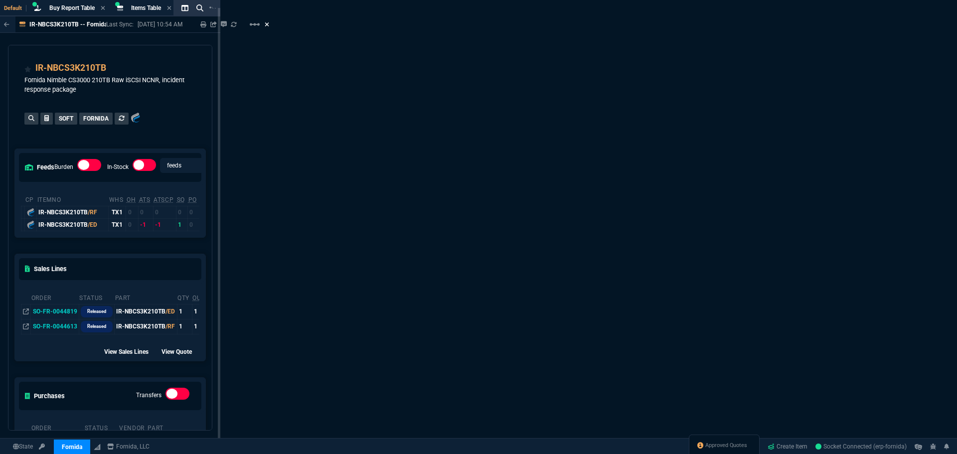
click at [269, 27] on icon at bounding box center [267, 24] width 4 height 6
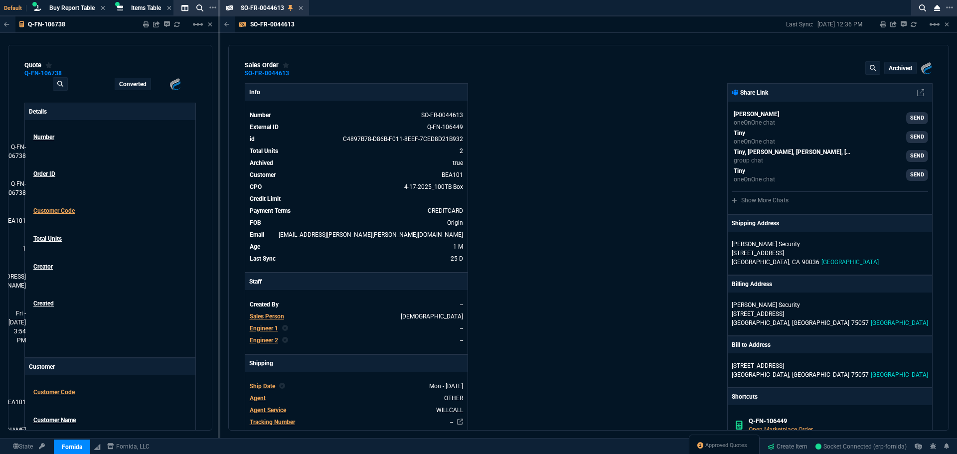
type input "100"
type input "14999"
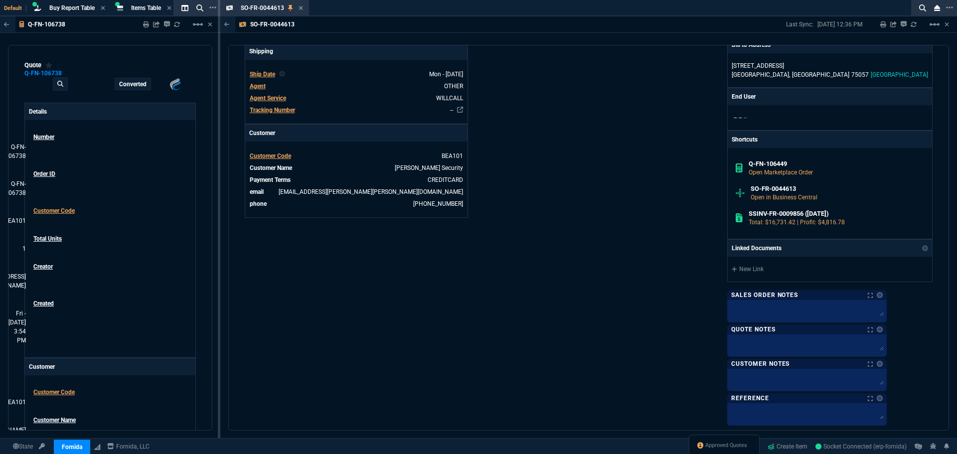
scroll to position [306, 0]
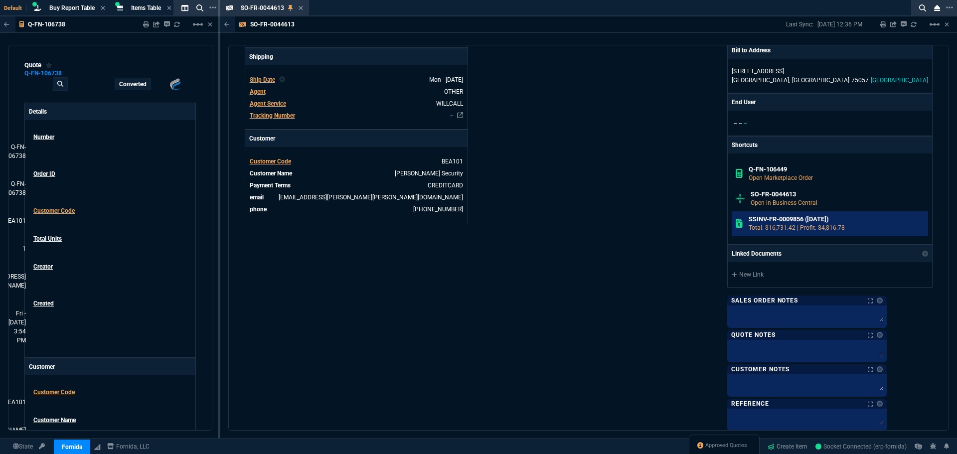
click at [795, 219] on h6 "SSINV-FR-0009856 (7-22-25)" at bounding box center [836, 219] width 176 height 8
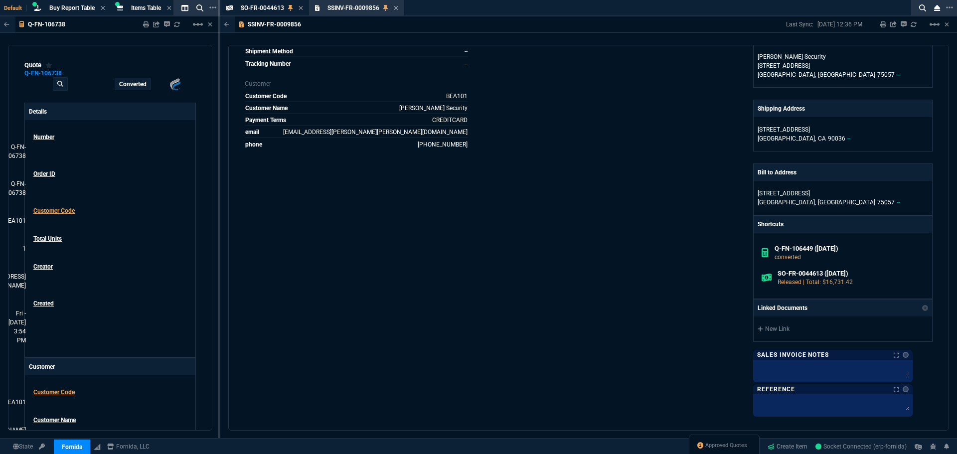
scroll to position [0, 0]
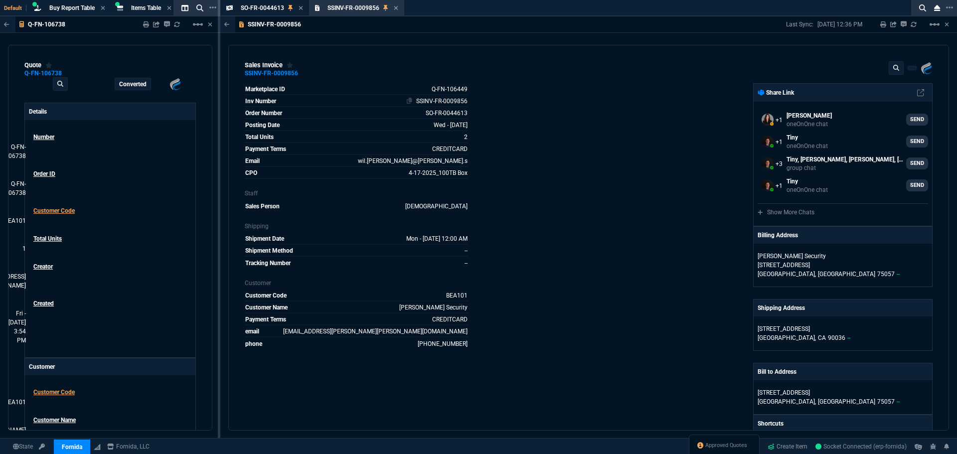
click at [442, 102] on link "SSINV-FR-0009856" at bounding box center [441, 101] width 51 height 7
click at [277, 74] on div "SSINV-FR-0009856" at bounding box center [271, 73] width 53 height 1
click at [397, 8] on icon at bounding box center [396, 8] width 4 height 6
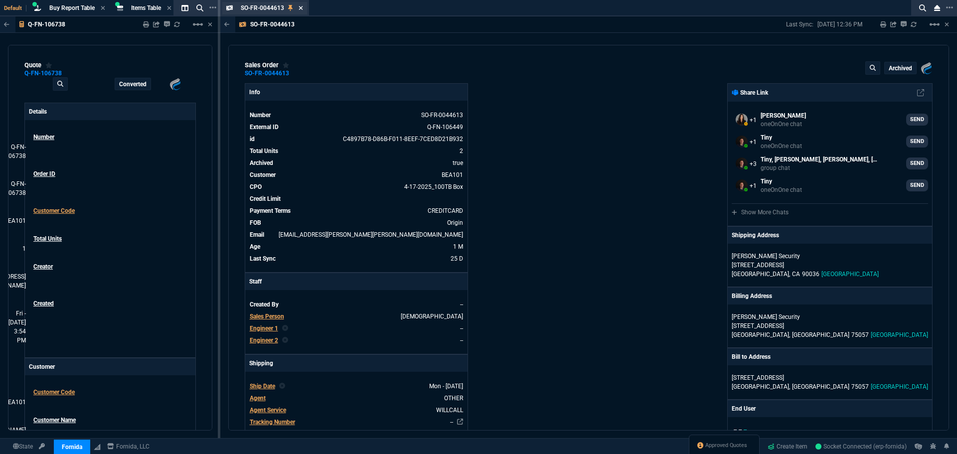
click at [302, 8] on icon at bounding box center [300, 8] width 4 height 6
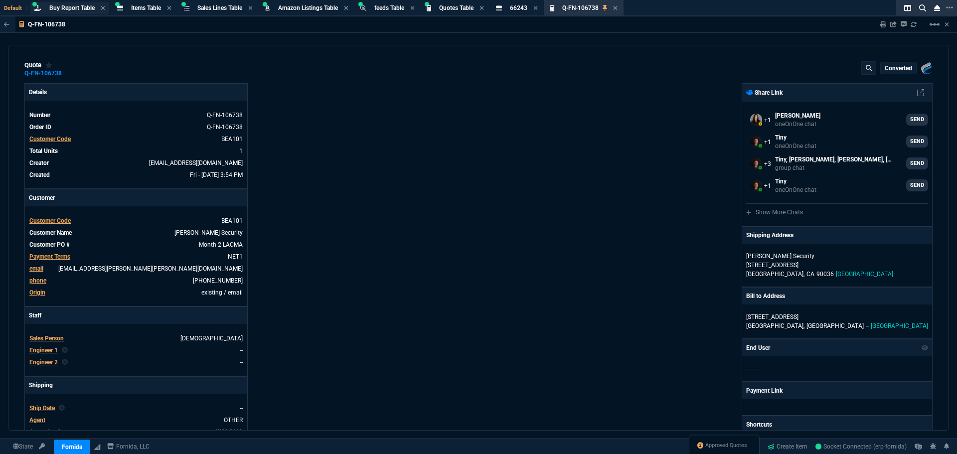
click at [59, 4] on div "Buy Report Table Buy Report" at bounding box center [71, 8] width 45 height 8
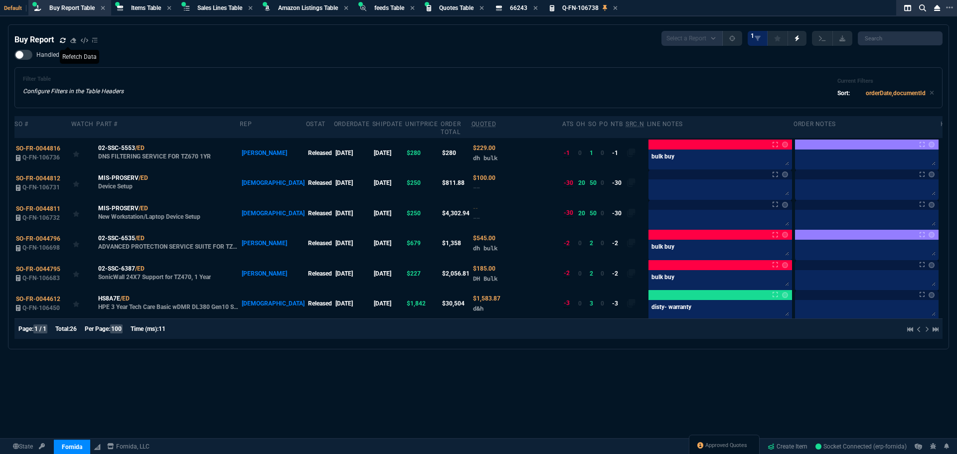
click at [61, 41] on icon at bounding box center [63, 40] width 6 height 6
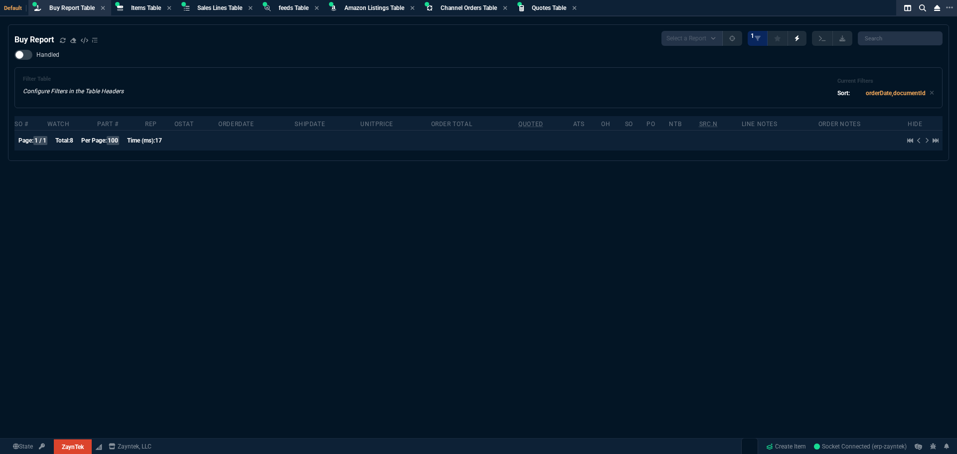
select select "8: NEPT"
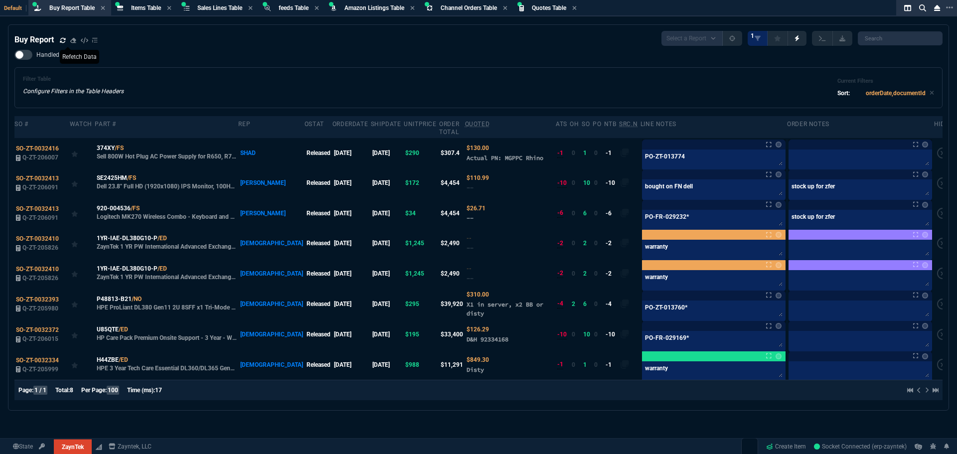
click at [63, 40] on icon at bounding box center [63, 40] width 6 height 6
click at [67, 7] on span "Buy Report Table" at bounding box center [71, 7] width 45 height 7
click at [61, 41] on icon at bounding box center [63, 40] width 6 height 6
click at [206, 5] on span "Sales Lines Table" at bounding box center [219, 7] width 45 height 7
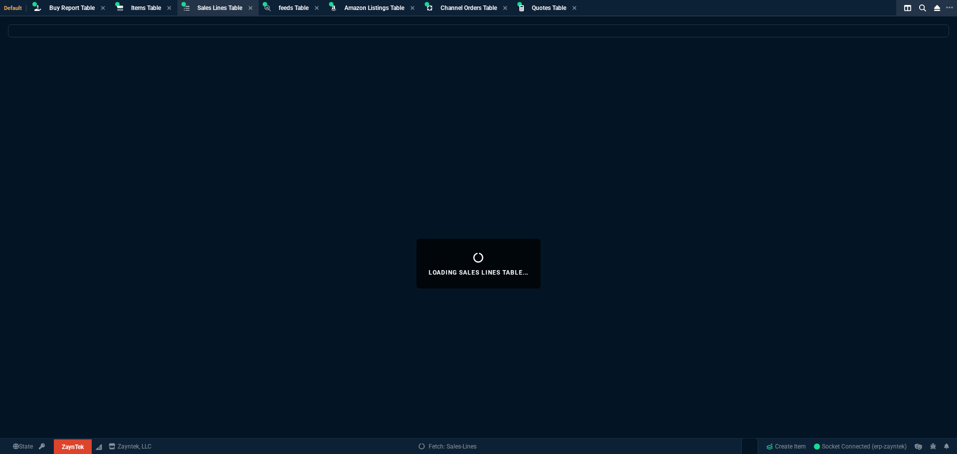
select select
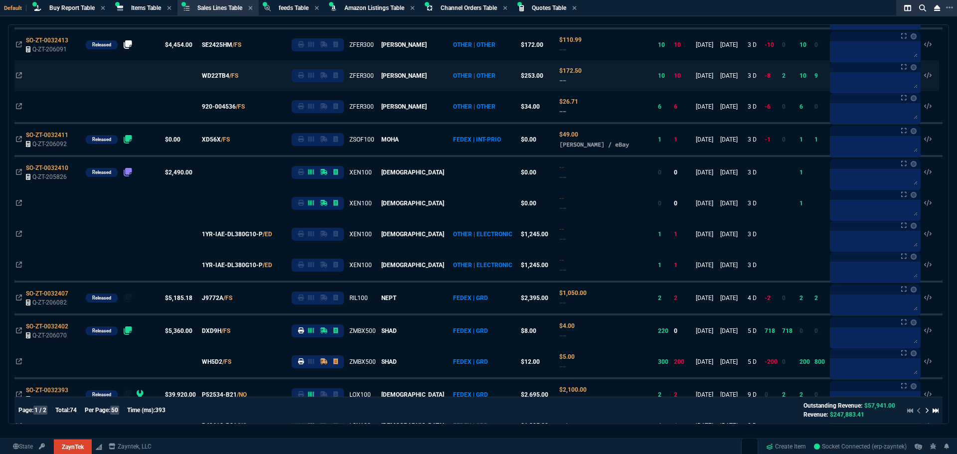
scroll to position [199, 0]
